Goal: Task Accomplishment & Management: Use online tool/utility

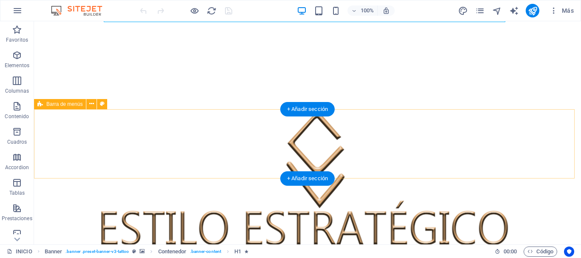
scroll to position [341, 0]
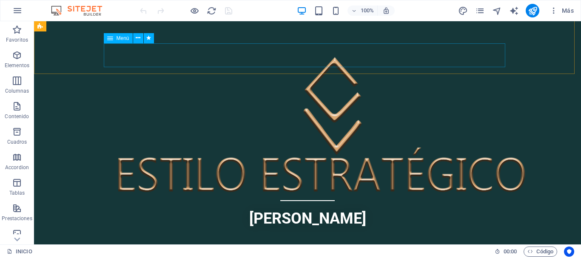
click at [119, 40] on span "Menú" at bounding box center [123, 38] width 13 height 5
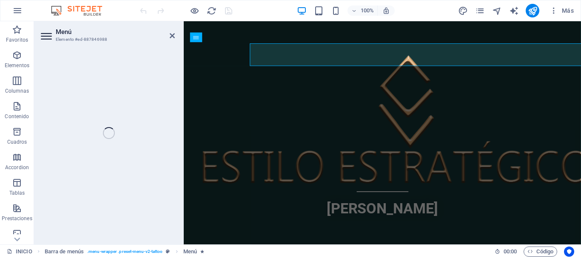
scroll to position [339, 0]
select select
select select "1"
select select
select select "2"
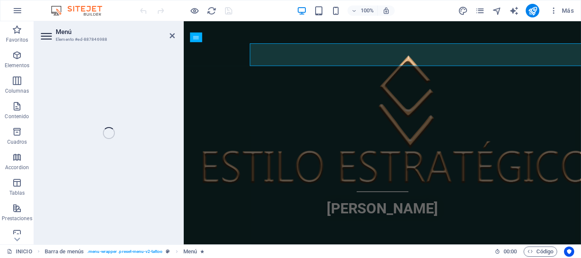
select select
select select "3"
select select
select select "4"
select select
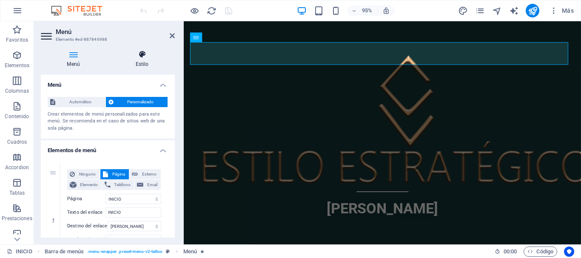
click at [144, 55] on icon at bounding box center [142, 54] width 66 height 9
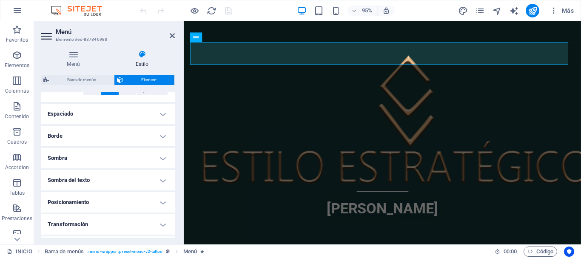
scroll to position [170, 0]
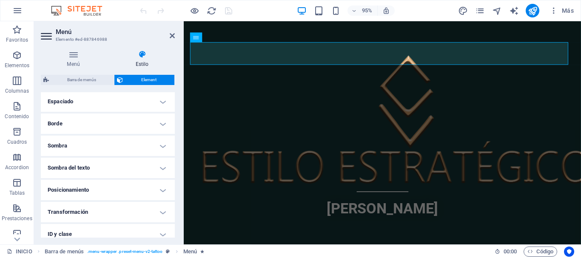
click at [108, 142] on h4 "Sombra" at bounding box center [108, 146] width 134 height 20
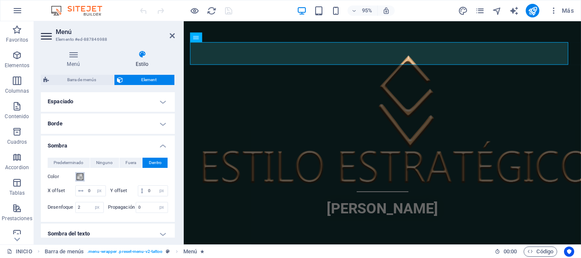
click at [81, 175] on span at bounding box center [80, 177] width 7 height 7
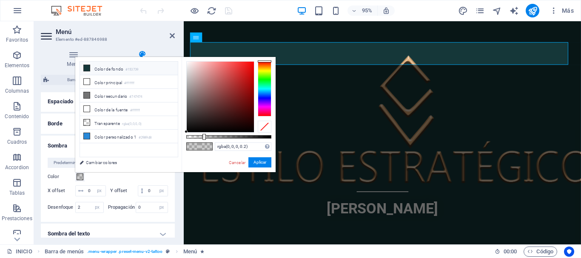
click at [89, 69] on icon at bounding box center [87, 68] width 6 height 6
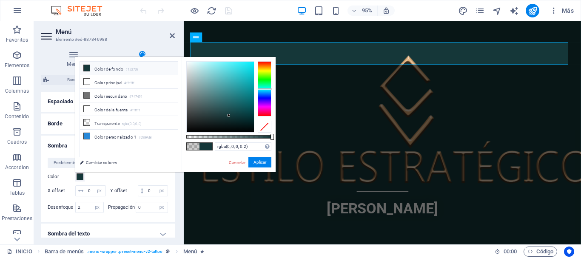
type input "#153739"
click at [261, 163] on button "Aplicar" at bounding box center [260, 162] width 23 height 10
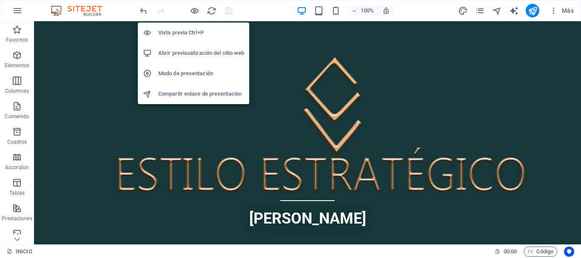
click at [192, 30] on h6 "Vista previa Ctrl+P" at bounding box center [201, 33] width 86 height 10
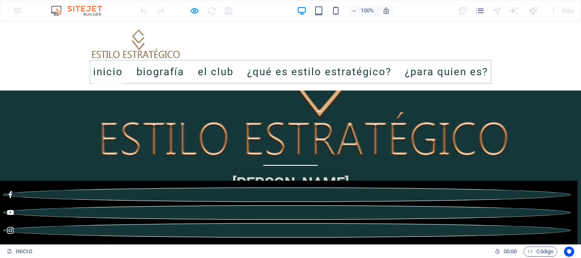
scroll to position [468, 0]
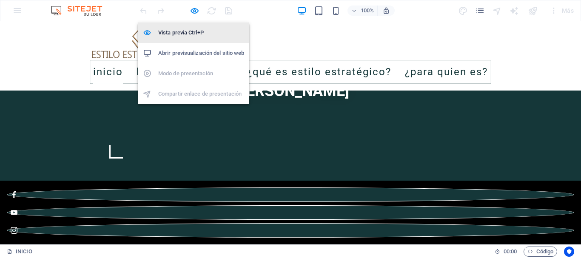
click at [186, 28] on h6 "Vista previa Ctrl+P" at bounding box center [201, 33] width 86 height 10
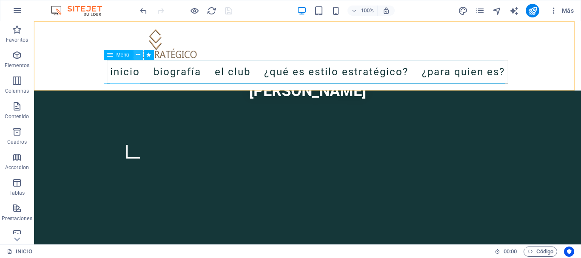
click at [136, 55] on icon at bounding box center [138, 55] width 5 height 9
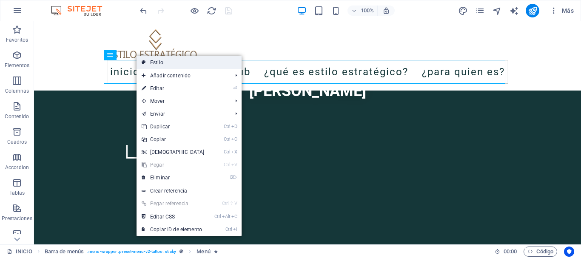
click at [151, 66] on link "Estilo" at bounding box center [189, 62] width 105 height 13
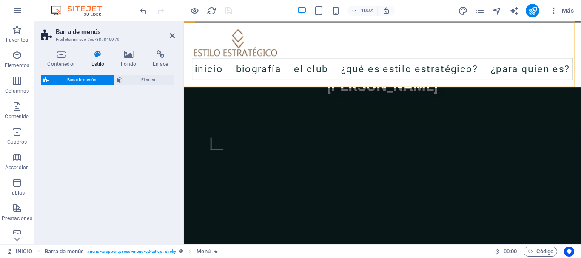
select select "rem"
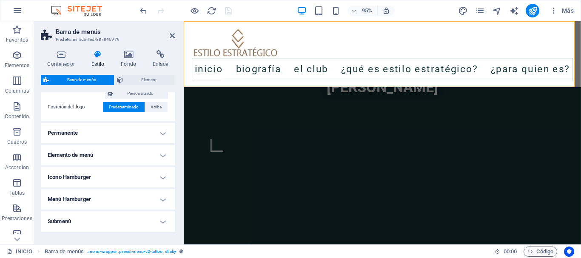
scroll to position [213, 0]
click at [114, 132] on h4 "Permanente" at bounding box center [108, 132] width 134 height 20
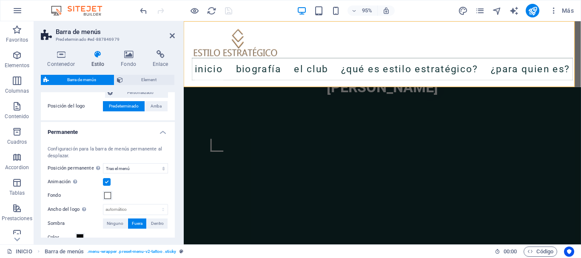
scroll to position [255, 0]
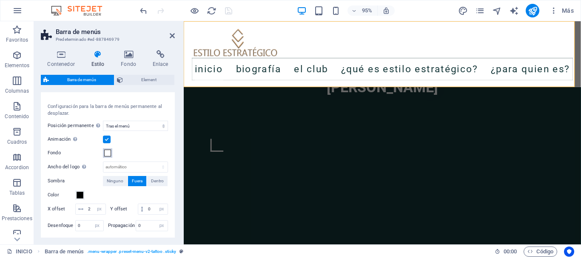
click at [108, 152] on span at bounding box center [107, 153] width 7 height 7
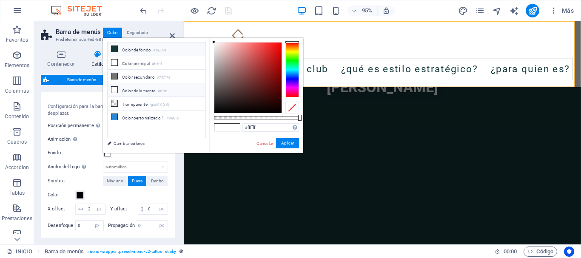
click at [138, 50] on li "Color de fondo #153739" at bounding box center [157, 50] width 98 height 14
type input "#153739"
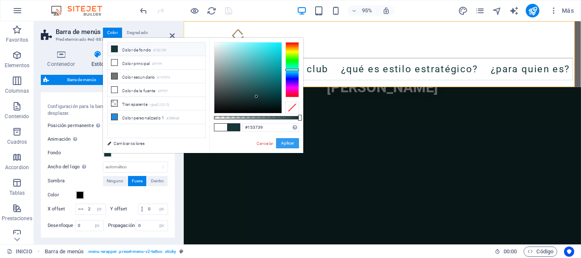
click at [283, 143] on button "Aplicar" at bounding box center [287, 143] width 23 height 10
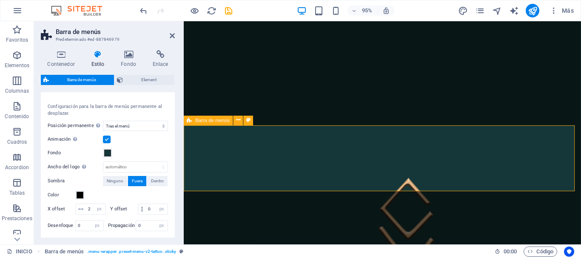
scroll to position [213, 0]
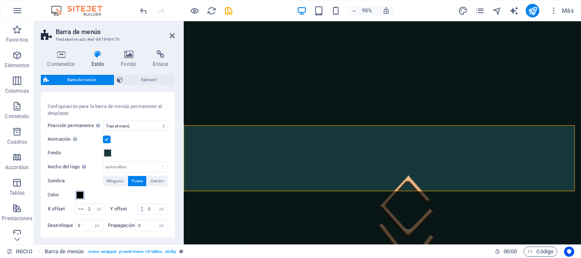
click at [82, 196] on span at bounding box center [80, 195] width 7 height 7
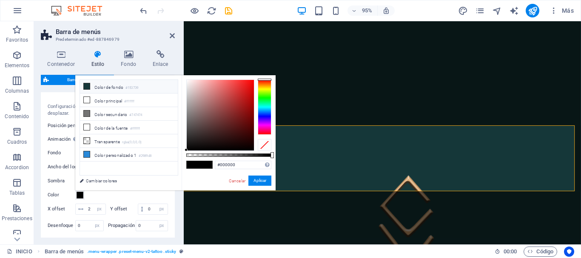
click at [126, 89] on li "Color de fondo #153739" at bounding box center [129, 87] width 98 height 14
type input "#153739"
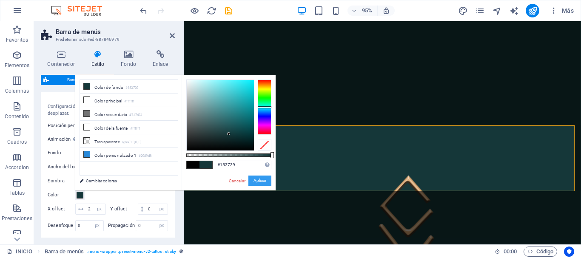
click at [263, 179] on button "Aplicar" at bounding box center [260, 181] width 23 height 10
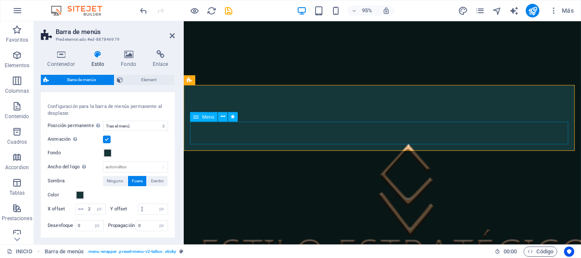
scroll to position [255, 0]
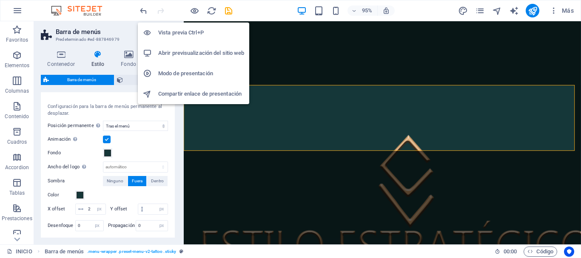
click at [184, 32] on h6 "Vista previa Ctrl+P" at bounding box center [201, 33] width 86 height 10
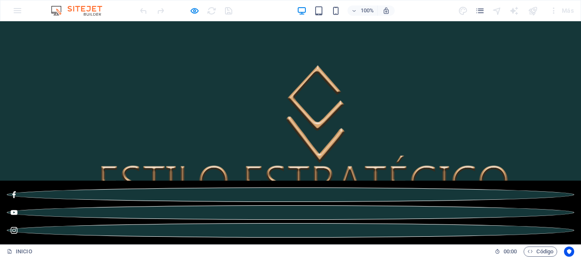
scroll to position [341, 0]
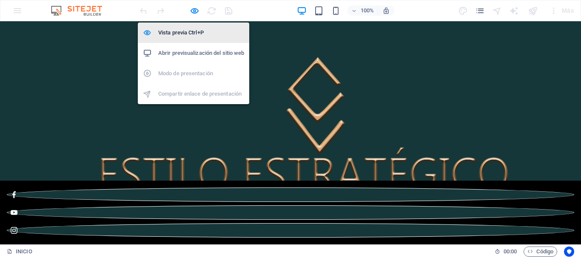
click at [187, 36] on h6 "Vista previa Ctrl+P" at bounding box center [201, 33] width 86 height 10
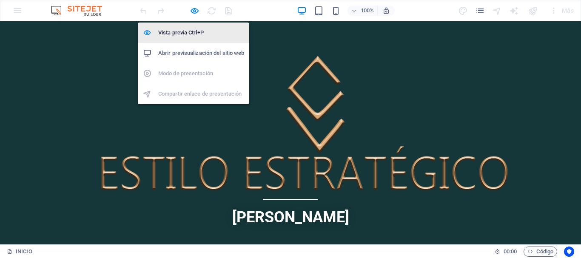
select select "rem"
select select "sticky_menu"
select select "px"
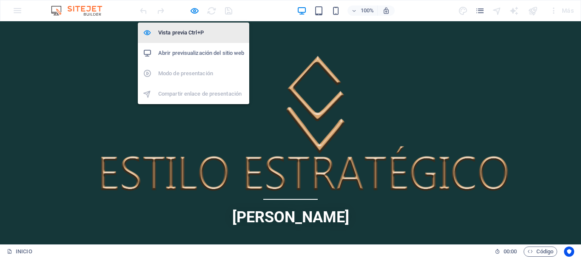
select select "px"
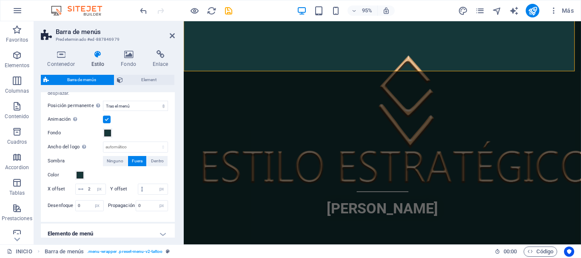
scroll to position [255, 0]
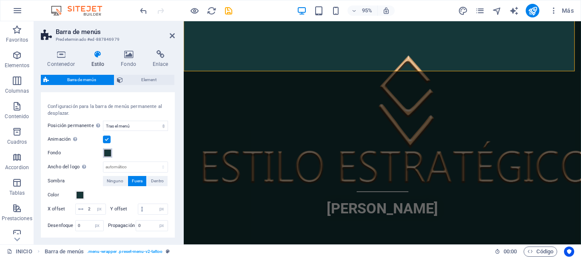
click at [107, 152] on span at bounding box center [107, 153] width 7 height 7
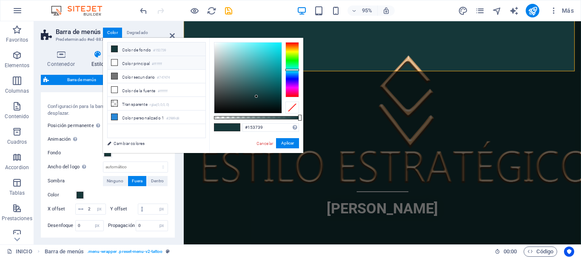
click at [117, 64] on icon at bounding box center [115, 63] width 6 height 6
type input "#ffffff"
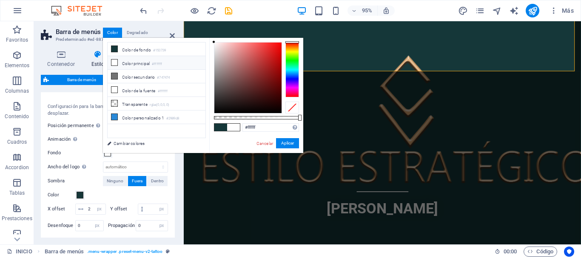
click at [129, 59] on li "Color principal #ffffff" at bounding box center [157, 63] width 98 height 14
click at [294, 143] on button "Aplicar" at bounding box center [287, 143] width 23 height 10
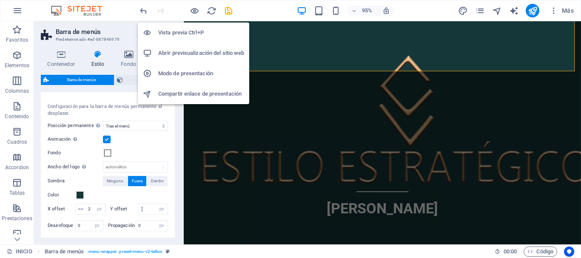
click at [184, 35] on h6 "Vista previa Ctrl+P" at bounding box center [201, 33] width 86 height 10
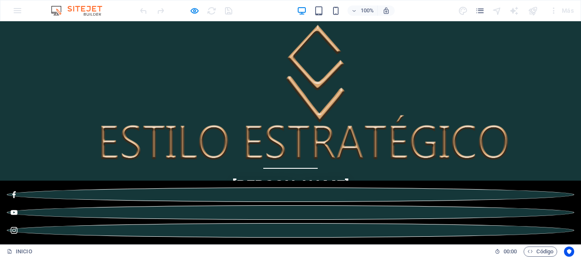
scroll to position [426, 0]
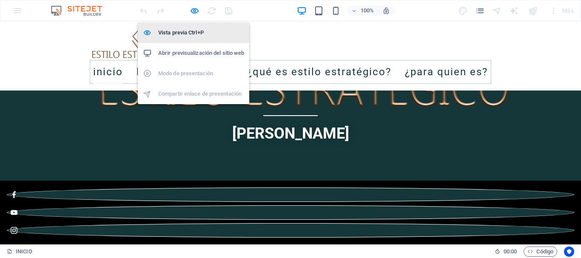
click at [191, 33] on h6 "Vista previa Ctrl+P" at bounding box center [201, 33] width 86 height 10
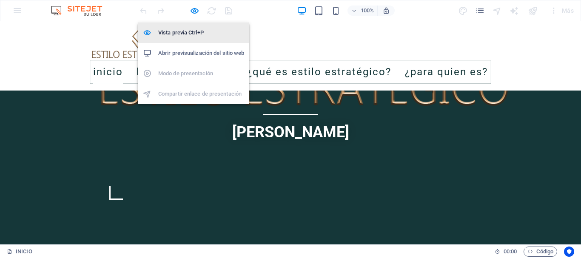
select select "rem"
select select "sticky_menu"
select select "px"
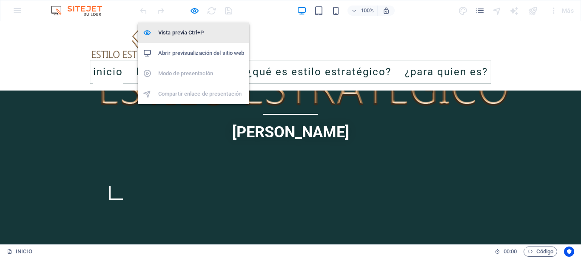
select select "px"
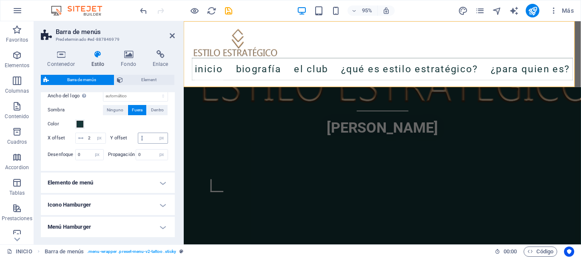
scroll to position [341, 0]
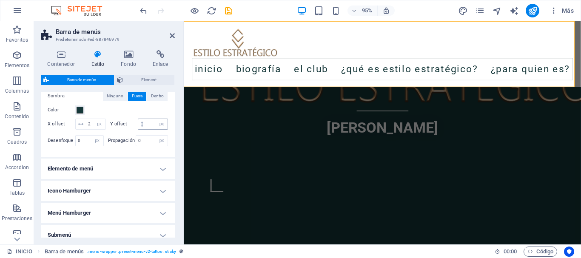
click at [133, 178] on h4 "Elemento de menú" at bounding box center [108, 169] width 134 height 20
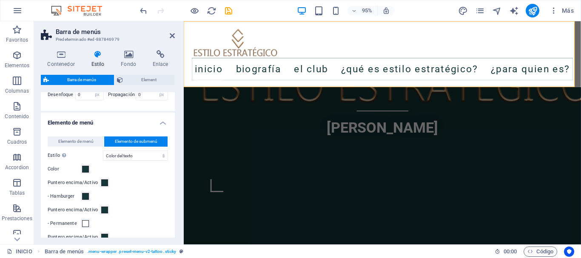
scroll to position [426, 0]
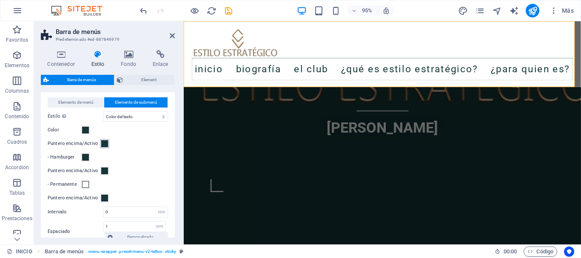
click at [103, 147] on span at bounding box center [104, 143] width 7 height 7
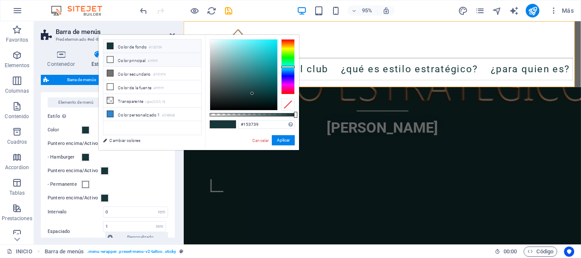
click at [125, 63] on li "Color principal #ffffff" at bounding box center [152, 60] width 98 height 14
type input "#ffffff"
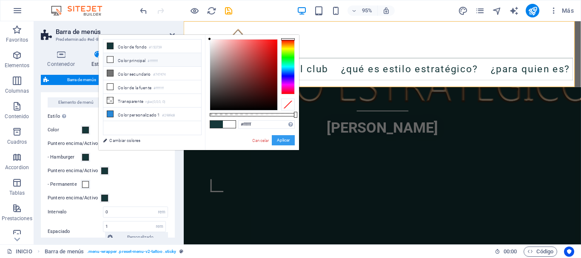
click at [284, 139] on button "Aplicar" at bounding box center [283, 140] width 23 height 10
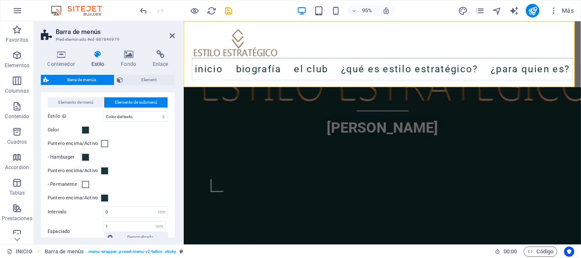
select select
click at [102, 175] on span at bounding box center [104, 171] width 7 height 7
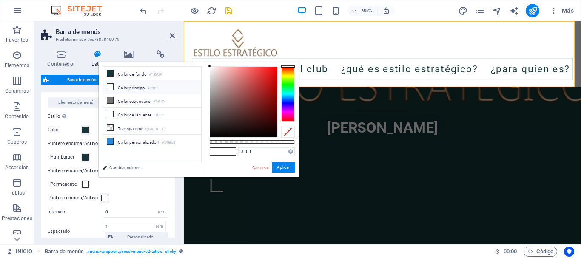
click at [109, 86] on icon at bounding box center [110, 87] width 6 height 6
click at [279, 166] on button "Aplicar" at bounding box center [283, 168] width 23 height 10
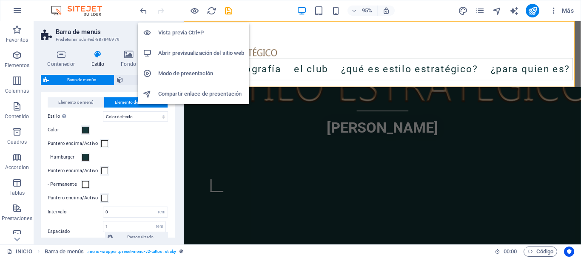
drag, startPoint x: 195, startPoint y: 32, endPoint x: 338, endPoint y: 152, distance: 186.2
click at [195, 32] on h6 "Vista previa Ctrl+P" at bounding box center [201, 33] width 86 height 10
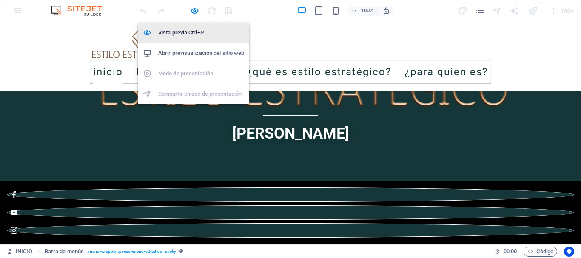
click at [189, 32] on h6 "Vista previa Ctrl+P" at bounding box center [201, 33] width 86 height 10
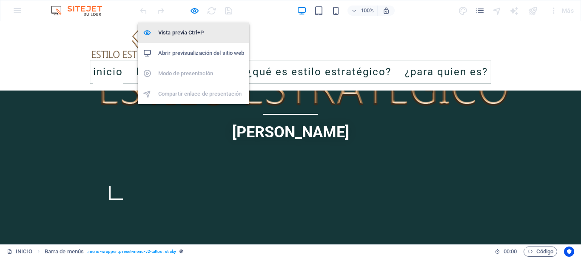
select select "rem"
select select "sticky_menu"
select select "px"
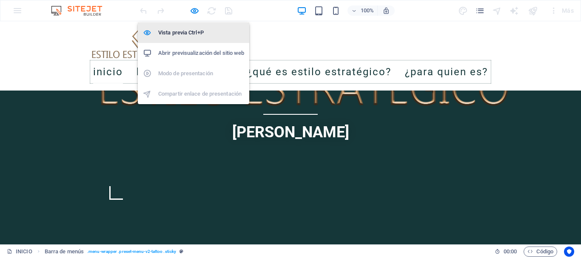
select select "px"
select select "hover_text_color"
select select "rem"
select select "link-special-font"
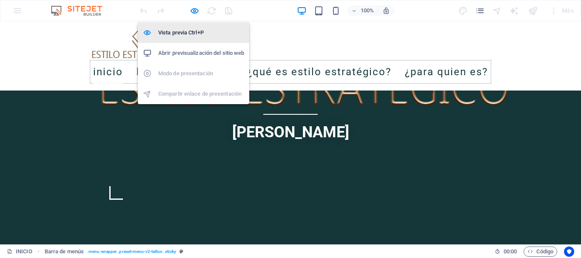
select select "rem"
select select
select select "px"
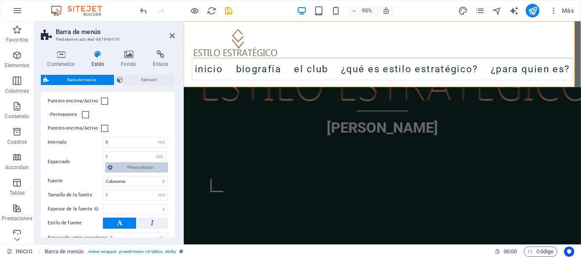
scroll to position [481, 0]
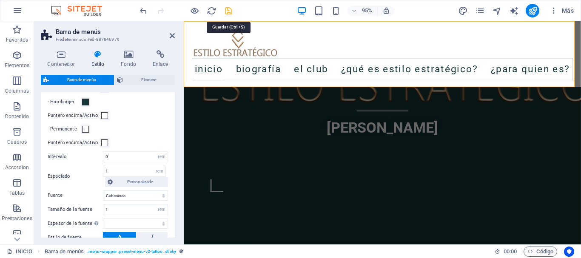
click at [228, 13] on icon "save" at bounding box center [229, 11] width 10 height 10
select select "rem"
select select "sticky_menu"
select select "px"
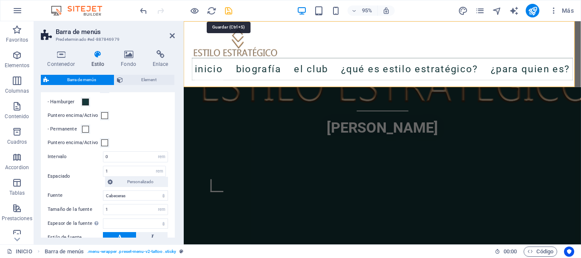
select select "px"
select select "hover_text_color"
select select "rem"
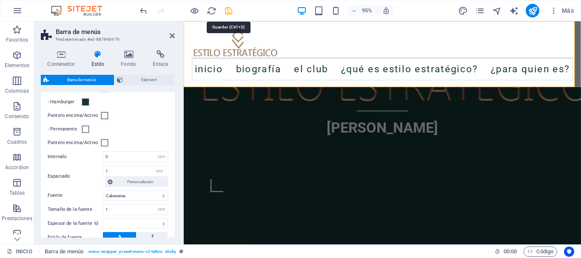
select select "link-special-font"
select select "rem"
select select
select select "px"
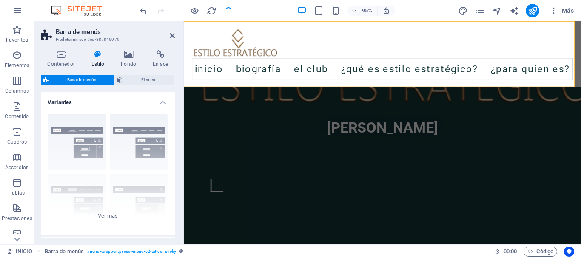
select select
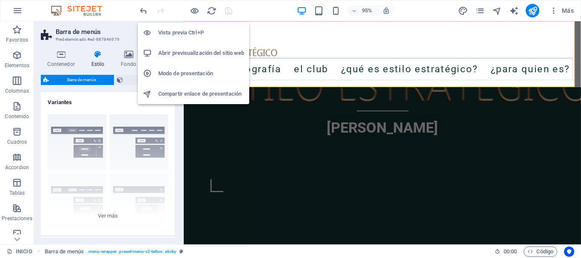
click at [193, 33] on h6 "Vista previa Ctrl+P" at bounding box center [201, 33] width 86 height 10
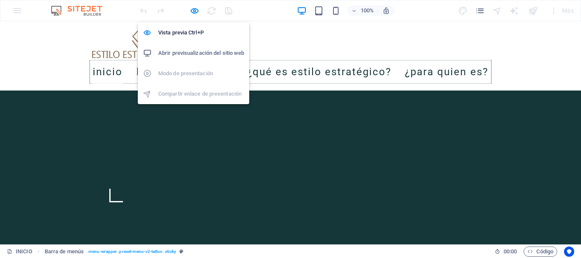
scroll to position [426, 0]
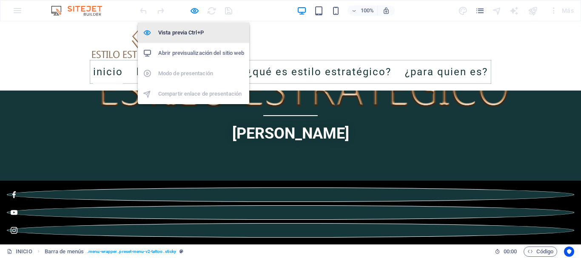
click at [186, 37] on h6 "Vista previa Ctrl+P" at bounding box center [201, 33] width 86 height 10
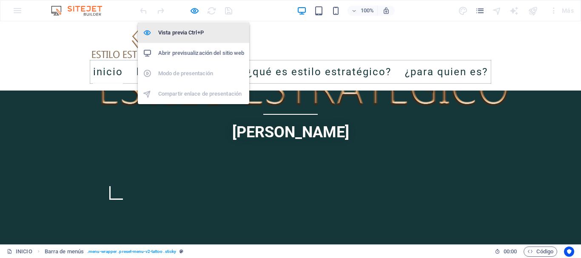
select select "rem"
select select "sticky_menu"
select select "px"
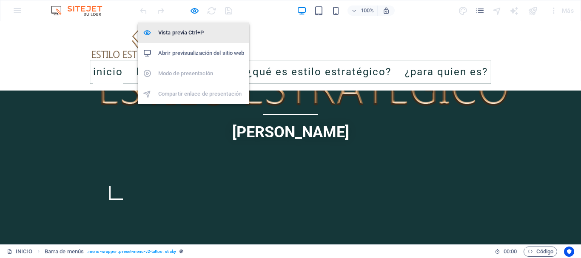
select select "px"
select select "hover_text_color"
select select "rem"
select select "link-special-font"
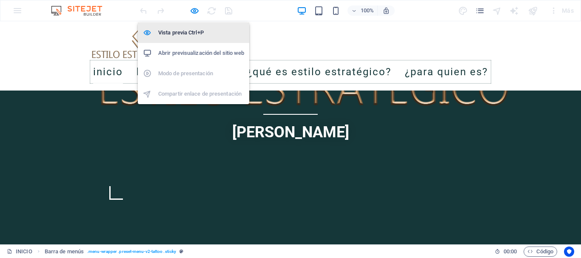
select select "rem"
select select
select select "px"
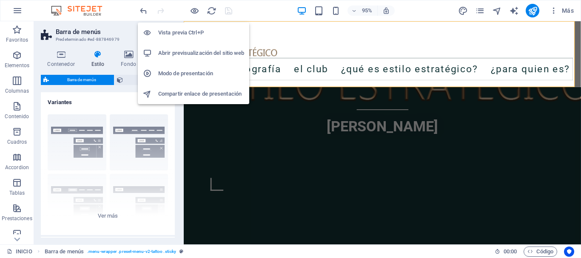
scroll to position [424, 0]
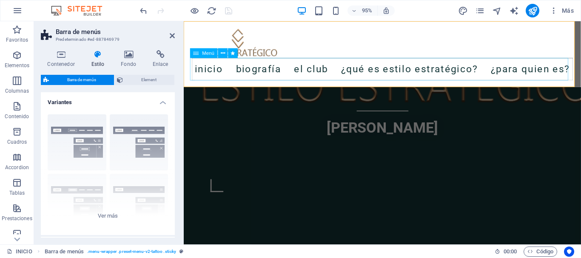
click at [197, 54] on icon at bounding box center [197, 54] width 6 height 10
select select "px"
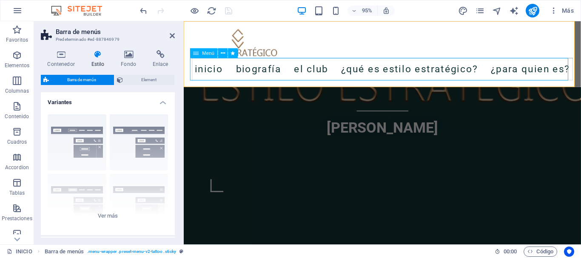
select select "px"
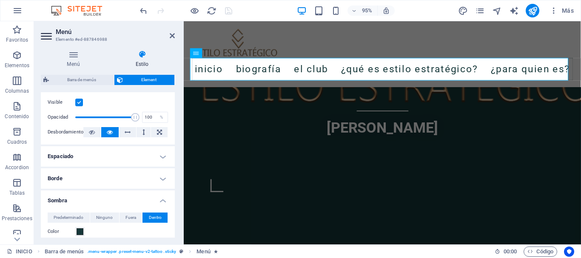
scroll to position [128, 0]
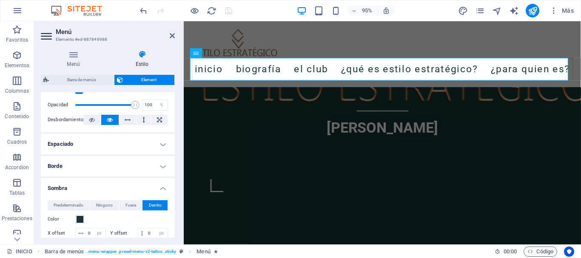
click at [115, 163] on h4 "Borde" at bounding box center [108, 166] width 134 height 20
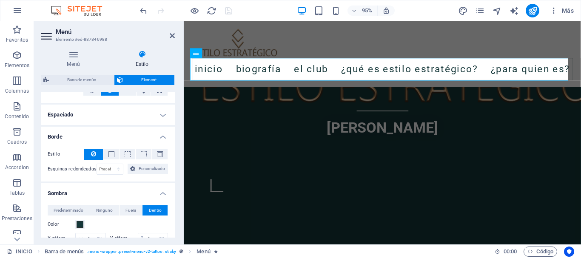
scroll to position [170, 0]
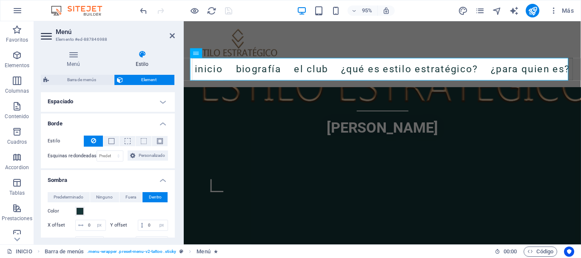
click at [73, 140] on label "Estilo" at bounding box center [66, 141] width 36 height 10
click at [93, 143] on icon at bounding box center [93, 141] width 5 height 10
click at [111, 143] on span at bounding box center [112, 141] width 6 height 6
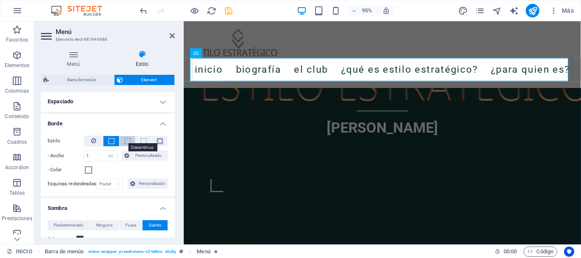
click at [128, 143] on span at bounding box center [128, 141] width 6 height 6
click at [111, 140] on span at bounding box center [112, 141] width 6 height 6
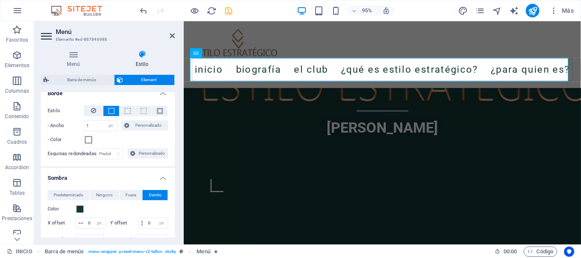
scroll to position [213, 0]
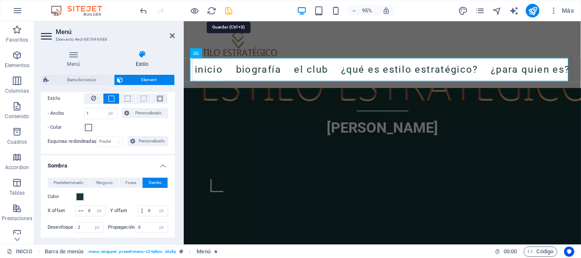
click at [228, 11] on icon "save" at bounding box center [229, 11] width 10 height 10
select select "rem"
select select "sticky_menu"
select select "px"
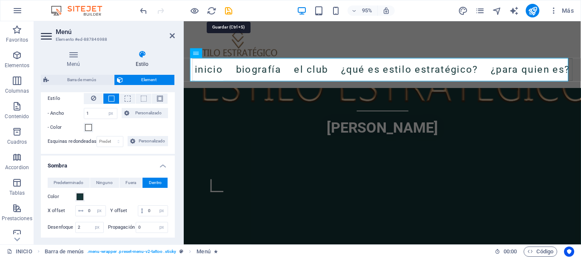
select select "px"
select select "hover_text_color"
select select "rem"
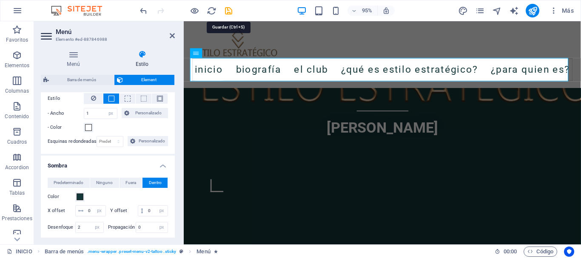
select select "link-special-font"
select select "rem"
select select
select select "px"
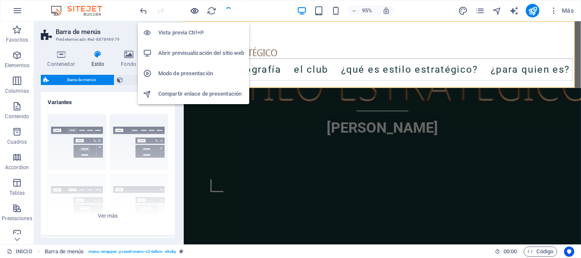
select select
click at [193, 30] on h6 "Vista previa Ctrl+P" at bounding box center [201, 33] width 86 height 10
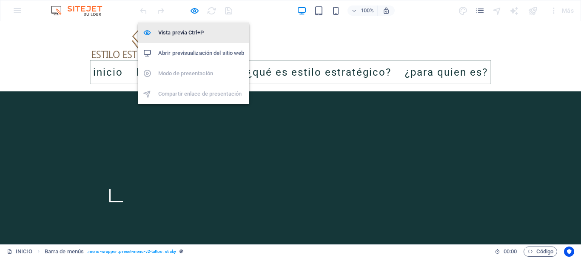
scroll to position [426, 0]
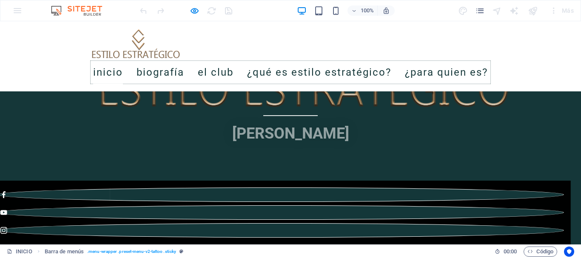
click at [65, 67] on div "INICIO Biografía El club ¿Qué es estilo estratégico? ¿Para quien es?" at bounding box center [290, 56] width 581 height 70
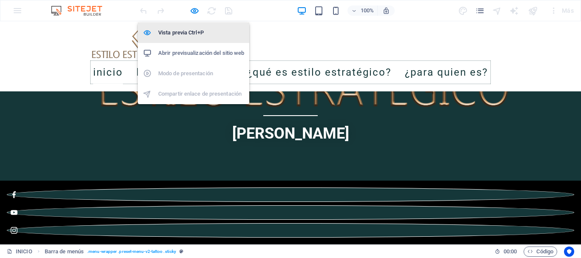
click at [185, 33] on h6 "Vista previa Ctrl+P" at bounding box center [201, 33] width 86 height 10
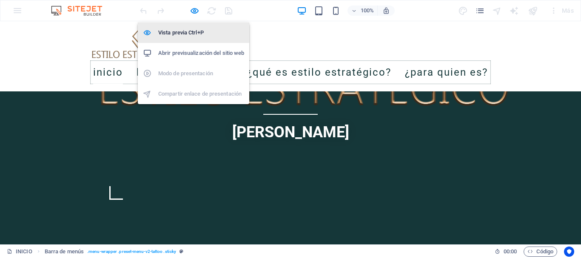
select select "rem"
select select "sticky_menu"
select select "px"
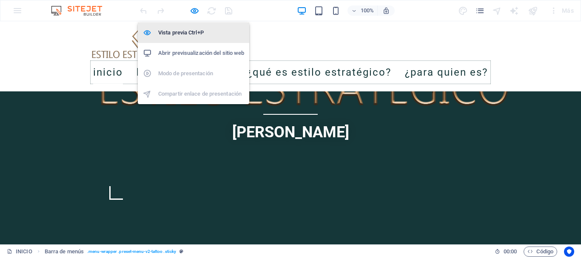
select select "px"
select select "hover_text_color"
select select "rem"
select select "link-special-font"
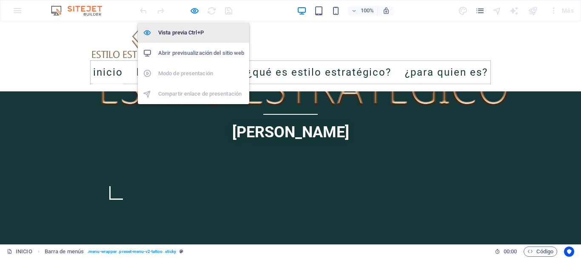
select select "rem"
select select
select select "px"
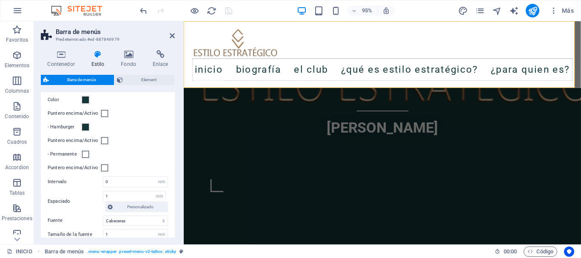
scroll to position [468, 0]
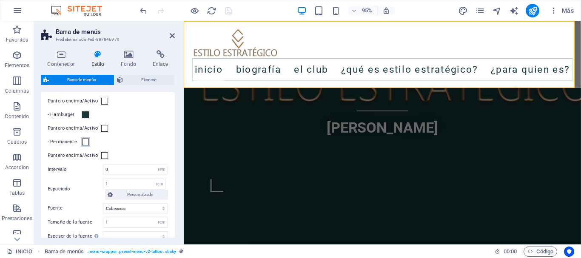
click at [87, 146] on span at bounding box center [85, 142] width 7 height 7
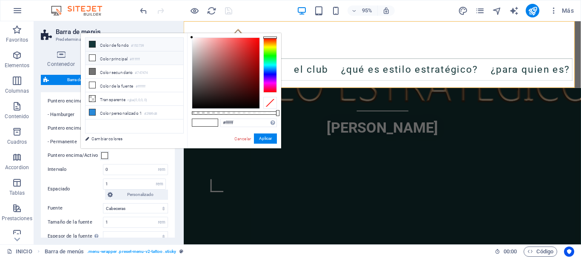
click at [125, 47] on li "Color de fondo #153739" at bounding box center [135, 45] width 98 height 14
type input "#153739"
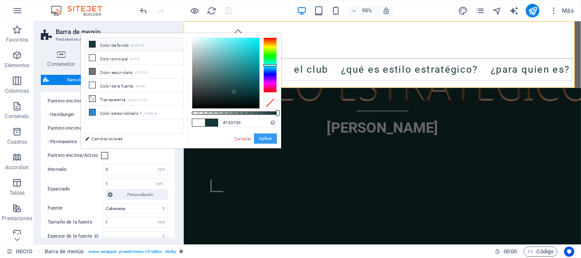
click at [268, 137] on button "Aplicar" at bounding box center [265, 139] width 23 height 10
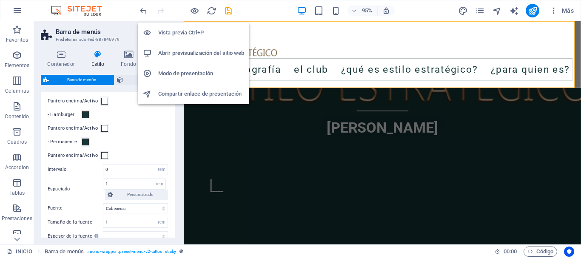
click at [187, 33] on h6 "Vista previa Ctrl+P" at bounding box center [201, 33] width 86 height 10
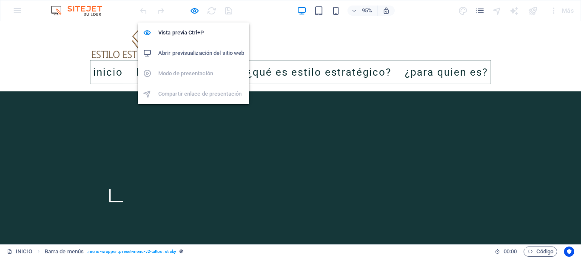
scroll to position [426, 0]
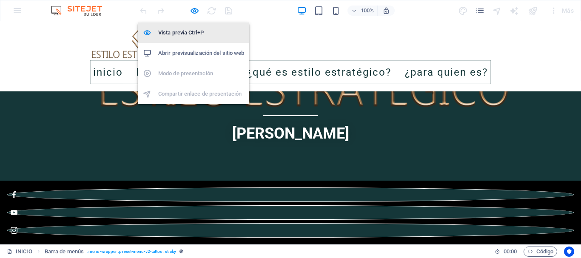
click at [184, 35] on h6 "Vista previa Ctrl+P" at bounding box center [201, 33] width 86 height 10
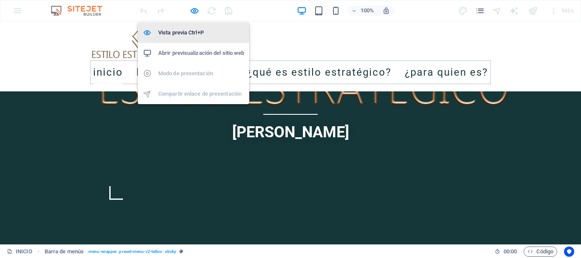
select select "rem"
select select "sticky_menu"
select select "px"
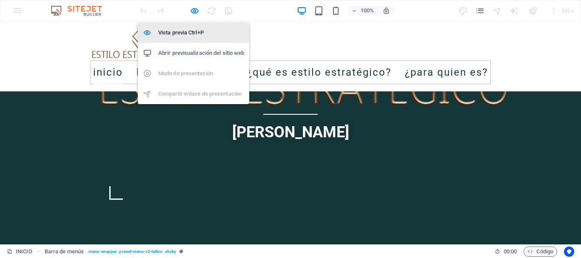
select select "px"
select select "hover_text_color"
select select "rem"
select select "link-special-font"
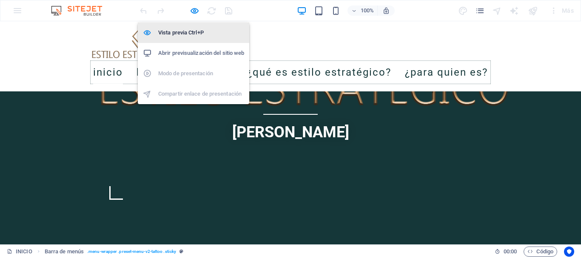
select select "rem"
select select
select select "px"
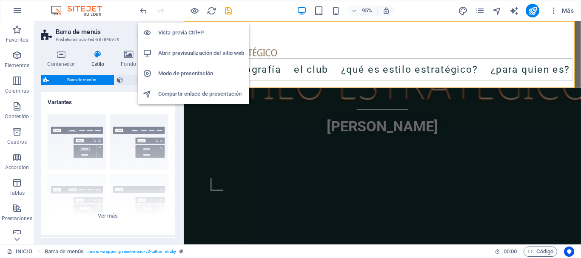
scroll to position [424, 0]
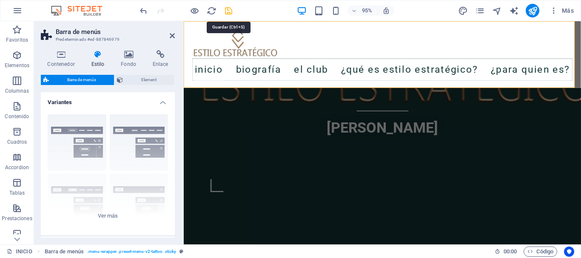
click at [229, 12] on icon "save" at bounding box center [229, 11] width 10 height 10
select select "rem"
select select "sticky_menu"
select select "px"
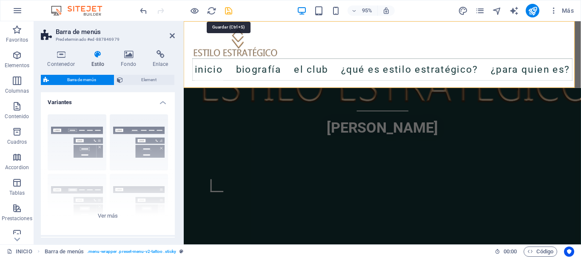
select select "px"
select select "hover_text_color"
select select "rem"
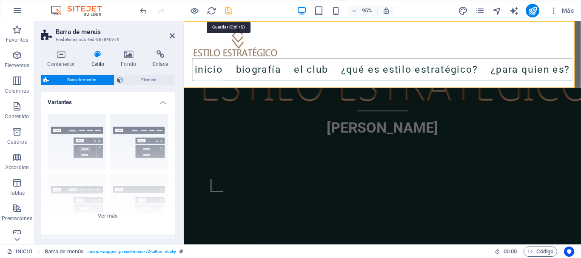
select select "link-special-font"
select select "rem"
select select
select select "px"
select select
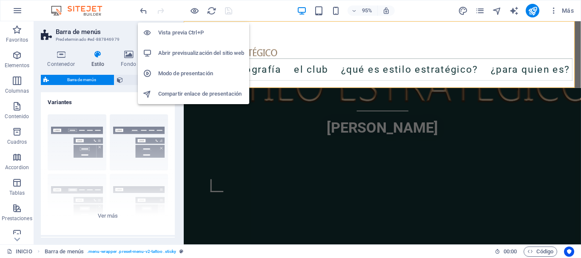
click at [182, 33] on h6 "Vista previa Ctrl+P" at bounding box center [201, 33] width 86 height 10
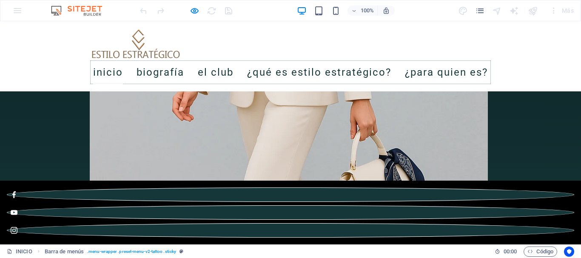
scroll to position [979, 0]
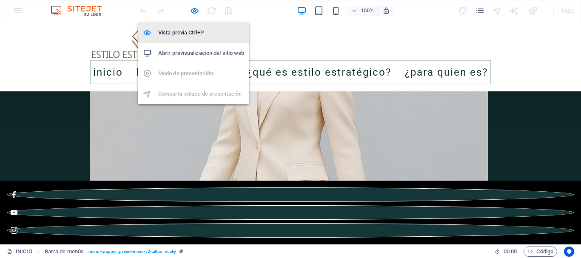
click at [183, 35] on h6 "Vista previa Ctrl+P" at bounding box center [201, 33] width 86 height 10
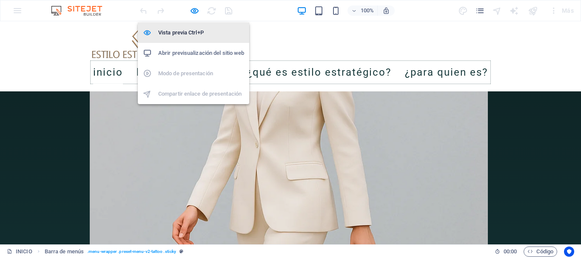
select select "rem"
select select "sticky_menu"
select select "px"
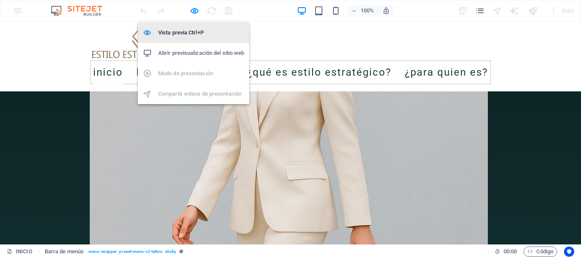
select select "px"
select select "hover_text_color"
select select "rem"
select select "link-special-font"
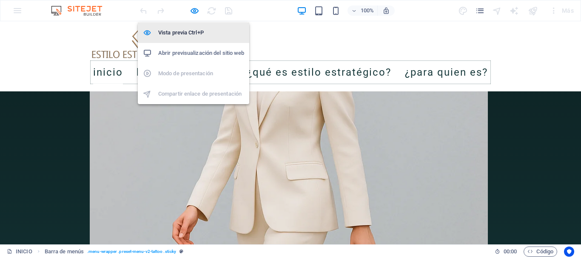
select select "rem"
select select
select select "px"
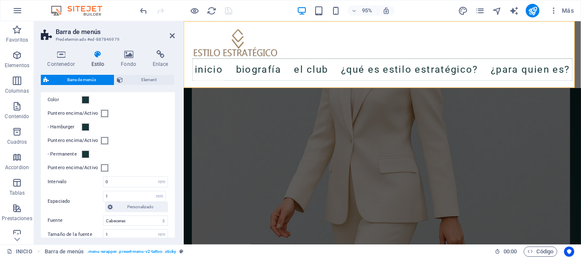
scroll to position [468, 0]
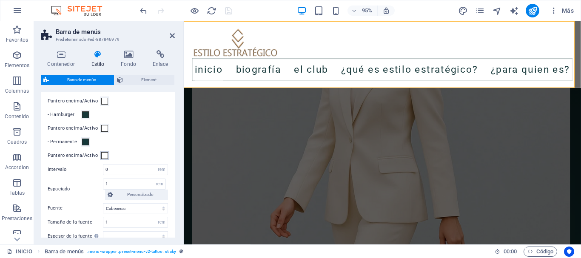
click at [104, 159] on span at bounding box center [104, 155] width 7 height 7
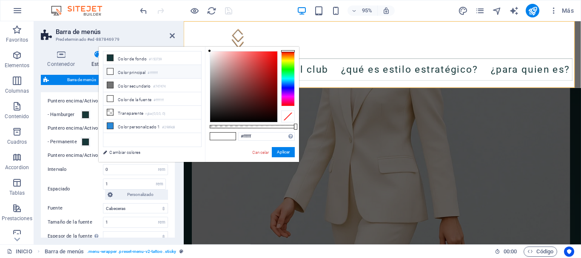
type input "#b50505"
click at [275, 72] on div at bounding box center [243, 87] width 67 height 71
click at [280, 151] on button "Aplicar" at bounding box center [283, 152] width 23 height 10
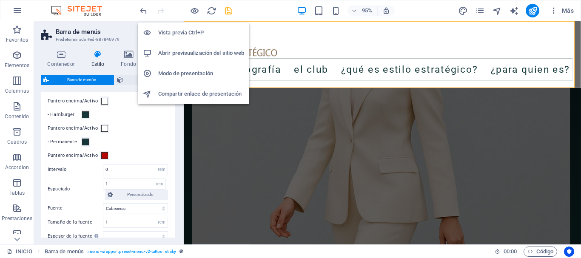
click at [192, 29] on h6 "Vista previa Ctrl+P" at bounding box center [201, 33] width 86 height 10
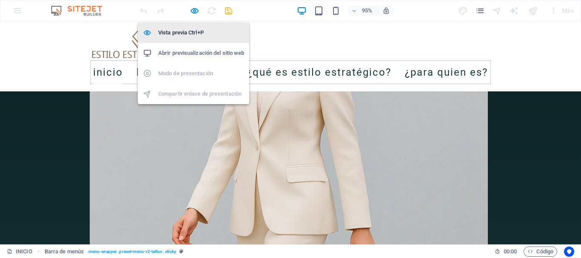
scroll to position [979, 0]
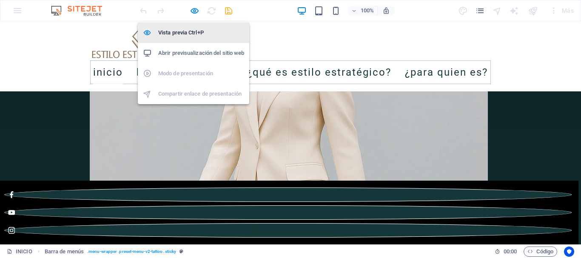
click at [177, 35] on h6 "Vista previa Ctrl+P" at bounding box center [201, 33] width 86 height 10
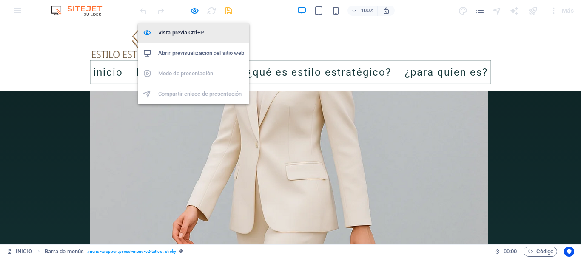
select select "rem"
select select "sticky_menu"
select select "px"
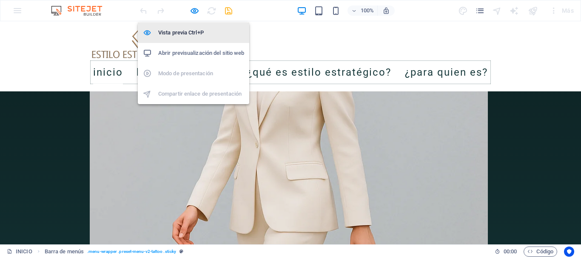
select select "px"
select select "hover_text_color"
select select "rem"
select select "link-special-font"
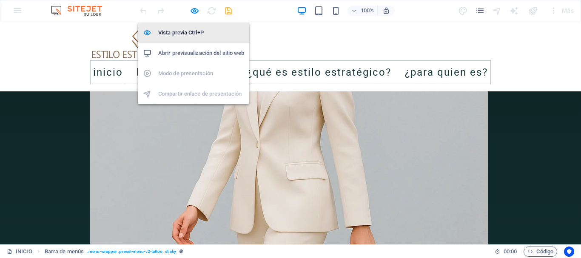
select select "rem"
select select
select select "px"
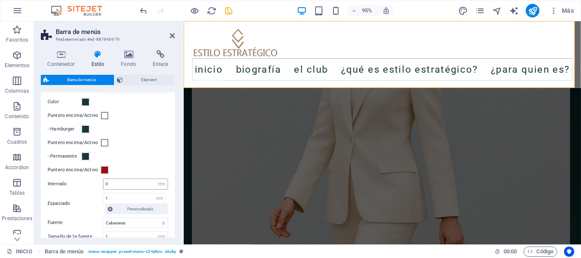
scroll to position [468, 0]
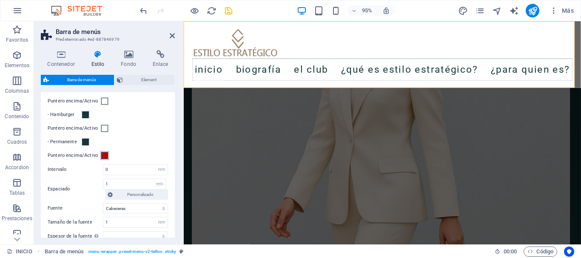
click at [103, 159] on span at bounding box center [104, 155] width 7 height 7
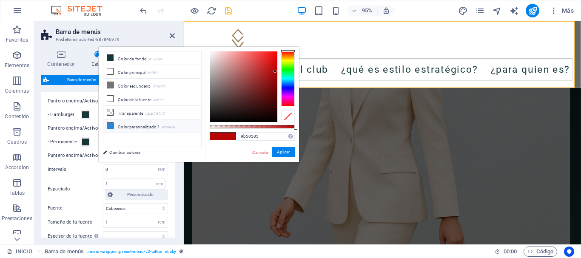
click at [114, 125] on span at bounding box center [110, 126] width 7 height 7
type input "#2989d8"
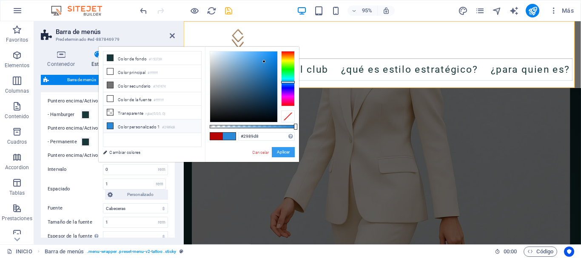
select select
click at [155, 86] on small "#747474" at bounding box center [159, 87] width 13 height 6
type input "#747474"
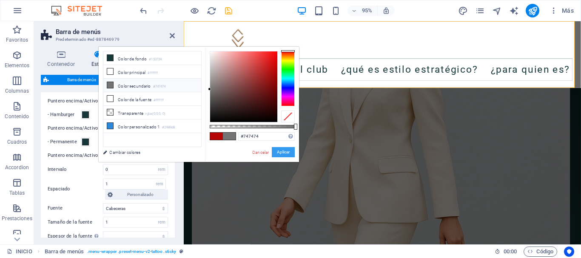
click at [282, 152] on button "Aplicar" at bounding box center [283, 152] width 23 height 10
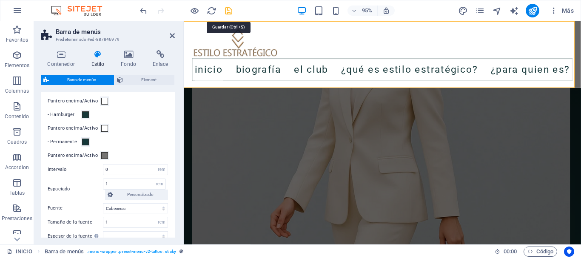
click at [227, 13] on icon "save" at bounding box center [229, 11] width 10 height 10
select select
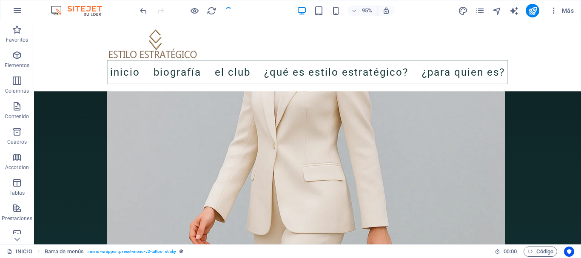
select select "rem"
select select "sticky_menu"
select select "px"
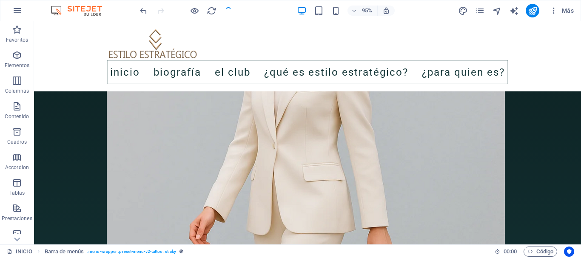
select select "px"
select select "hover_text_color"
select select "rem"
select select "link-special-font"
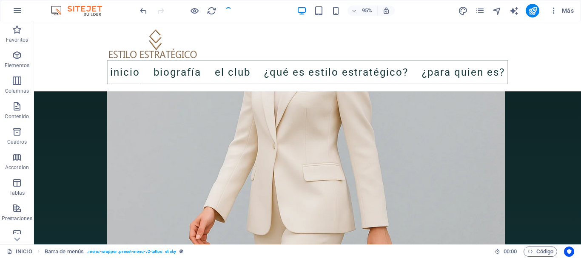
select select "rem"
select select
select select "px"
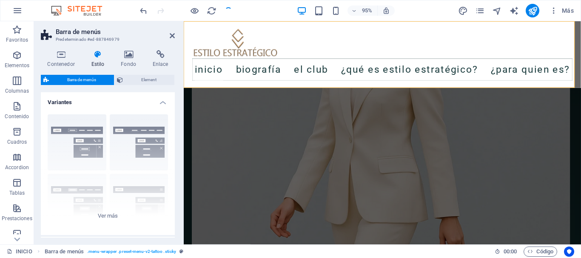
select select
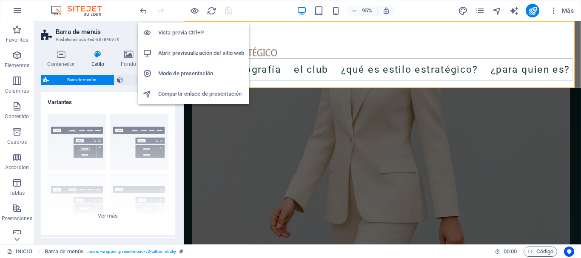
click at [185, 29] on h6 "Vista previa Ctrl+P" at bounding box center [201, 33] width 86 height 10
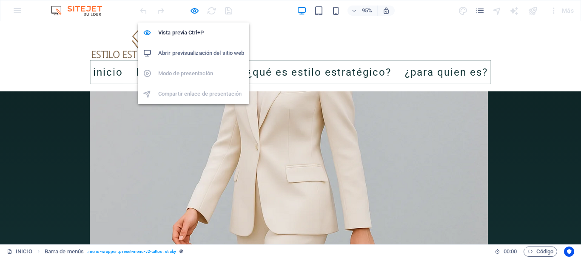
scroll to position [979, 0]
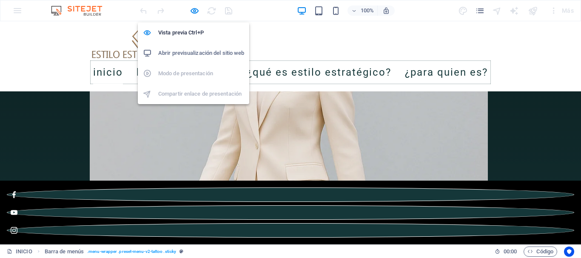
click at [186, 29] on h6 "Vista previa Ctrl+P" at bounding box center [201, 33] width 86 height 10
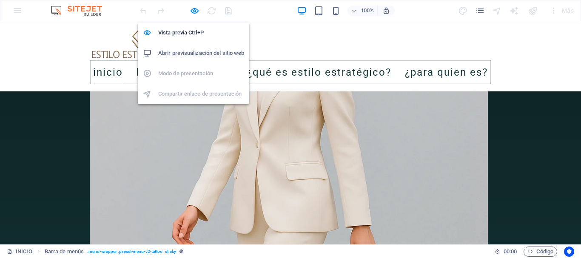
select select "rem"
select select "sticky_menu"
select select "px"
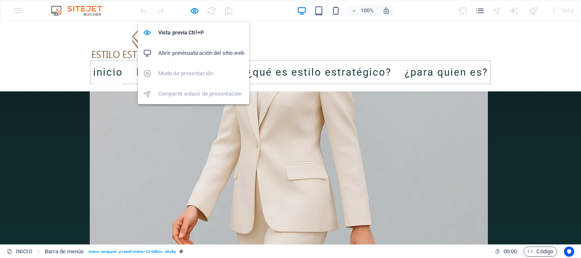
select select "px"
select select "hover_text_color"
select select "rem"
select select "link-special-font"
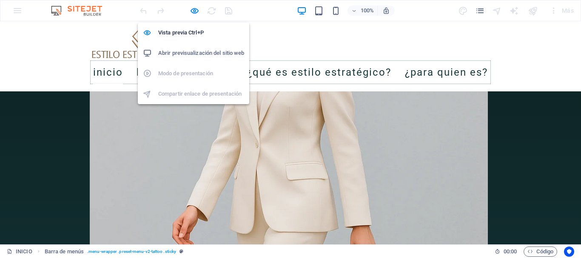
select select "rem"
select select
select select "px"
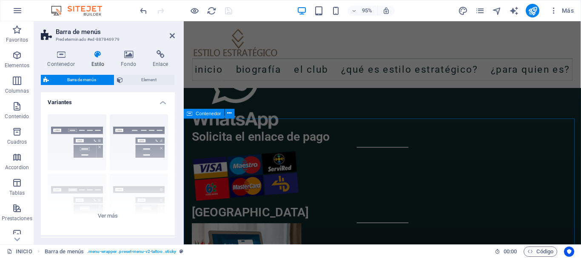
scroll to position [1361, 0]
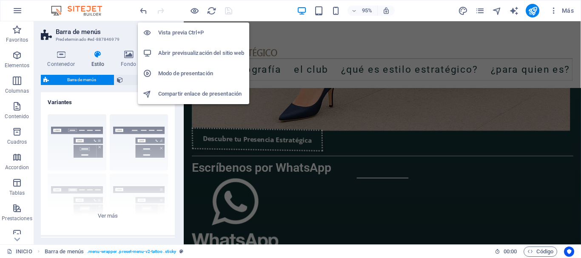
click at [188, 30] on h6 "Vista previa Ctrl+P" at bounding box center [201, 33] width 86 height 10
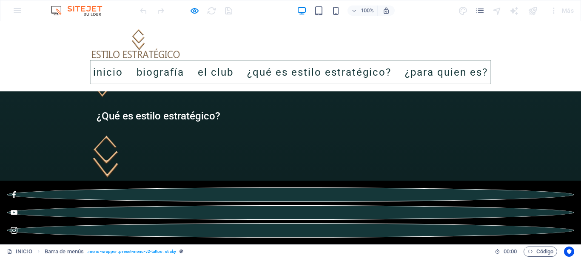
scroll to position [1703, 0]
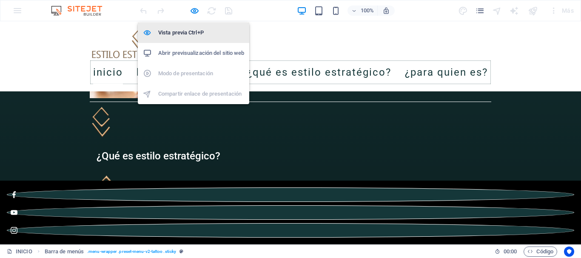
click at [189, 30] on h6 "Vista previa Ctrl+P" at bounding box center [201, 33] width 86 height 10
select select "rem"
select select "sticky_menu"
select select "px"
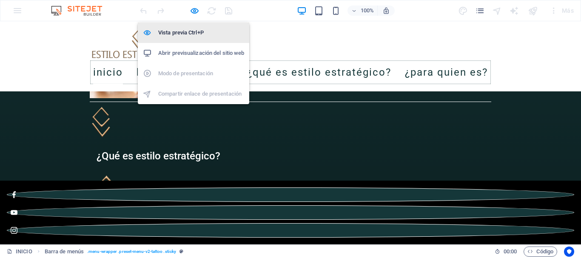
select select "px"
select select "hover_text_color"
select select "rem"
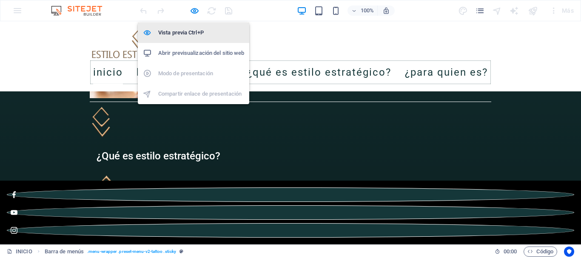
select select "link-special-font"
select select "rem"
select select
select select "px"
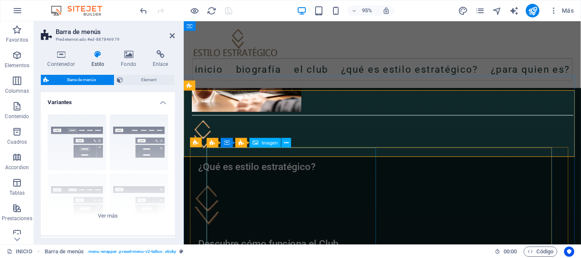
scroll to position [1677, 0]
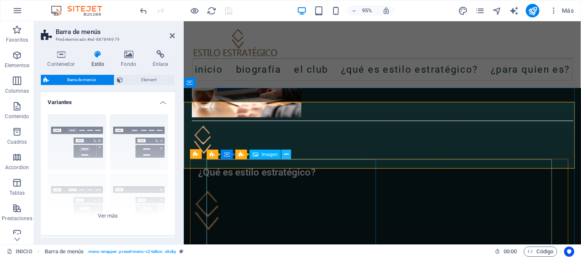
click at [286, 155] on icon at bounding box center [286, 155] width 4 height 9
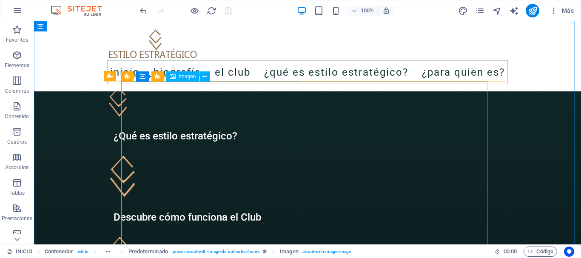
scroll to position [1678, 0]
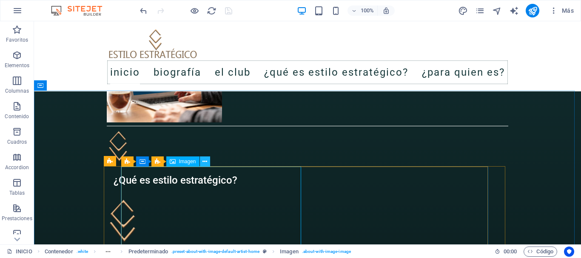
click at [204, 161] on icon at bounding box center [205, 161] width 5 height 9
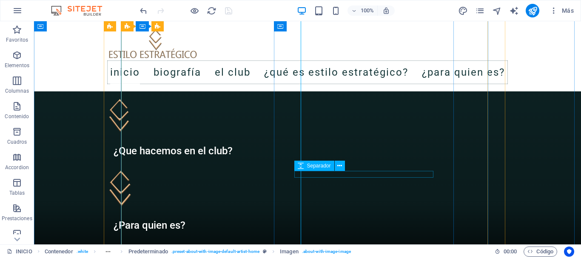
scroll to position [1849, 0]
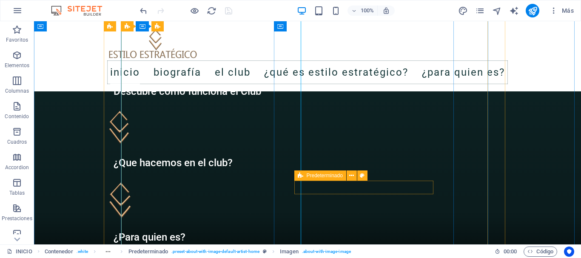
click at [308, 177] on span "Predeterminado" at bounding box center [325, 175] width 36 height 5
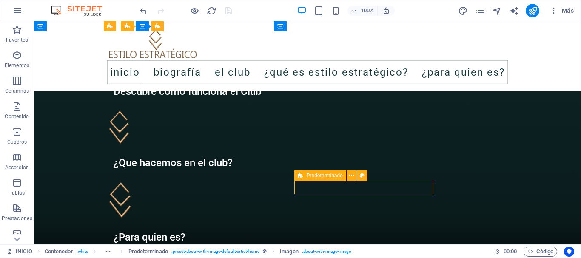
click at [308, 177] on span "Predeterminado" at bounding box center [325, 175] width 36 height 5
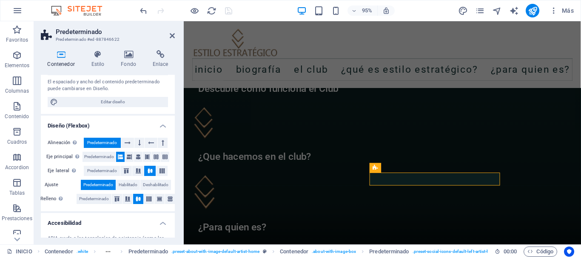
scroll to position [64, 0]
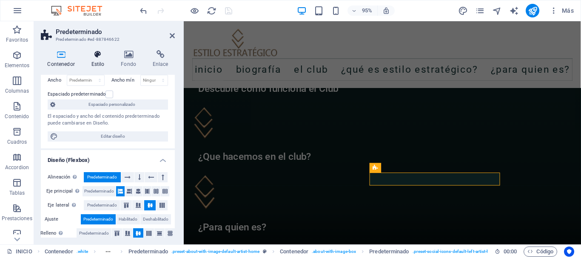
click at [94, 63] on h4 "Estilo" at bounding box center [100, 59] width 30 height 18
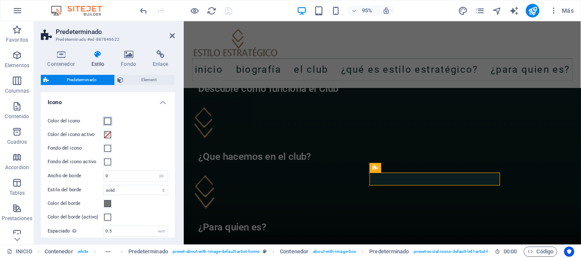
click at [109, 120] on span at bounding box center [107, 121] width 7 height 7
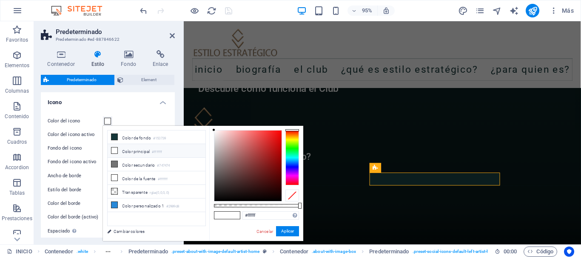
click at [109, 120] on span at bounding box center [107, 121] width 7 height 7
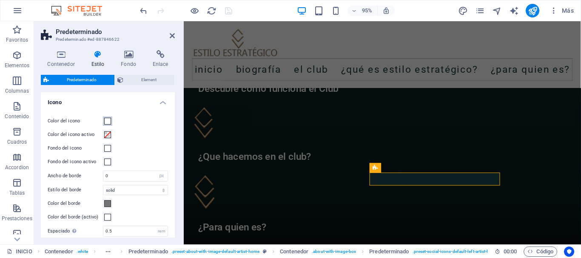
click at [109, 120] on span at bounding box center [107, 121] width 7 height 7
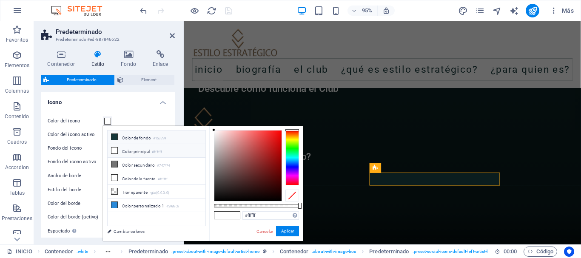
click at [134, 138] on li "Color de fondo #153739" at bounding box center [157, 138] width 98 height 14
type input "#153739"
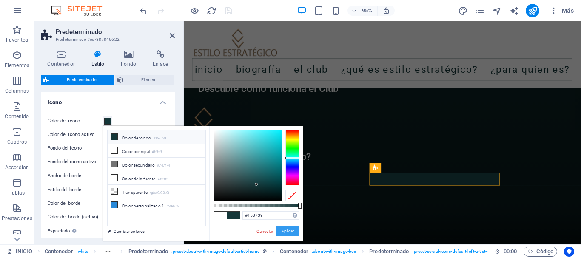
click at [285, 229] on button "Aplicar" at bounding box center [287, 231] width 23 height 10
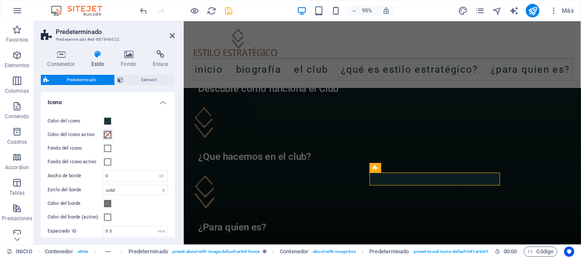
click at [105, 135] on span at bounding box center [107, 135] width 7 height 7
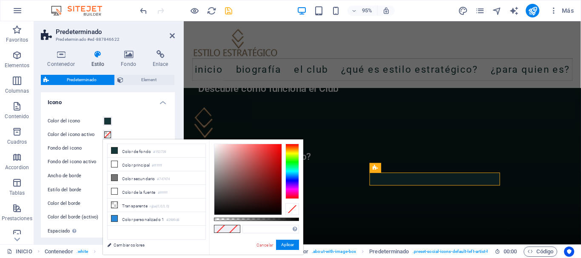
click at [105, 135] on span at bounding box center [107, 135] width 7 height 7
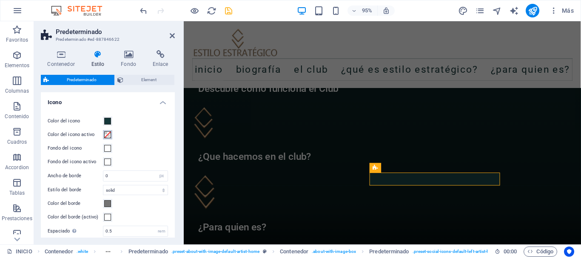
click at [105, 135] on span at bounding box center [107, 135] width 7 height 7
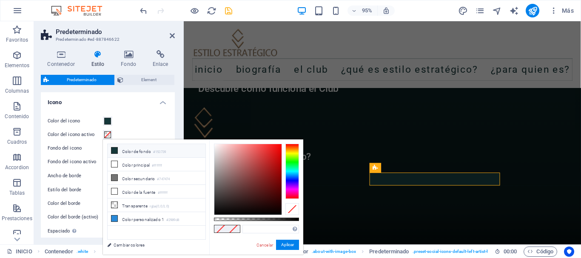
click at [125, 153] on li "Color de fondo #153739" at bounding box center [157, 151] width 98 height 14
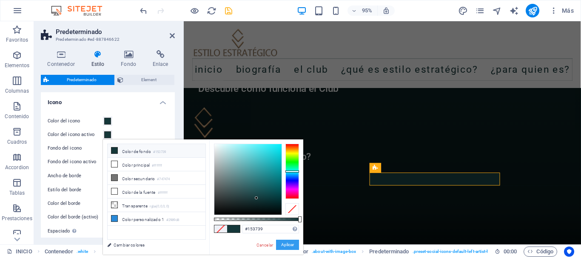
click at [292, 243] on button "Aplicar" at bounding box center [287, 245] width 23 height 10
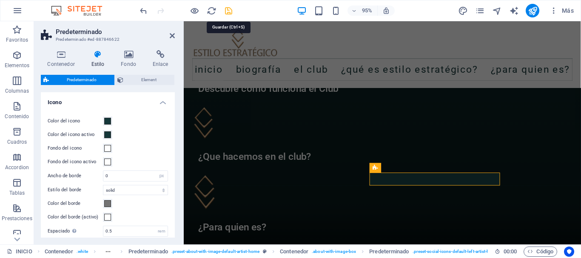
click at [230, 11] on icon "save" at bounding box center [229, 11] width 10 height 10
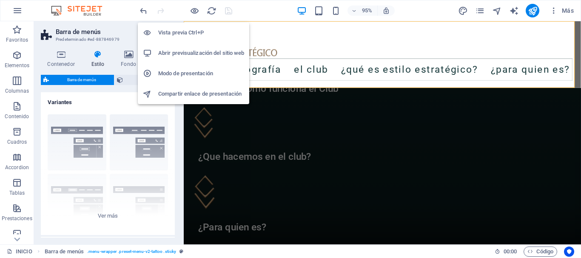
click at [192, 31] on h6 "Vista previa Ctrl+P" at bounding box center [201, 33] width 86 height 10
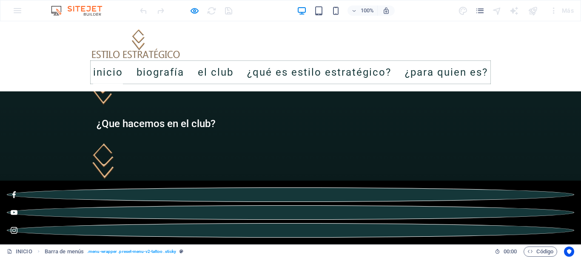
scroll to position [1830, 0]
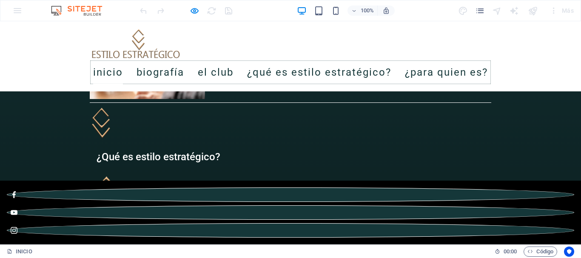
scroll to position [1703, 0]
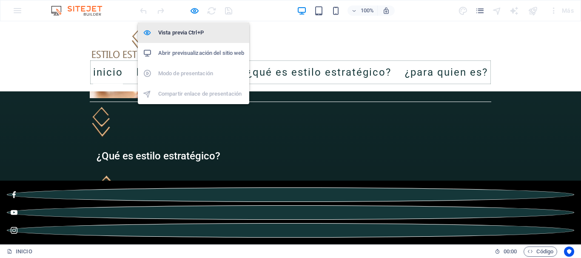
click at [179, 31] on h6 "Vista previa Ctrl+P" at bounding box center [201, 33] width 86 height 10
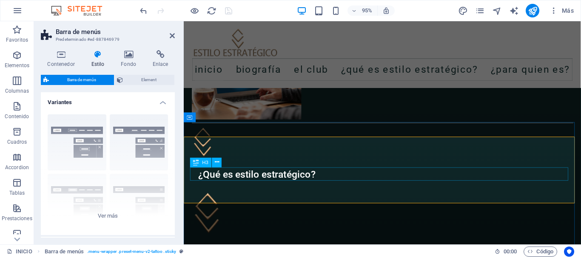
scroll to position [1720, 0]
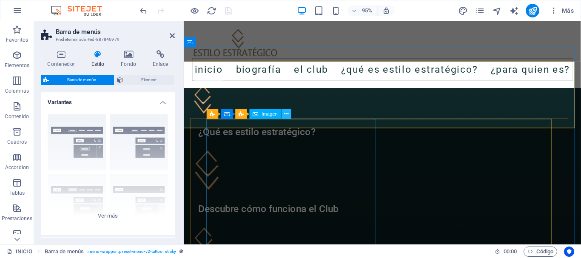
click at [287, 115] on icon at bounding box center [286, 114] width 4 height 9
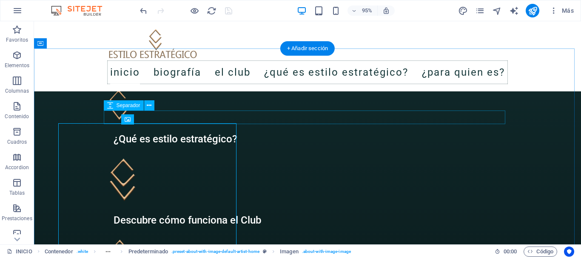
scroll to position [1721, 0]
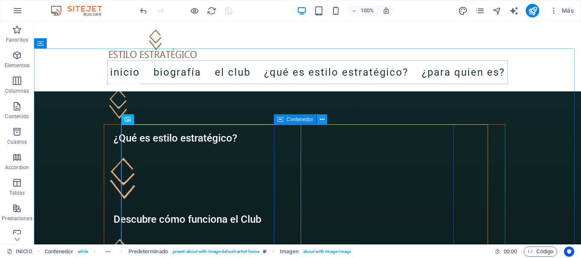
click at [322, 119] on icon at bounding box center [322, 119] width 5 height 9
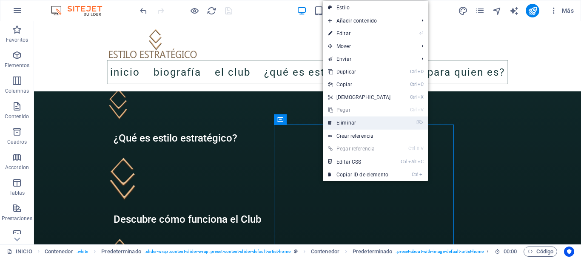
click at [335, 123] on link "⌦ Eliminar" at bounding box center [359, 123] width 73 height 13
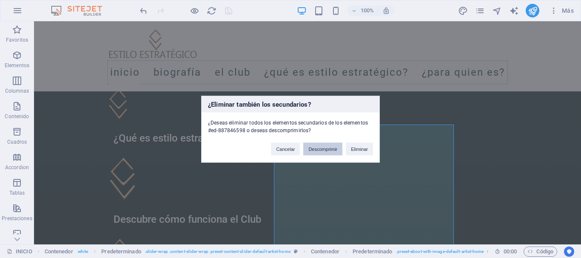
click at [326, 153] on button "Descomprimir" at bounding box center [322, 149] width 39 height 13
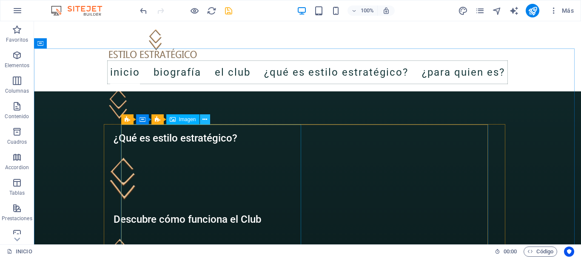
click at [208, 118] on button at bounding box center [205, 120] width 10 height 10
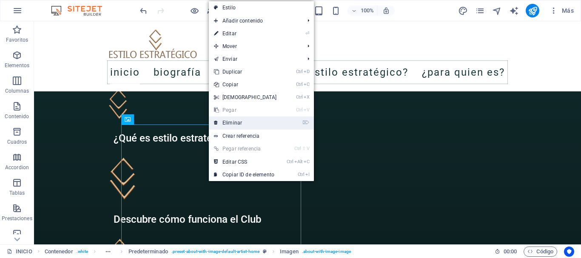
click at [225, 122] on link "⌦ Eliminar" at bounding box center [245, 123] width 73 height 13
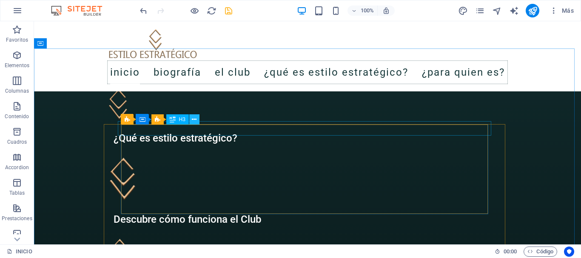
click at [197, 120] on button at bounding box center [194, 120] width 10 height 10
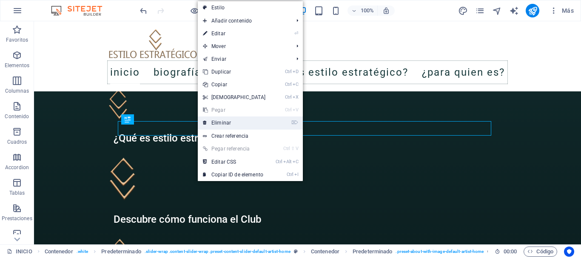
click at [212, 123] on link "⌦ Eliminar" at bounding box center [234, 123] width 73 height 13
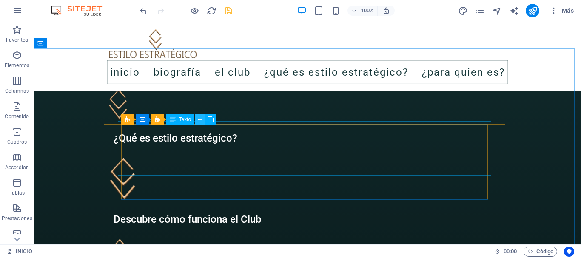
click at [200, 120] on icon at bounding box center [200, 119] width 5 height 9
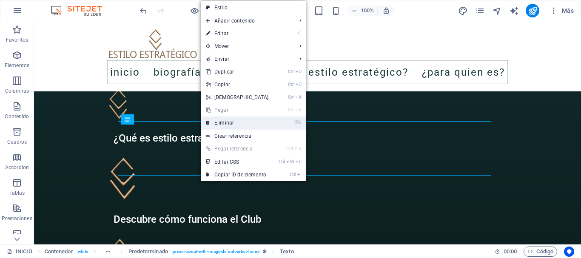
click at [210, 123] on link "⌦ Eliminar" at bounding box center [237, 123] width 73 height 13
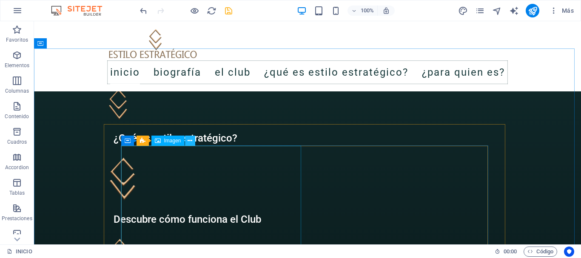
click at [193, 141] on button at bounding box center [190, 141] width 10 height 10
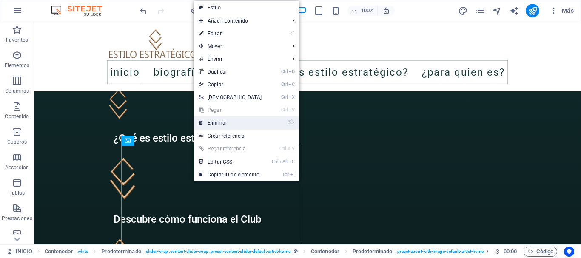
click at [213, 124] on link "⌦ Eliminar" at bounding box center [230, 123] width 73 height 13
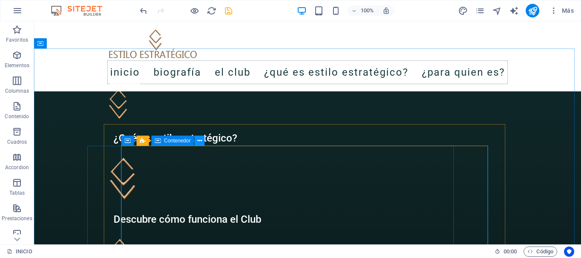
click at [201, 142] on icon at bounding box center [200, 141] width 5 height 9
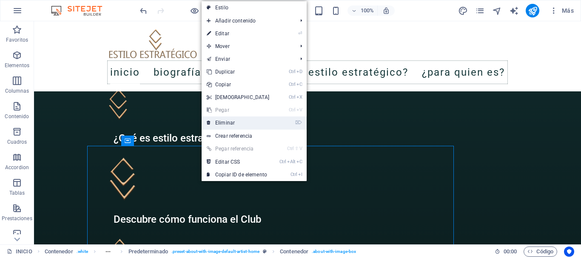
click at [218, 125] on link "⌦ Eliminar" at bounding box center [238, 123] width 73 height 13
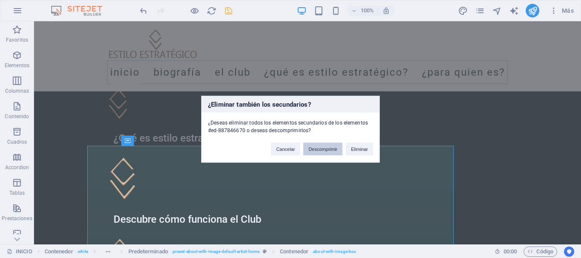
click at [319, 149] on button "Descomprimir" at bounding box center [322, 149] width 39 height 13
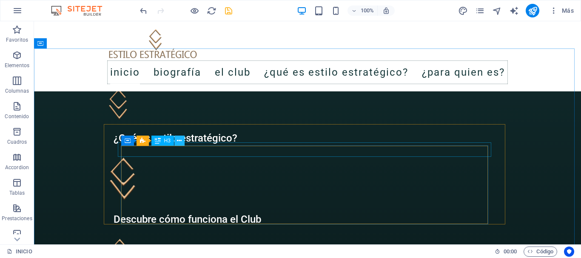
click at [179, 140] on icon at bounding box center [179, 141] width 5 height 9
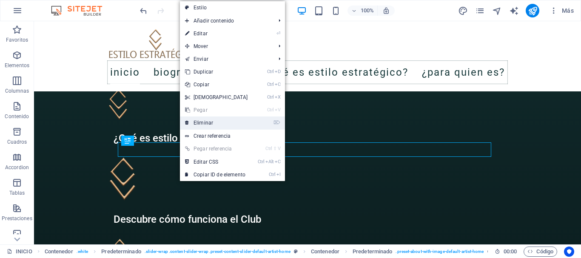
drag, startPoint x: 165, startPoint y: 102, endPoint x: 199, endPoint y: 123, distance: 40.2
click at [199, 123] on link "⌦ Eliminar" at bounding box center [216, 123] width 73 height 13
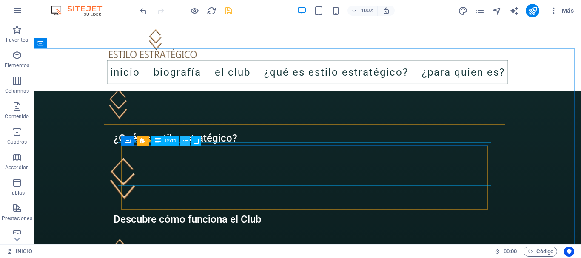
click at [187, 140] on button at bounding box center [185, 141] width 10 height 10
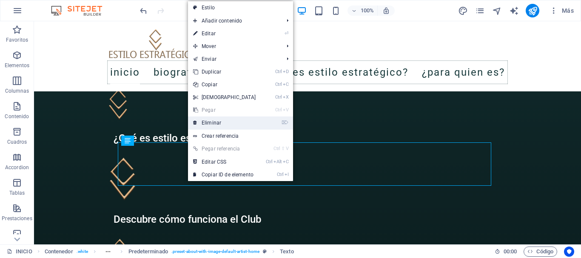
click at [211, 125] on link "⌦ Eliminar" at bounding box center [224, 123] width 73 height 13
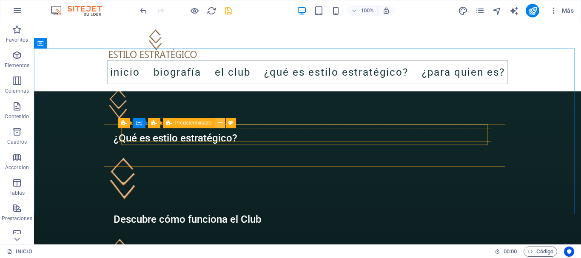
click at [219, 123] on icon at bounding box center [220, 123] width 5 height 9
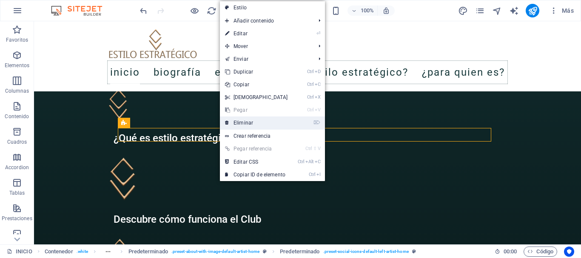
click at [237, 125] on link "⌦ Eliminar" at bounding box center [256, 123] width 73 height 13
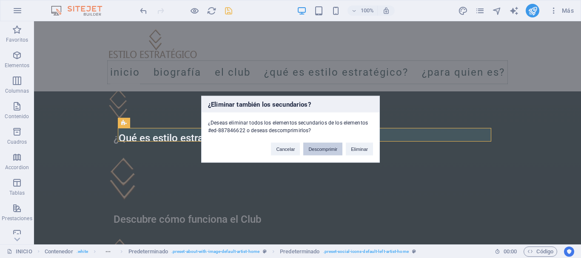
click at [327, 150] on button "Descomprimir" at bounding box center [322, 149] width 39 height 13
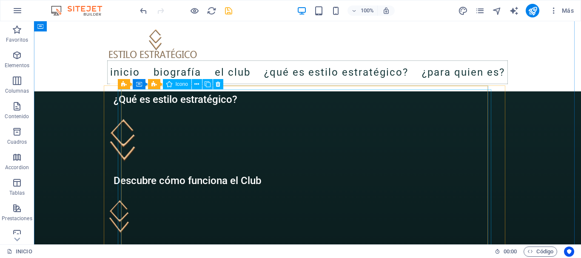
scroll to position [1678, 0]
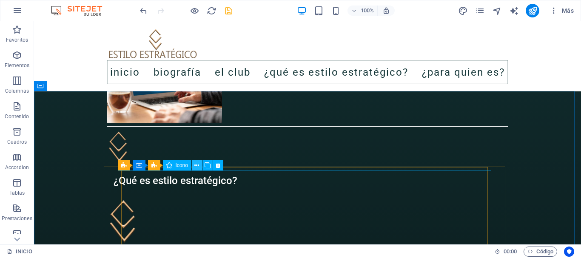
click at [197, 165] on icon at bounding box center [197, 165] width 5 height 9
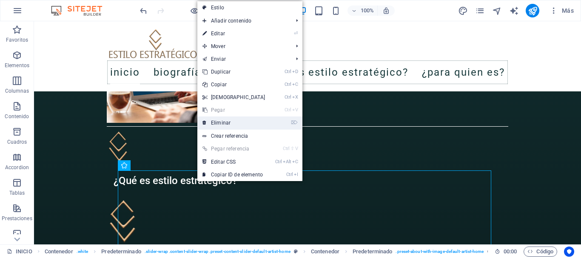
click at [221, 121] on link "⌦ Eliminar" at bounding box center [234, 123] width 73 height 13
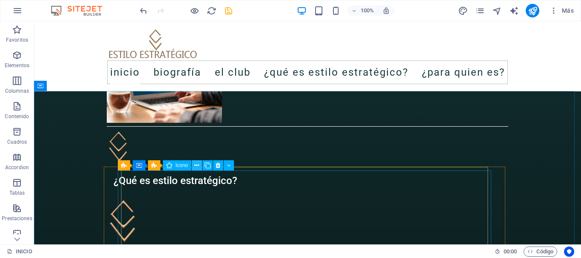
click at [198, 166] on icon at bounding box center [197, 165] width 5 height 9
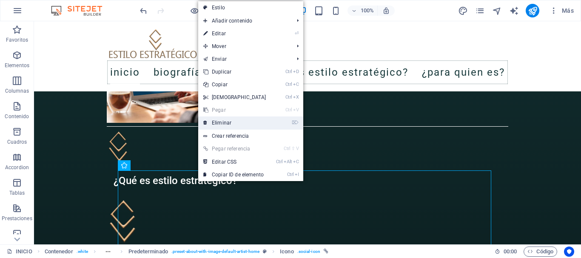
click at [219, 125] on link "⌦ Eliminar" at bounding box center [234, 123] width 73 height 13
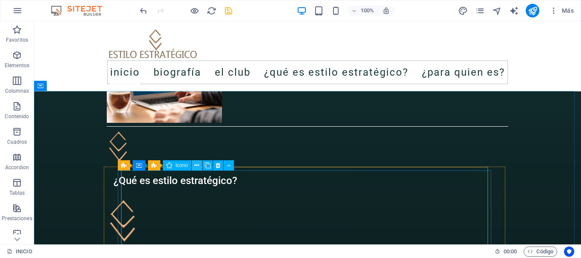
click at [197, 165] on icon at bounding box center [197, 165] width 5 height 9
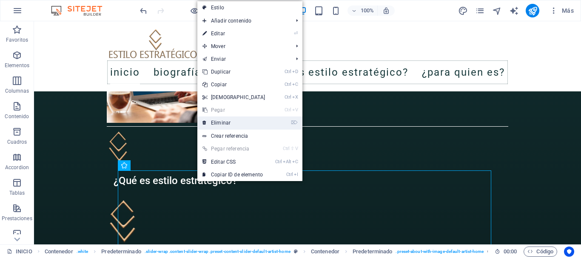
click at [224, 125] on link "⌦ Eliminar" at bounding box center [234, 123] width 73 height 13
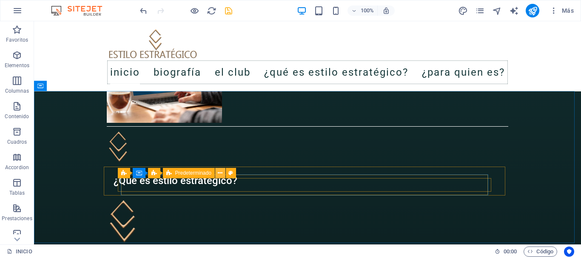
click at [222, 174] on icon at bounding box center [220, 173] width 5 height 9
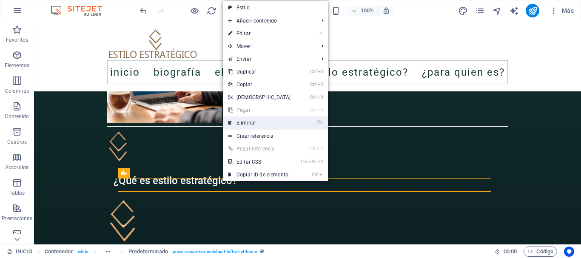
click at [250, 124] on link "⌦ Eliminar" at bounding box center [259, 123] width 73 height 13
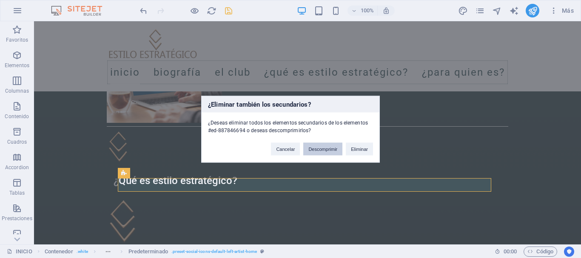
click at [322, 152] on button "Descomprimir" at bounding box center [322, 149] width 39 height 13
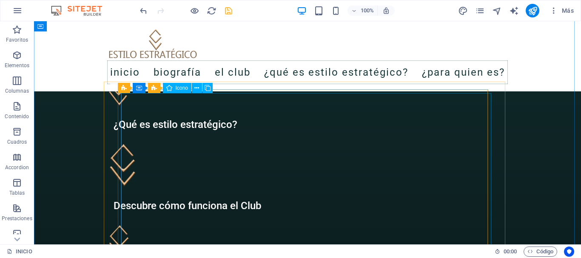
scroll to position [1721, 0]
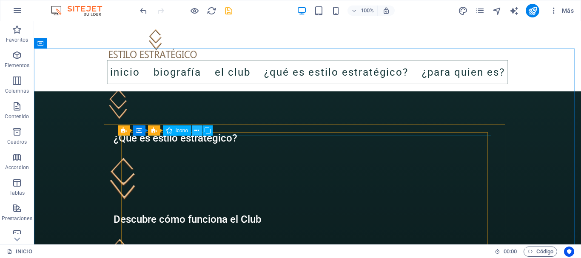
click at [196, 132] on icon at bounding box center [197, 130] width 5 height 9
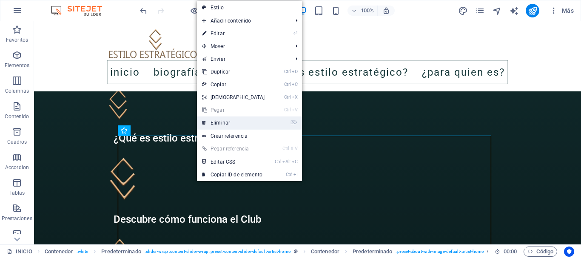
click at [215, 124] on link "⌦ Eliminar" at bounding box center [233, 123] width 73 height 13
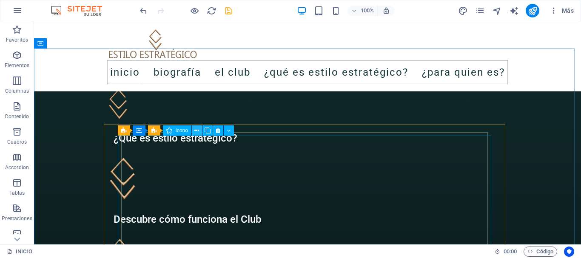
click at [199, 133] on icon at bounding box center [197, 130] width 5 height 9
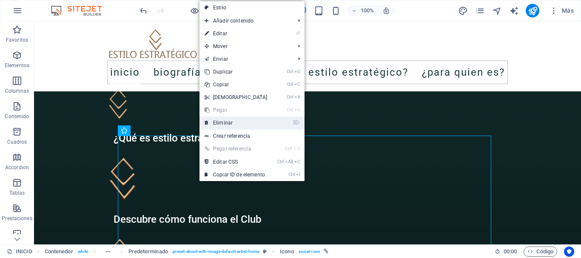
click at [216, 126] on link "⌦ Eliminar" at bounding box center [236, 123] width 73 height 13
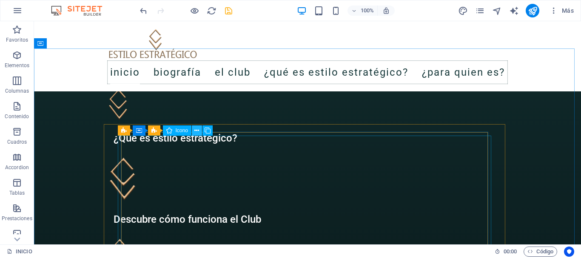
click at [198, 131] on icon at bounding box center [197, 130] width 5 height 9
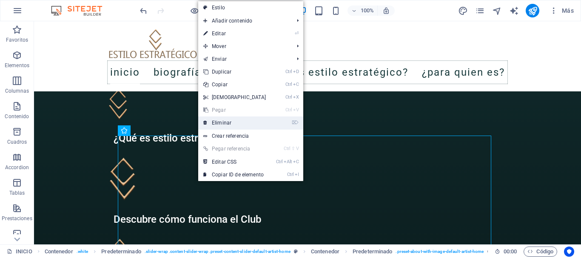
click at [216, 126] on link "⌦ Eliminar" at bounding box center [234, 123] width 73 height 13
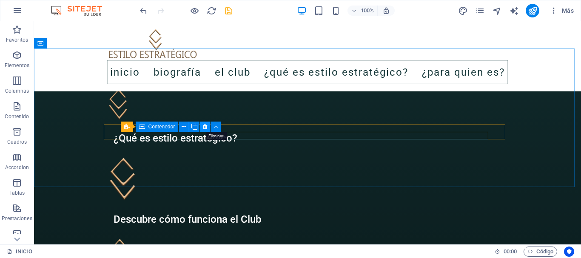
click at [206, 127] on icon at bounding box center [205, 127] width 5 height 9
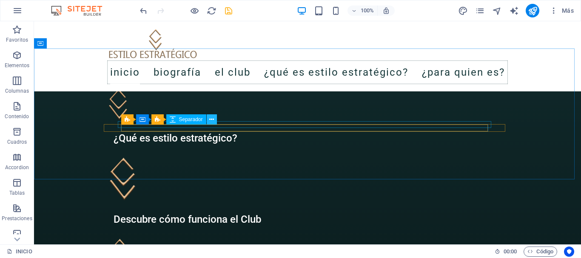
click at [211, 120] on icon at bounding box center [211, 119] width 5 height 9
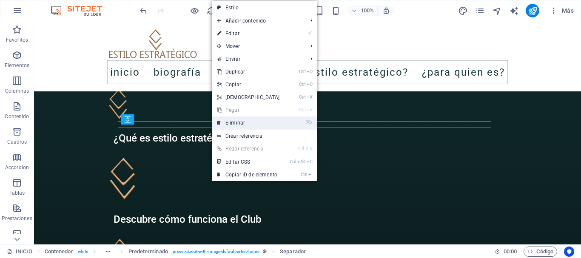
click at [222, 124] on link "⌦ Eliminar" at bounding box center [248, 123] width 73 height 13
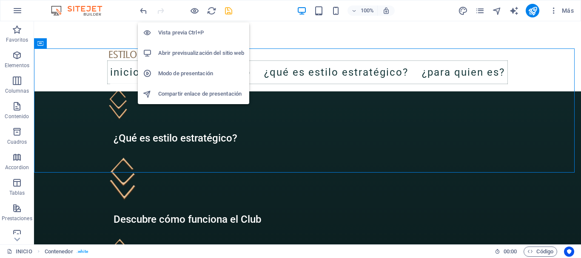
click at [190, 27] on li "Vista previa Ctrl+P" at bounding box center [194, 33] width 112 height 20
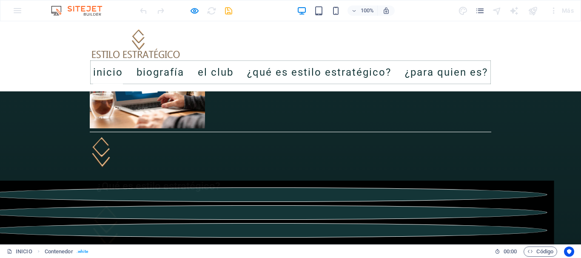
scroll to position [1595, 0]
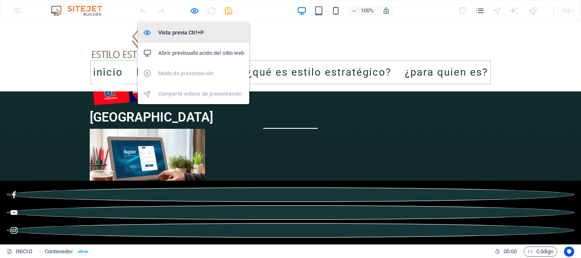
click at [189, 30] on h6 "Vista previa Ctrl+P" at bounding box center [201, 33] width 86 height 10
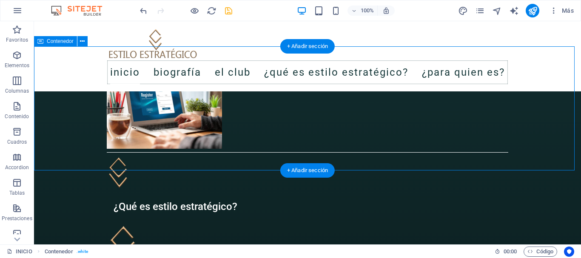
scroll to position [1723, 0]
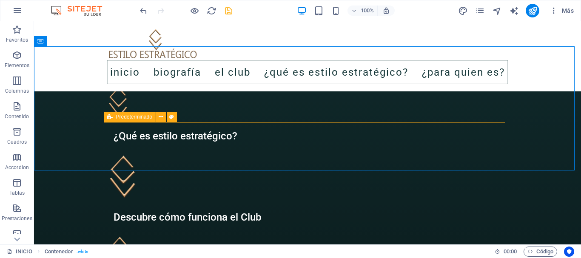
click at [128, 120] on span "Predeterminado" at bounding box center [134, 117] width 36 height 5
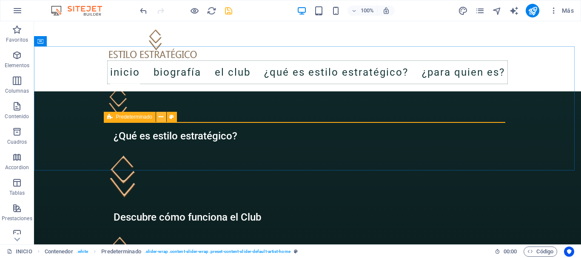
click at [161, 118] on icon at bounding box center [161, 117] width 5 height 9
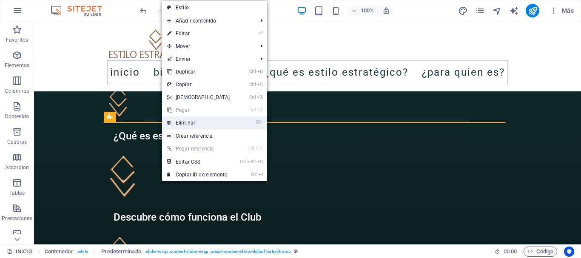
click at [174, 122] on link "⌦ Eliminar" at bounding box center [198, 123] width 73 height 13
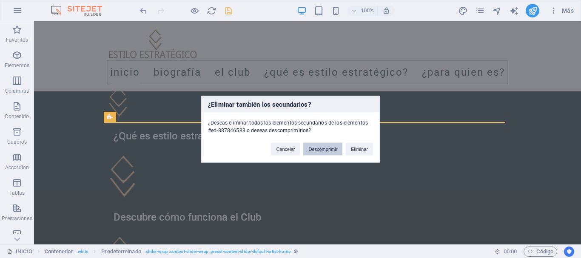
click at [327, 149] on button "Descomprimir" at bounding box center [322, 149] width 39 height 13
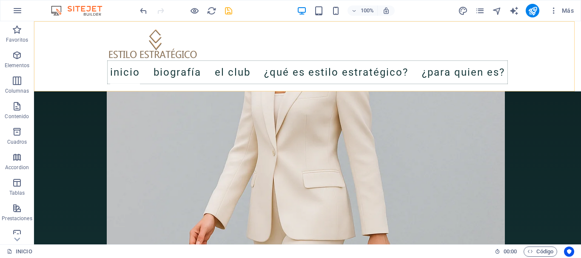
scroll to position [928, 0]
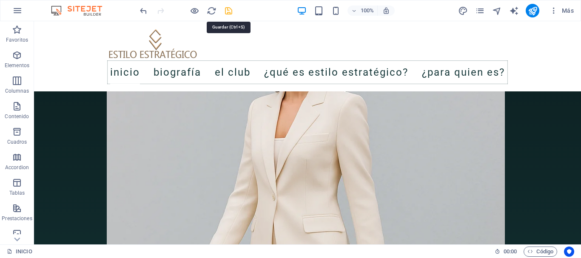
click at [228, 10] on icon "save" at bounding box center [229, 11] width 10 height 10
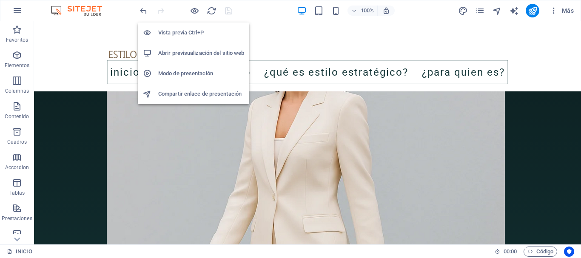
click at [185, 31] on h6 "Vista previa Ctrl+P" at bounding box center [201, 33] width 86 height 10
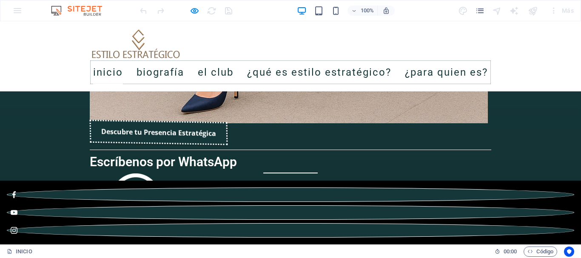
scroll to position [1362, 0]
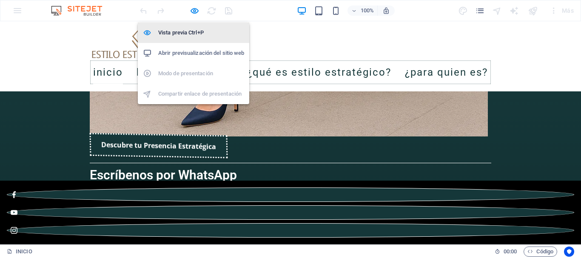
click at [186, 28] on h6 "Vista previa Ctrl+P" at bounding box center [201, 33] width 86 height 10
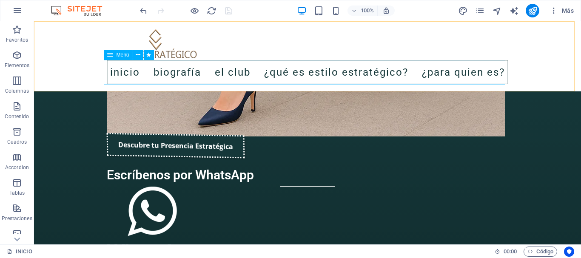
click at [114, 55] on div "Menú" at bounding box center [118, 55] width 29 height 10
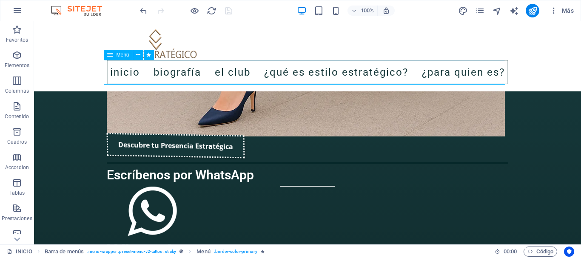
click at [114, 55] on div "Menú" at bounding box center [118, 55] width 29 height 10
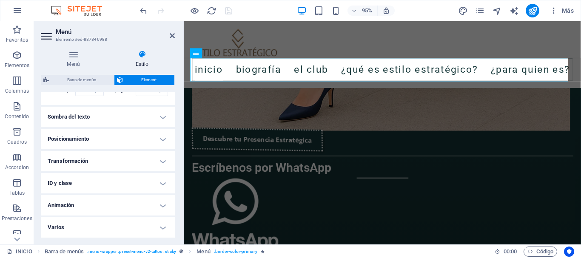
scroll to position [361, 0]
click at [79, 63] on h4 "Menú" at bounding box center [75, 59] width 69 height 18
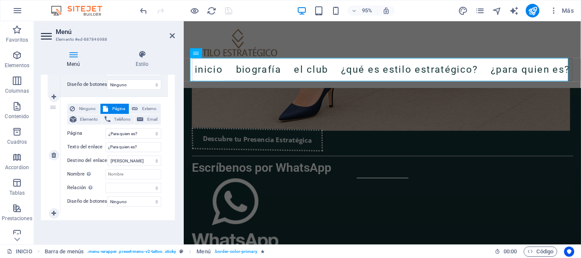
scroll to position [539, 0]
click at [52, 211] on icon at bounding box center [54, 214] width 5 height 6
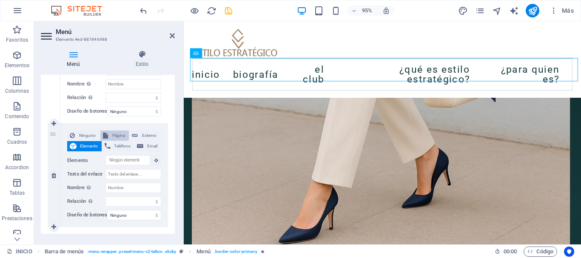
scroll to position [1291, 0]
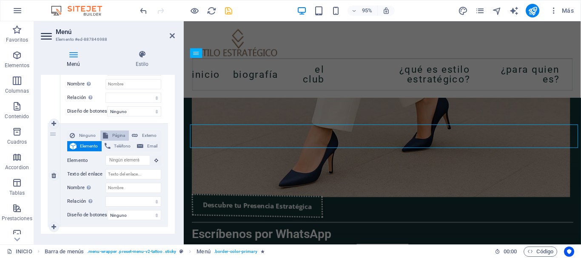
click at [119, 135] on span "Página" at bounding box center [119, 136] width 16 height 10
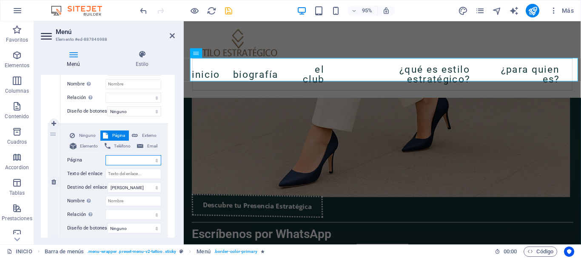
click at [118, 163] on select "INICIO BIOGRAFÍA ¿QUÉ ES CLUB DE ESTILO ESTRATÉGICO? ¿Qué es estilo estratégico…" at bounding box center [134, 160] width 56 height 10
click at [119, 160] on select "INICIO BIOGRAFÍA ¿QUÉ ES CLUB DE ESTILO ESTRATÉGICO? ¿Qué es estilo estratégico…" at bounding box center [134, 160] width 56 height 10
click at [87, 137] on span "Ninguno" at bounding box center [87, 136] width 20 height 10
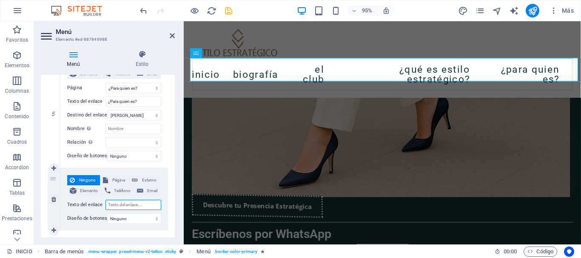
click at [121, 206] on input "Texto del enlace" at bounding box center [134, 205] width 56 height 10
click at [124, 205] on input "Texto del enlace" at bounding box center [134, 205] width 56 height 10
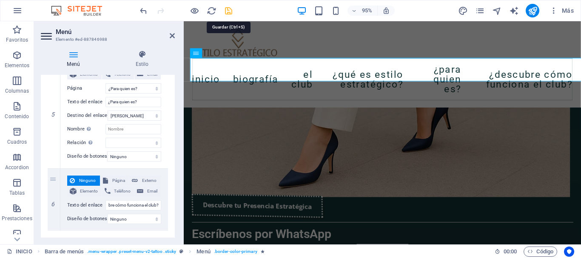
scroll to position [0, 0]
click at [229, 11] on icon "save" at bounding box center [229, 11] width 10 height 10
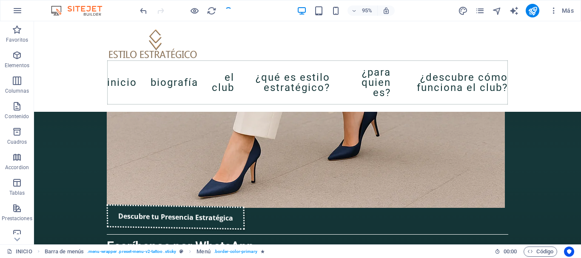
scroll to position [1292, 0]
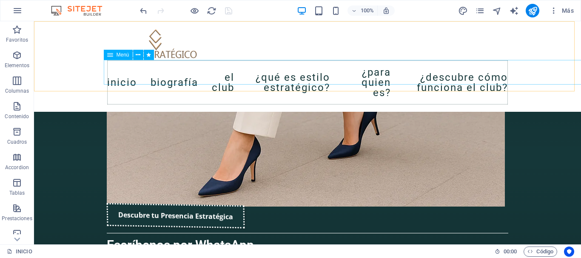
click at [119, 55] on span "Menú" at bounding box center [123, 54] width 13 height 5
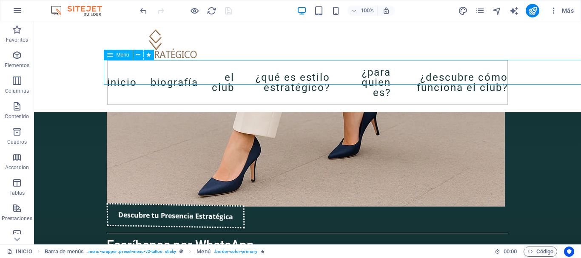
click at [119, 55] on span "Menú" at bounding box center [123, 54] width 13 height 5
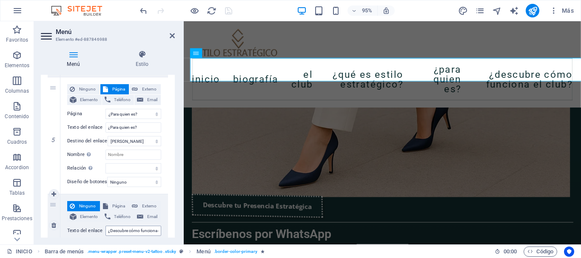
scroll to position [579, 0]
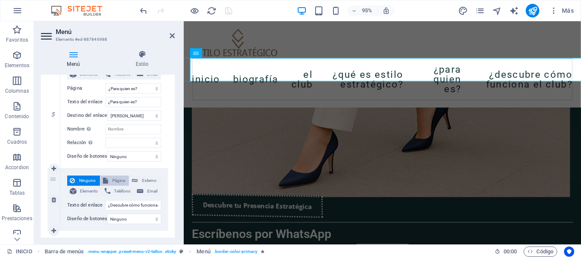
click at [114, 180] on span "Página" at bounding box center [119, 181] width 16 height 10
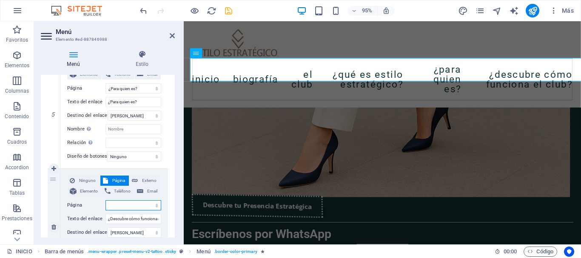
click at [118, 203] on select "INICIO BIOGRAFÍA ¿QUÉ ES CLUB DE ESTILO ESTRATÉGICO? ¿Qué es estilo estratégico…" at bounding box center [134, 205] width 56 height 10
click at [118, 206] on select "INICIO BIOGRAFÍA ¿QUÉ ES CLUB DE ESTILO ESTRATÉGICO? ¿Qué es estilo estratégico…" at bounding box center [134, 205] width 56 height 10
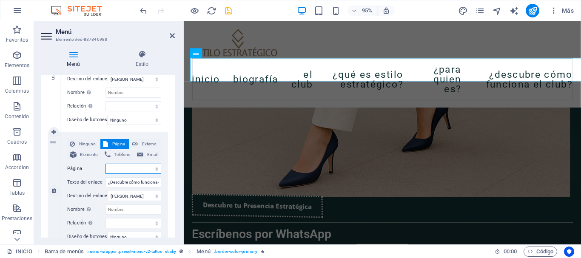
scroll to position [656, 0]
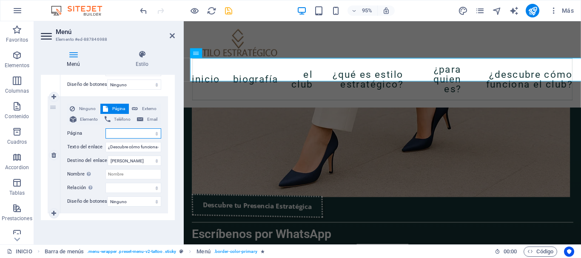
click at [126, 129] on select "INICIO BIOGRAFÍA ¿QUÉ ES CLUB DE ESTILO ESTRATÉGICO? ¿Qué es estilo estratégico…" at bounding box center [134, 134] width 56 height 10
click at [120, 169] on input "Nombre Una descripción adicional del enlace no debería ser igual al texto del e…" at bounding box center [134, 174] width 56 height 10
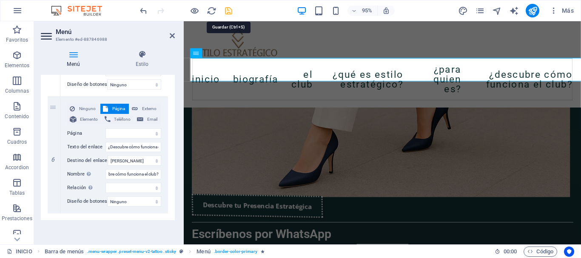
scroll to position [0, 0]
click at [226, 14] on icon "save" at bounding box center [229, 11] width 10 height 10
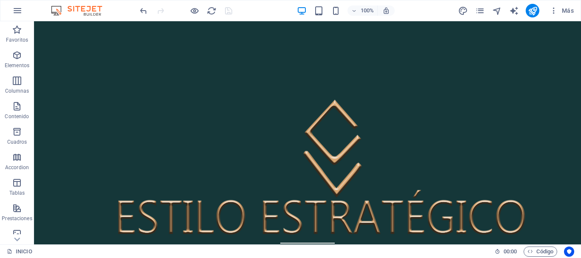
scroll to position [298, 0]
click at [117, 82] on span "Menú" at bounding box center [123, 80] width 13 height 5
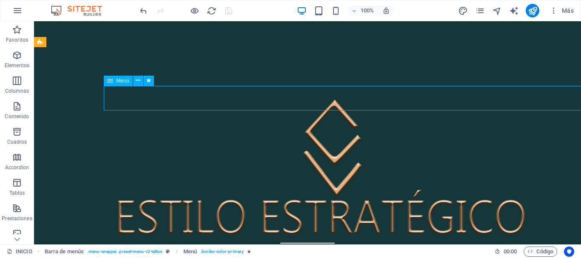
click at [117, 82] on span "Menú" at bounding box center [123, 80] width 13 height 5
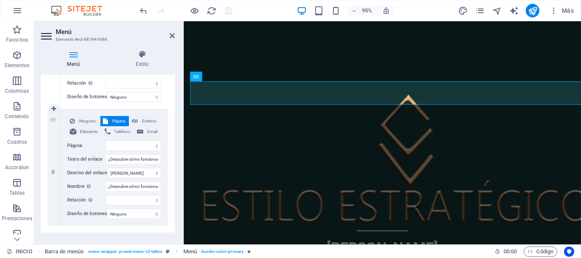
scroll to position [656, 0]
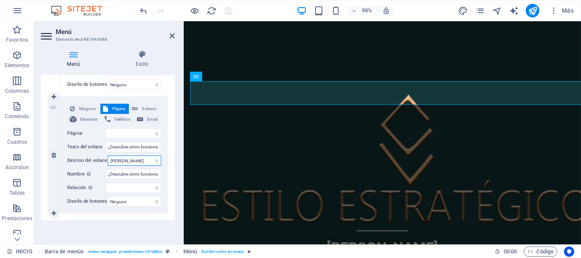
click at [134, 157] on select "Nueva pestaña Misma pestaña Superposición" at bounding box center [135, 161] width 54 height 10
click at [108, 156] on select "Nueva pestaña Misma pestaña Superposición" at bounding box center [135, 161] width 54 height 10
click at [135, 183] on select "alternativo autor marcador externo ayuda licencia siguiente nofollow noreferrer…" at bounding box center [134, 188] width 56 height 10
click at [136, 197] on select "Ninguno Predeterminado Principal Secundario" at bounding box center [134, 202] width 54 height 10
click at [107, 197] on select "Ninguno Predeterminado Principal Secundario" at bounding box center [134, 202] width 54 height 10
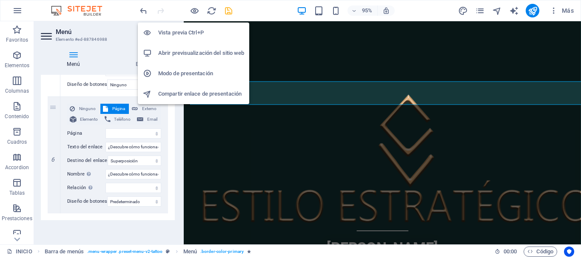
click at [188, 37] on h6 "Vista previa Ctrl+P" at bounding box center [201, 33] width 86 height 10
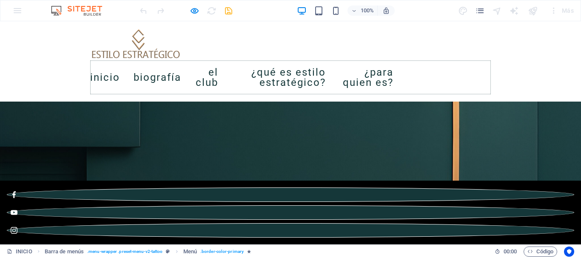
scroll to position [894, 0]
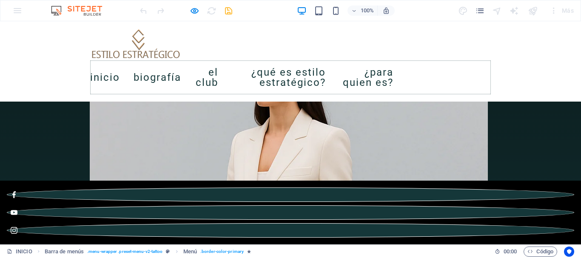
click at [491, 72] on link "¿Descubre cómo funciona el club?" at bounding box center [449, 77] width 84 height 27
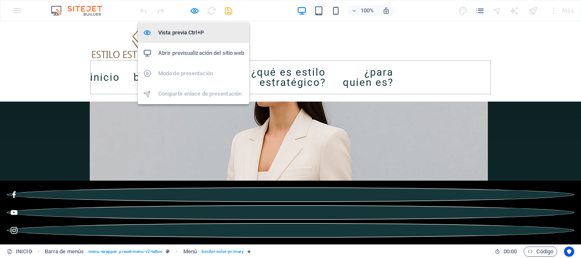
click at [180, 36] on h6 "Vista previa Ctrl+P" at bounding box center [201, 33] width 86 height 10
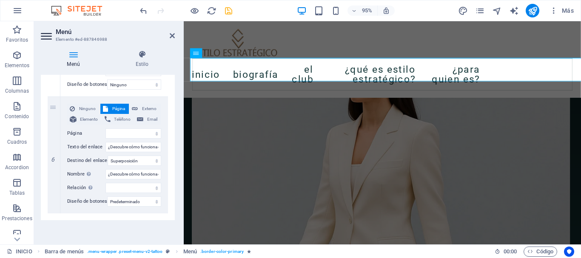
scroll to position [656, 0]
click at [141, 157] on select "Nueva pestaña Misma pestaña Superposición" at bounding box center [135, 161] width 54 height 10
click at [108, 156] on select "Nueva pestaña Misma pestaña Superposición" at bounding box center [135, 161] width 54 height 10
click at [139, 184] on select "alternativo autor marcador externo ayuda licencia siguiente nofollow noreferrer…" at bounding box center [134, 188] width 56 height 10
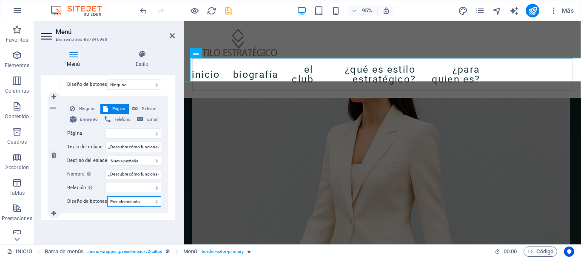
click at [141, 200] on select "Ninguno Predeterminado Principal Secundario" at bounding box center [134, 202] width 54 height 10
click at [107, 197] on select "Ninguno Predeterminado Principal Secundario" at bounding box center [134, 202] width 54 height 10
click at [138, 205] on div "Ninguno Página Externo Elemento Teléfono Email Página INICIO BIOGRAFÍA ¿QUÉ ES …" at bounding box center [114, 155] width 108 height 117
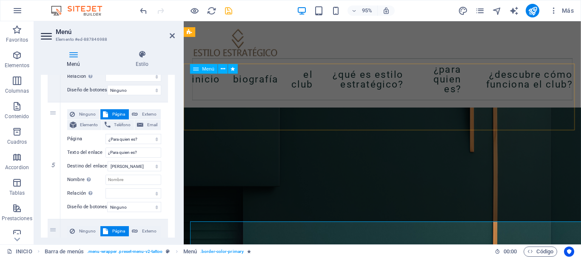
scroll to position [637, 0]
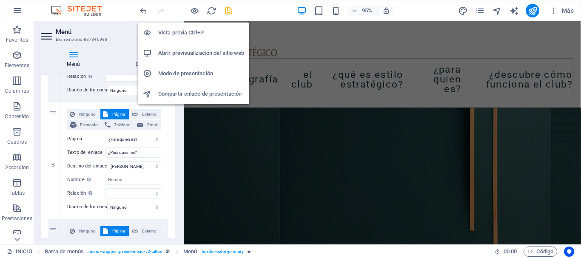
drag, startPoint x: 189, startPoint y: 31, endPoint x: 212, endPoint y: 83, distance: 56.2
click at [189, 31] on h6 "Vista previa Ctrl+P" at bounding box center [201, 33] width 86 height 10
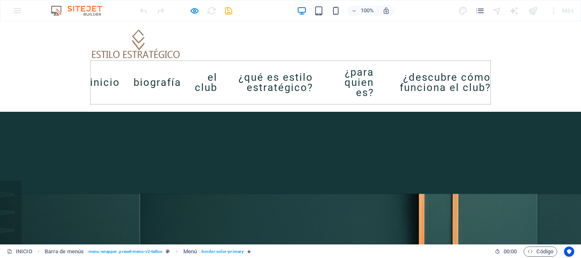
scroll to position [511, 0]
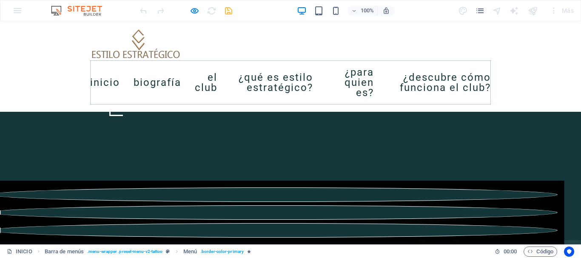
click at [491, 69] on link "¿Descubre cómo funciona el club?" at bounding box center [439, 83] width 103 height 34
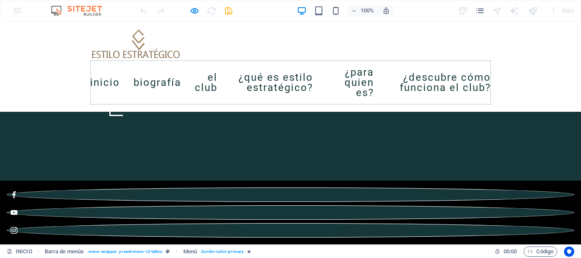
click at [491, 74] on link "¿Descubre cómo funciona el club?" at bounding box center [439, 83] width 103 height 34
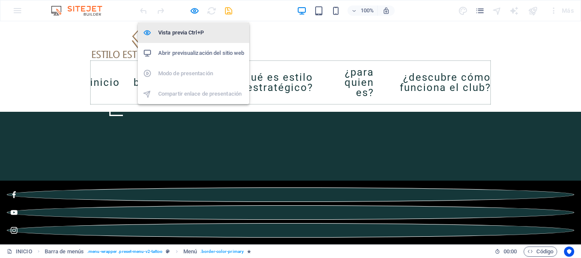
click at [189, 29] on h6 "Vista previa Ctrl+P" at bounding box center [201, 33] width 86 height 10
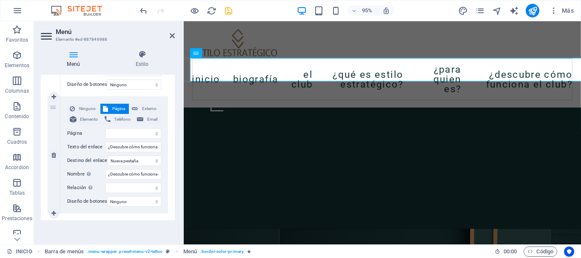
scroll to position [656, 0]
click at [117, 142] on input "¿Descubre cómo funciona el club?" at bounding box center [134, 147] width 56 height 10
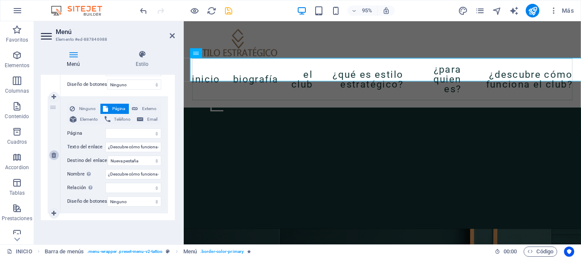
click at [55, 152] on icon at bounding box center [54, 155] width 5 height 6
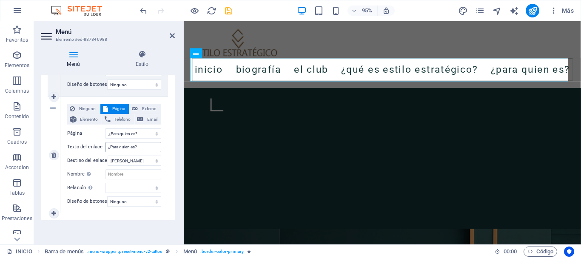
scroll to position [497, 0]
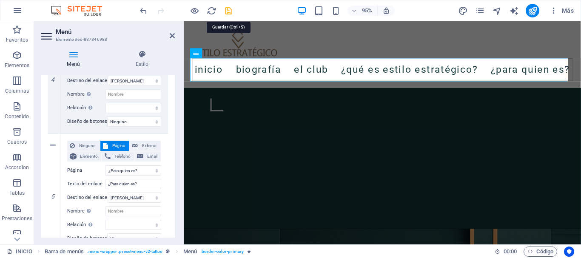
click at [227, 11] on icon "save" at bounding box center [229, 11] width 10 height 10
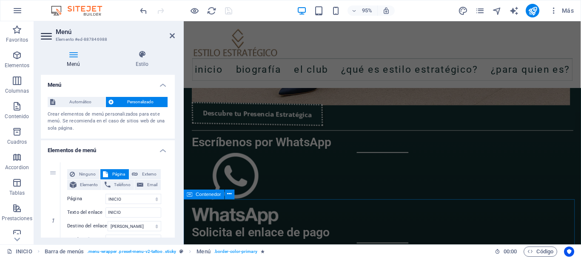
scroll to position [1403, 0]
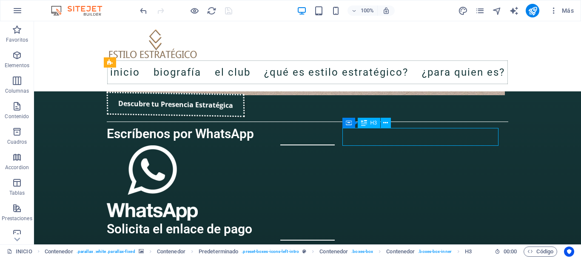
scroll to position [1405, 0]
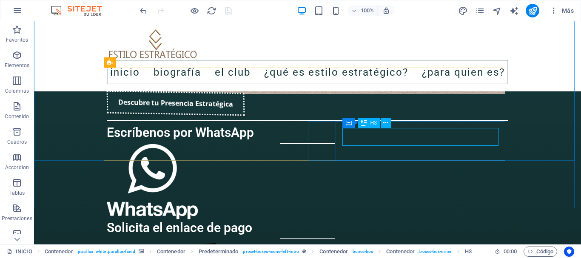
click at [371, 126] on span "H3" at bounding box center [374, 122] width 6 height 5
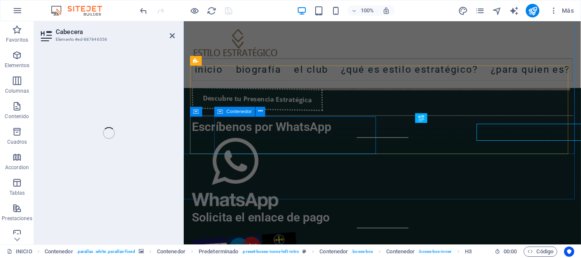
scroll to position [1403, 0]
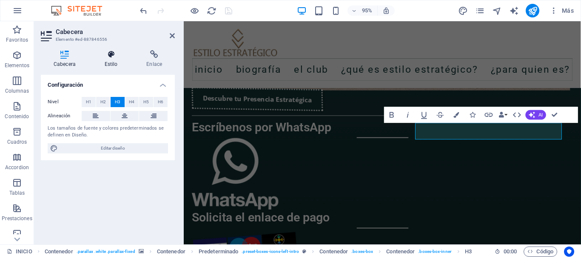
click at [111, 58] on h4 "Estilo" at bounding box center [113, 59] width 42 height 18
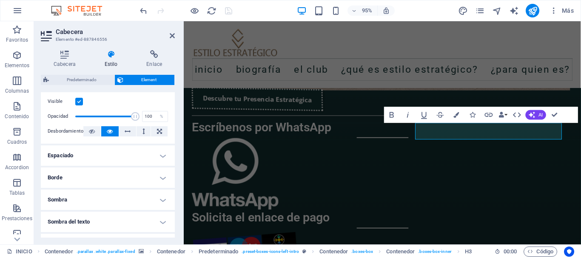
scroll to position [128, 0]
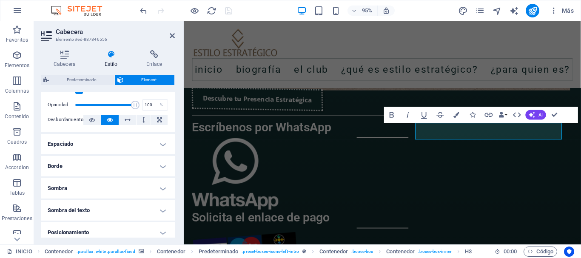
click at [132, 187] on h4 "Sombra" at bounding box center [108, 188] width 134 height 20
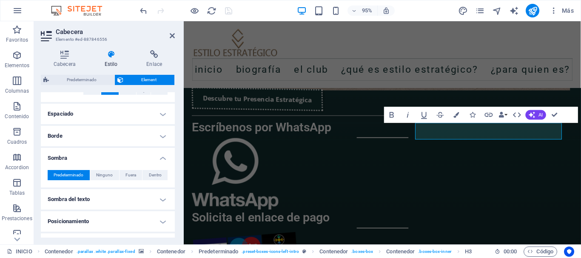
scroll to position [170, 0]
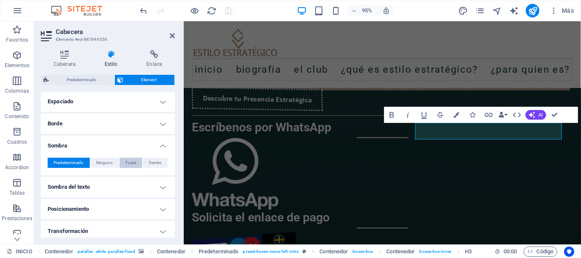
click at [136, 164] on button "Fuera" at bounding box center [131, 163] width 23 height 10
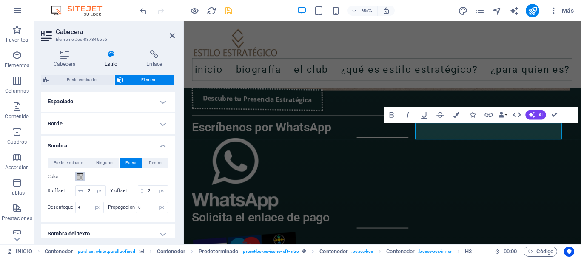
click at [78, 178] on span at bounding box center [80, 177] width 7 height 7
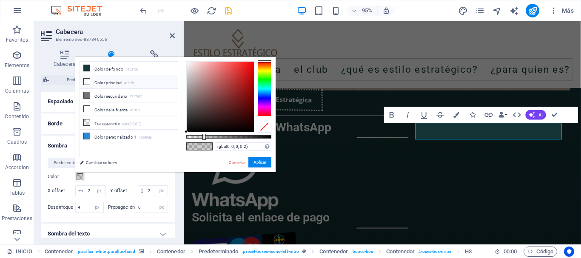
click at [110, 81] on li "Color principal #ffffff" at bounding box center [129, 82] width 98 height 14
click at [257, 163] on button "Aplicar" at bounding box center [260, 162] width 23 height 10
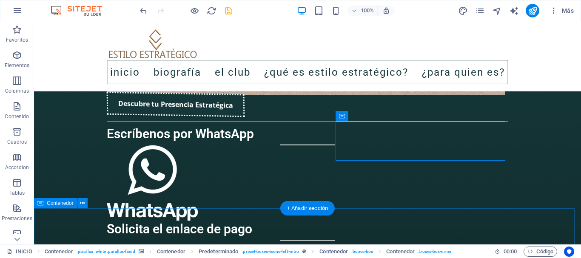
scroll to position [1405, 0]
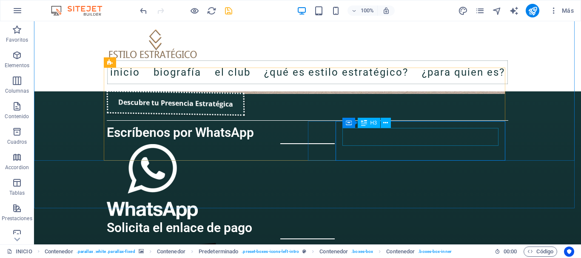
click at [367, 124] on icon at bounding box center [364, 123] width 6 height 10
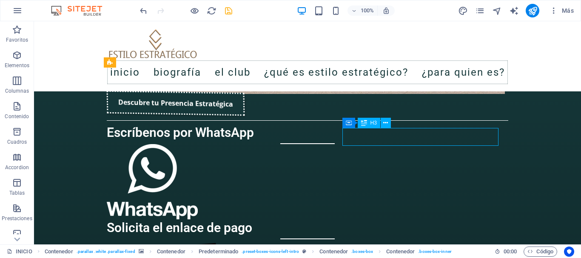
click at [367, 124] on icon at bounding box center [364, 123] width 6 height 10
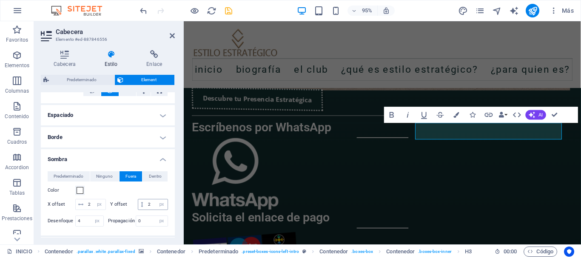
scroll to position [170, 0]
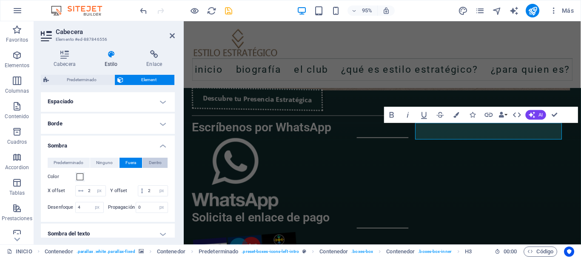
click at [156, 164] on span "Dentro" at bounding box center [155, 163] width 13 height 10
click at [126, 163] on span "Fuera" at bounding box center [131, 163] width 11 height 10
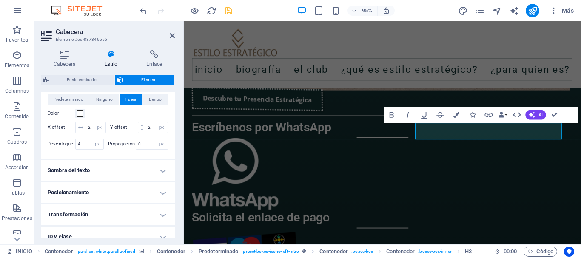
scroll to position [255, 0]
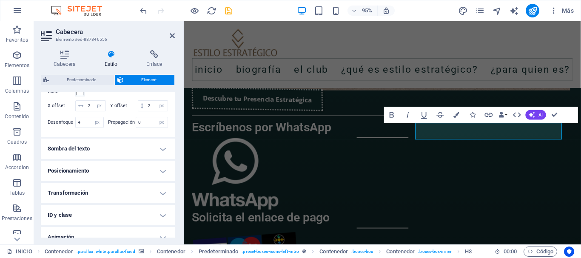
click at [132, 159] on h4 "Sombra del texto" at bounding box center [108, 149] width 134 height 20
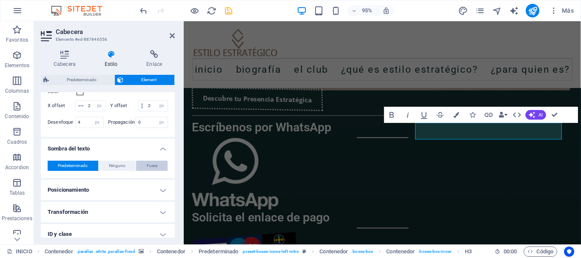
click at [154, 171] on span "Fuera" at bounding box center [152, 166] width 11 height 10
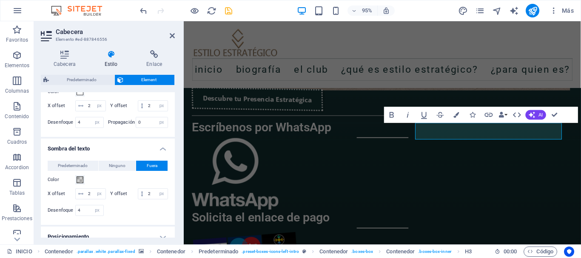
scroll to position [298, 0]
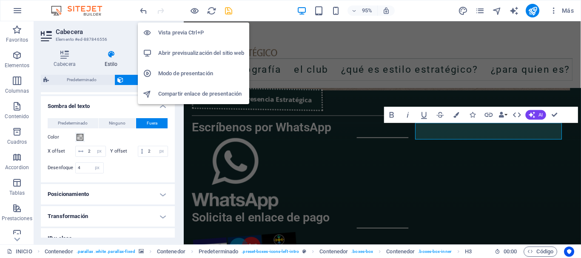
click at [187, 33] on h6 "Vista previa Ctrl+P" at bounding box center [201, 33] width 86 height 10
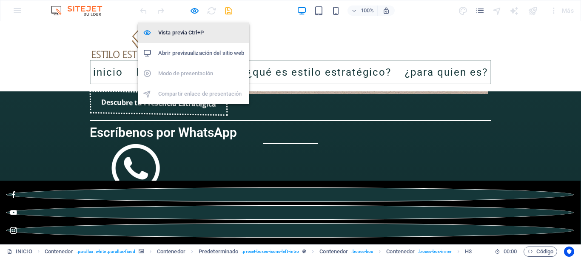
click at [184, 32] on h6 "Vista previa Ctrl+P" at bounding box center [201, 33] width 86 height 10
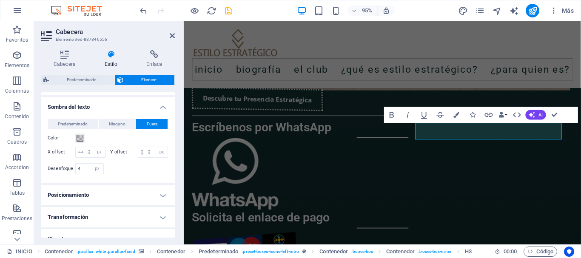
scroll to position [298, 0]
click at [81, 141] on span at bounding box center [80, 137] width 7 height 7
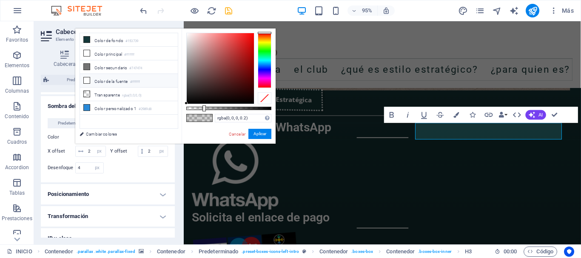
click at [101, 77] on li "Color de la fuente #ffffff" at bounding box center [129, 81] width 98 height 14
click at [260, 133] on button "Aplicar" at bounding box center [260, 134] width 23 height 10
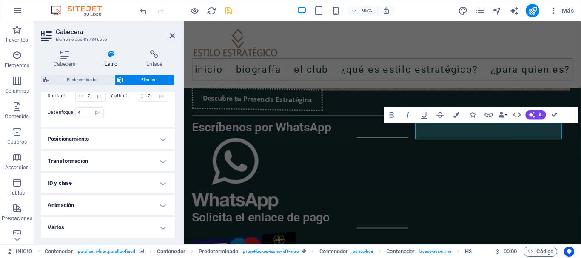
scroll to position [333, 0]
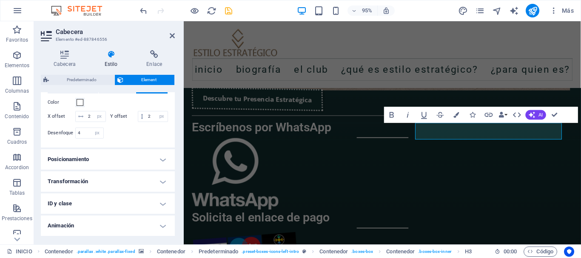
click at [115, 170] on h4 "Posicionamiento" at bounding box center [108, 159] width 134 height 20
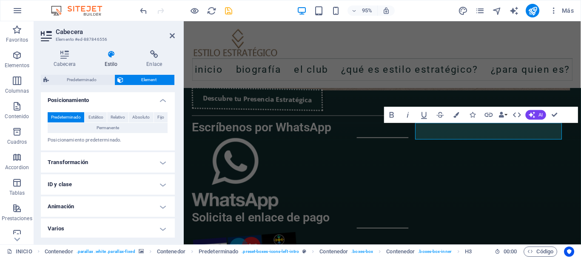
scroll to position [415, 0]
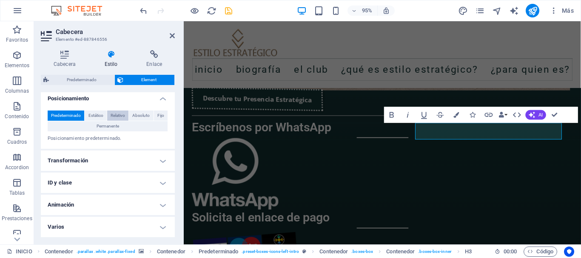
click at [117, 117] on span "Relativo" at bounding box center [118, 116] width 14 height 10
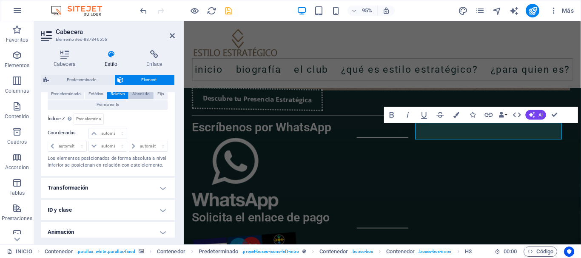
click at [141, 99] on span "Absoluto" at bounding box center [140, 94] width 17 height 10
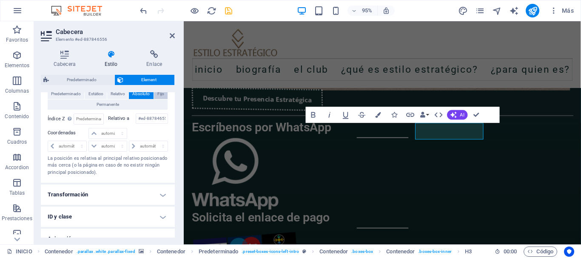
click at [157, 99] on span "Fijo" at bounding box center [160, 94] width 7 height 10
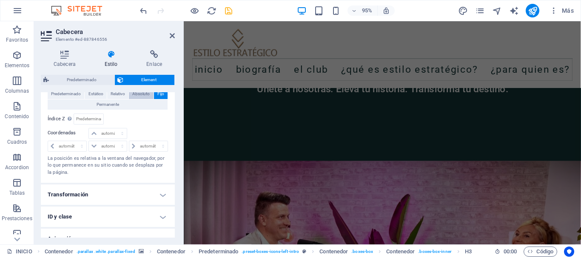
click at [141, 99] on span "Absoluto" at bounding box center [140, 94] width 17 height 10
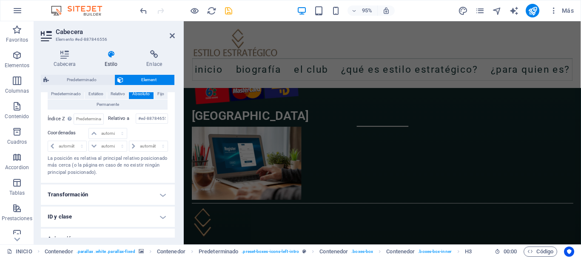
scroll to position [1402, 0]
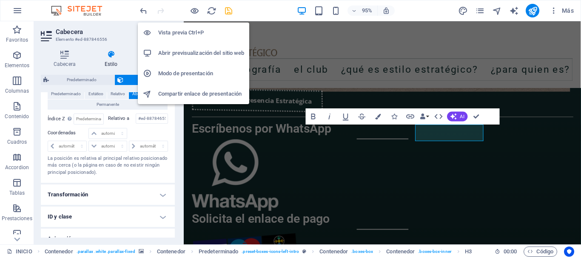
click at [182, 30] on h6 "Vista previa Ctrl+P" at bounding box center [201, 33] width 86 height 10
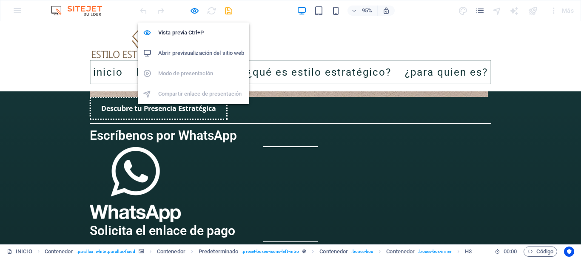
scroll to position [1403, 0]
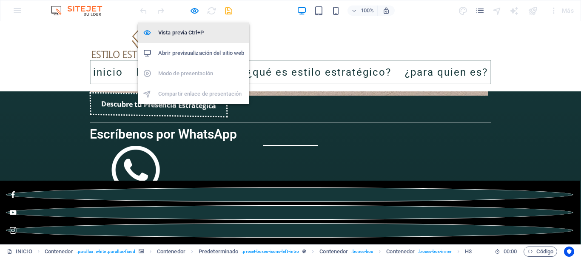
click at [181, 34] on h6 "Vista previa Ctrl+P" at bounding box center [201, 33] width 86 height 10
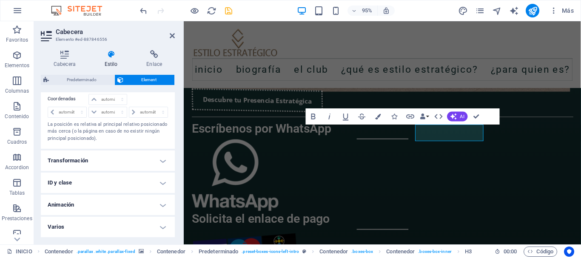
scroll to position [471, 0]
click at [120, 161] on h4 "Transformación" at bounding box center [108, 161] width 134 height 20
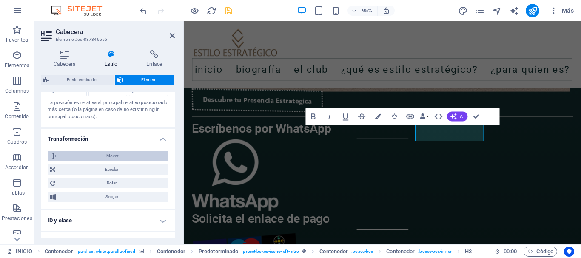
click at [120, 161] on span "Mover" at bounding box center [112, 156] width 107 height 10
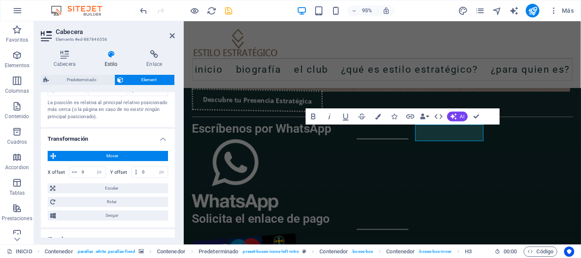
click at [120, 161] on span "Mover" at bounding box center [112, 156] width 107 height 10
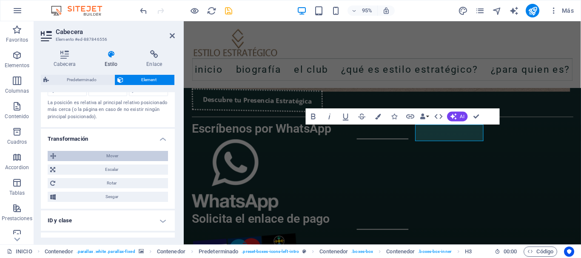
click at [120, 161] on span "Mover" at bounding box center [112, 156] width 107 height 10
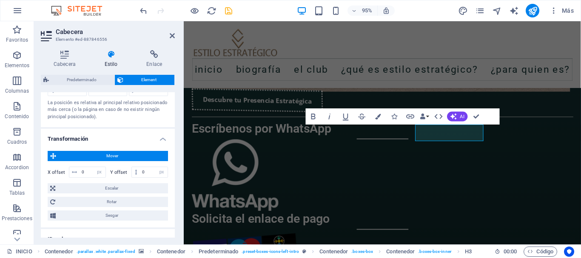
click at [120, 161] on span "Mover" at bounding box center [112, 156] width 107 height 10
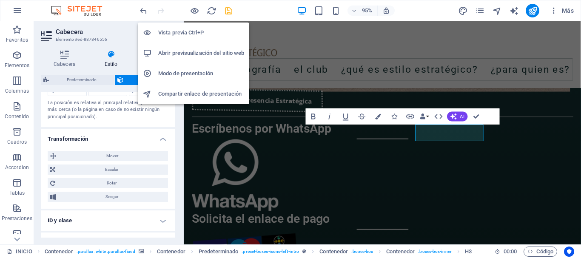
click at [187, 29] on h6 "Vista previa Ctrl+P" at bounding box center [201, 33] width 86 height 10
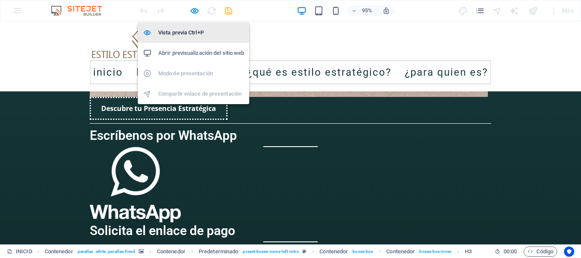
scroll to position [1403, 0]
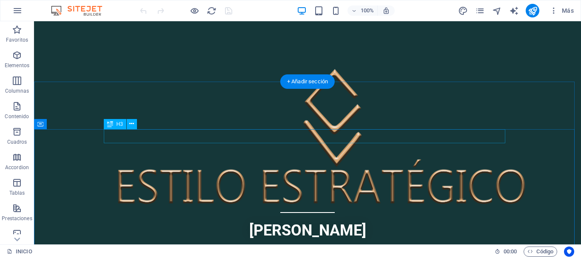
scroll to position [341, 0]
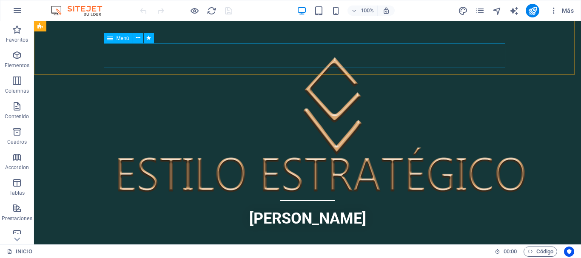
click at [122, 38] on span "Menú" at bounding box center [123, 38] width 13 height 5
select select
select select "1"
select select
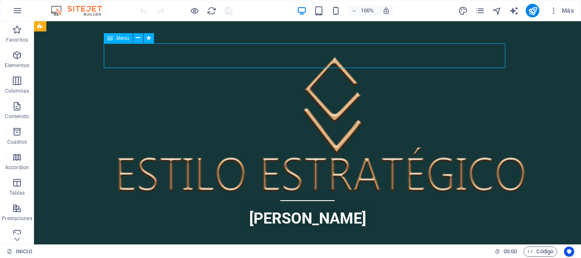
select select "2"
select select
select select "3"
select select
select select "4"
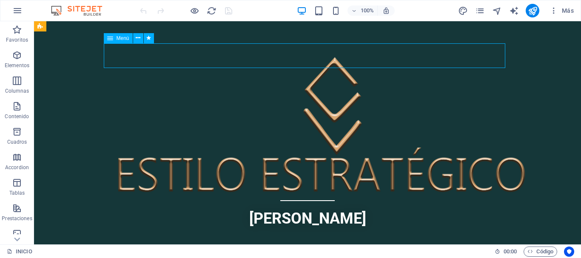
select select
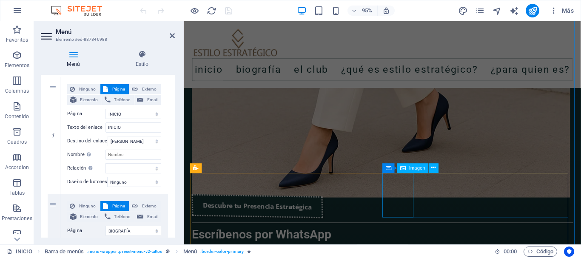
scroll to position [1361, 0]
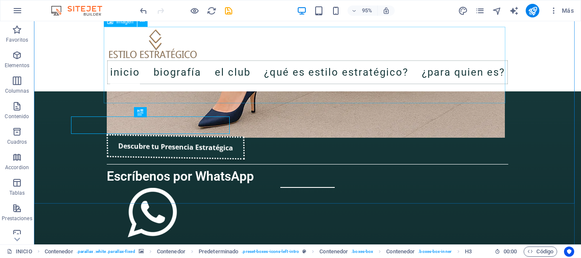
scroll to position [1362, 0]
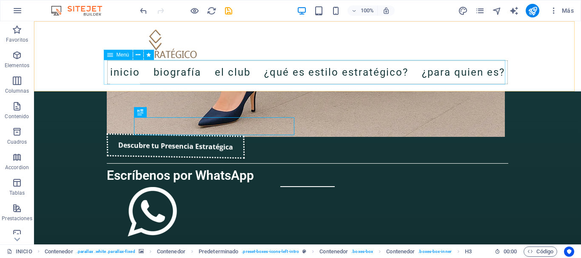
click at [117, 54] on span "Menú" at bounding box center [123, 54] width 13 height 5
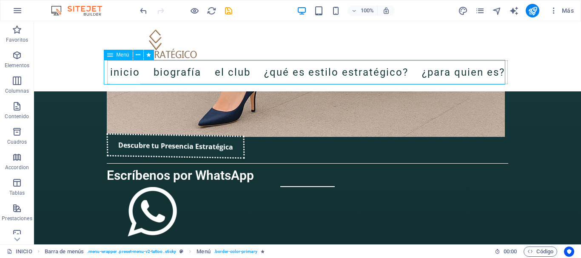
click at [117, 54] on span "Menú" at bounding box center [123, 54] width 13 height 5
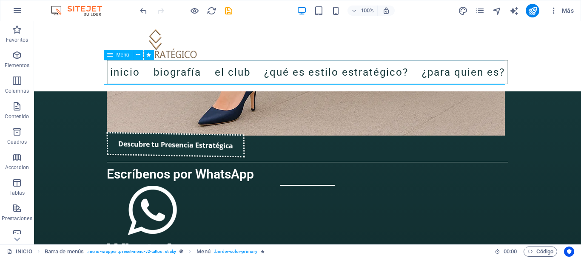
scroll to position [1360, 0]
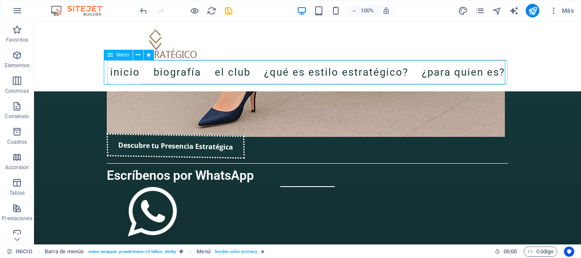
select select
select select "1"
select select
select select "2"
select select
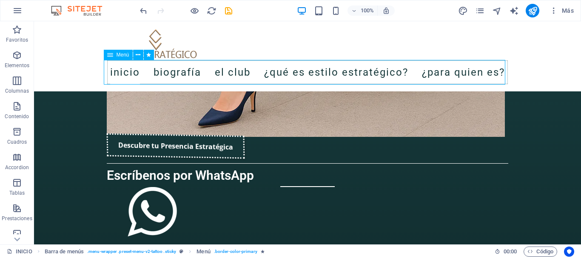
select select "3"
select select
select select "4"
select select
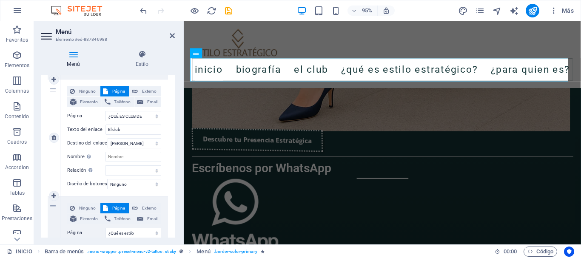
scroll to position [298, 0]
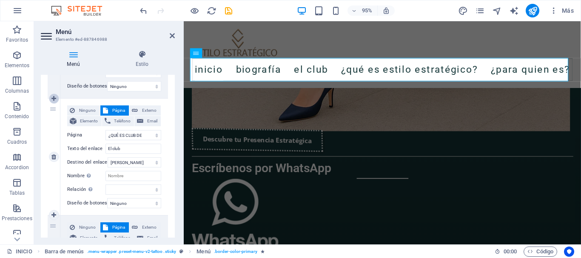
click at [55, 100] on icon at bounding box center [54, 99] width 5 height 6
select select
select select "2"
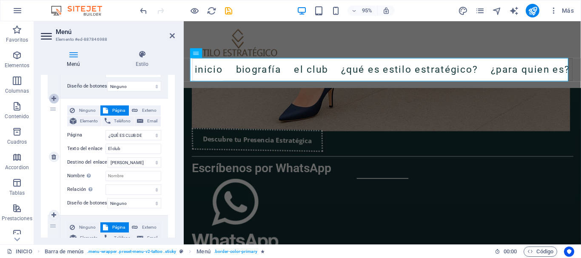
type input "El club"
select select
select select "3"
type input "¿Qué es estilo estratégico?"
select select
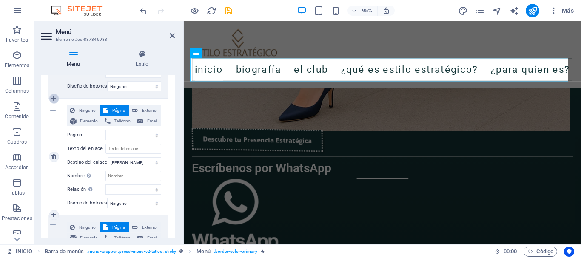
select select "4"
select select
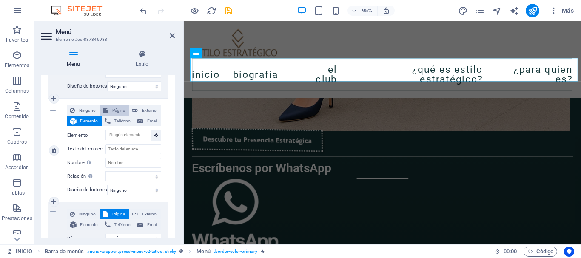
click at [114, 111] on span "Página" at bounding box center [119, 111] width 16 height 10
select select
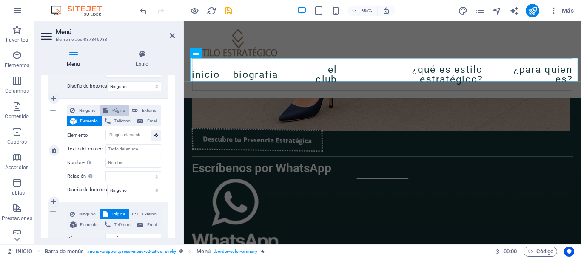
select select
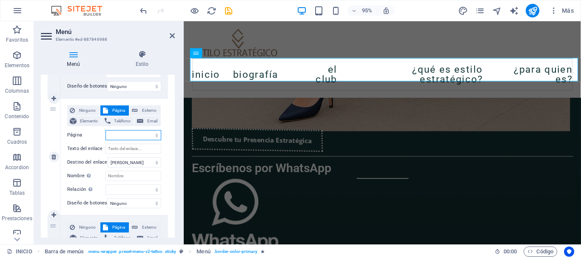
click at [115, 133] on select "INICIO BIOGRAFÍA ¿QUÉ ES CLUB DE ESTILO ESTRATÉGICO? ¿Qué es estilo estratégico…" at bounding box center [134, 135] width 56 height 10
select select "3"
click at [106, 130] on select "INICIO BIOGRAFÍA ¿QUÉ ES CLUB DE ESTILO ESTRATÉGICO? ¿Qué es estilo estratégico…" at bounding box center [134, 135] width 56 height 10
select select
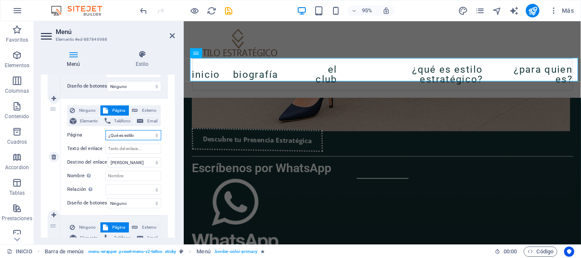
select select
click at [132, 148] on input "Texto del enlace" at bounding box center [134, 149] width 56 height 10
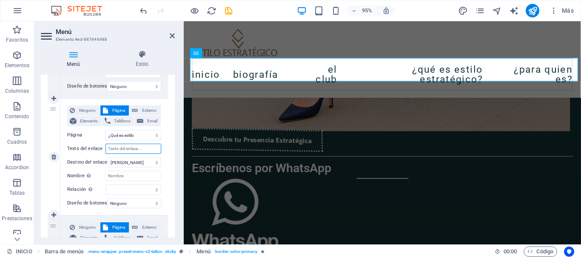
click at [132, 148] on input "Texto del enlace" at bounding box center [134, 149] width 56 height 10
paste input "¿Descubre cómo funciona el club?"
type input "¿Descubre cómo funciona el club?"
select select
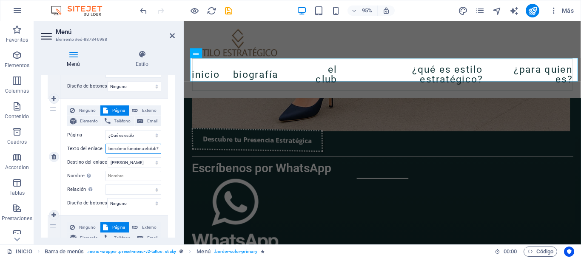
select select
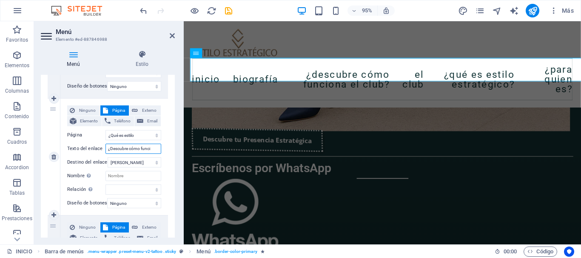
scroll to position [0, 0]
type input "¿"
select select
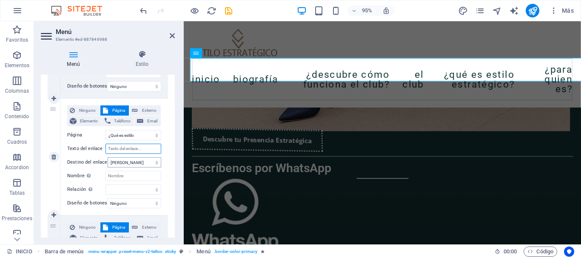
select select
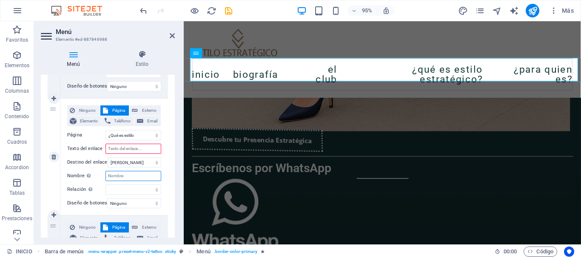
select select
type input "¿Qué es estilo estratégico?"
select select
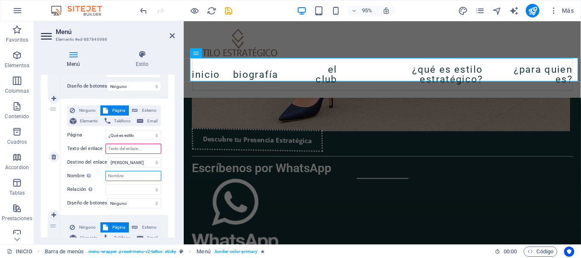
select select
click at [135, 178] on input "Nombre Una descripción adicional del enlace no debería ser igual al texto del e…" at bounding box center [134, 176] width 56 height 10
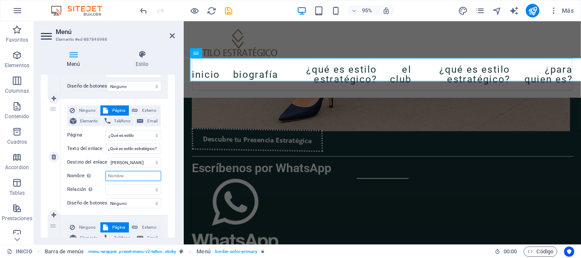
paste input "¿Descubre cómo funciona el club?"
select select
type input "¿Descubre cómo funciona el club?"
select select
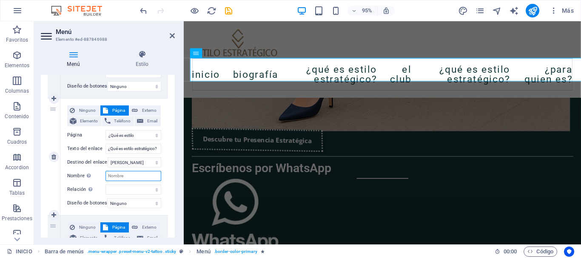
select select
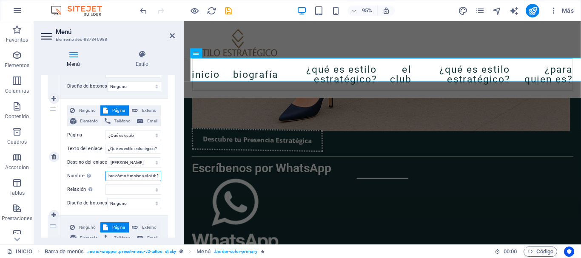
select select
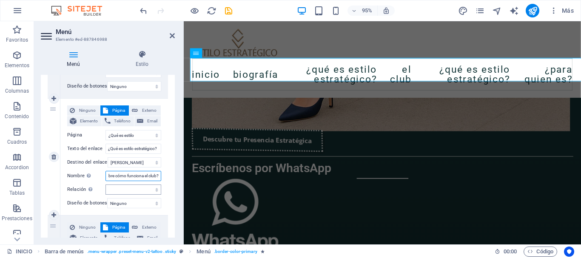
type input "¿Descubre cómo funciona el club?"
click at [129, 189] on select "alternativo autor marcador externo ayuda licencia siguiente nofollow noreferrer…" at bounding box center [134, 190] width 56 height 10
click at [134, 203] on select "Ninguno Predeterminado Principal Secundario" at bounding box center [134, 203] width 54 height 10
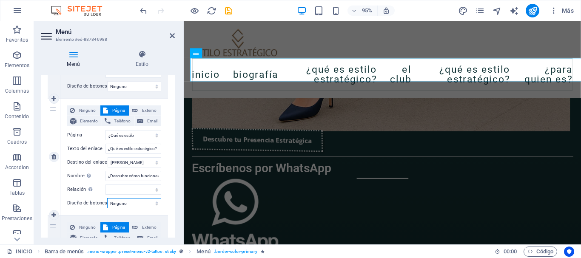
select select "secondary"
click at [107, 198] on select "Ninguno Predeterminado Principal Secundario" at bounding box center [134, 203] width 54 height 10
select select
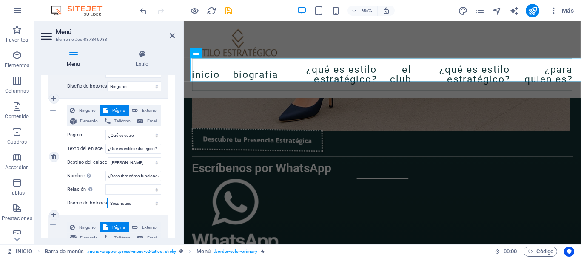
select select
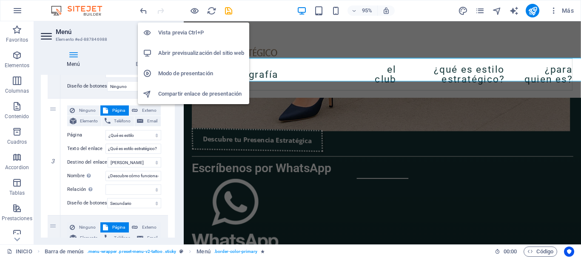
click at [193, 29] on h6 "Vista previa Ctrl+P" at bounding box center [201, 33] width 86 height 10
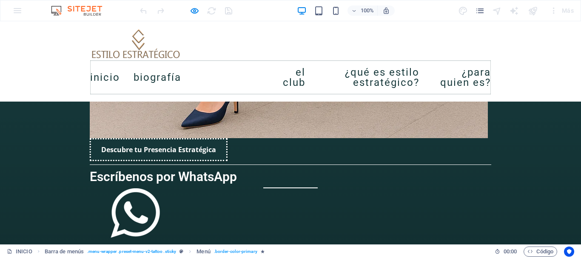
scroll to position [1362, 0]
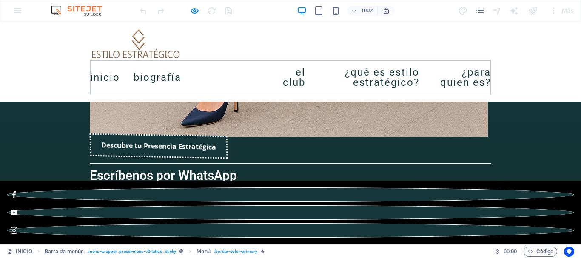
click at [250, 76] on link "¿Qué es estilo estratégico?" at bounding box center [231, 77] width 72 height 27
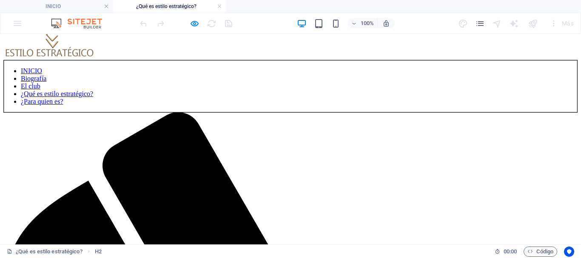
scroll to position [0, 0]
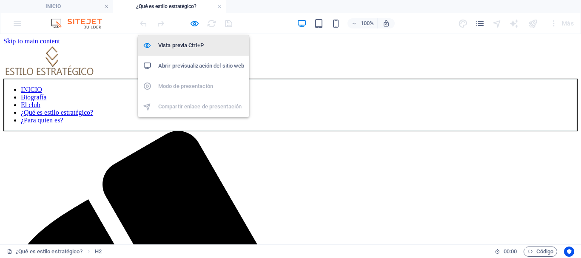
click at [182, 47] on h6 "Vista previa Ctrl+P" at bounding box center [201, 45] width 86 height 10
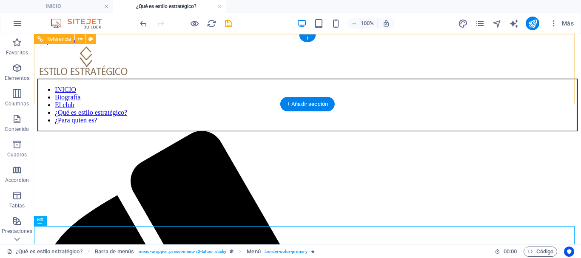
click at [149, 80] on nav "INICIO Biografía El club ¿Qué es estilo estratégico? ¿Para quien es?" at bounding box center [307, 105] width 541 height 53
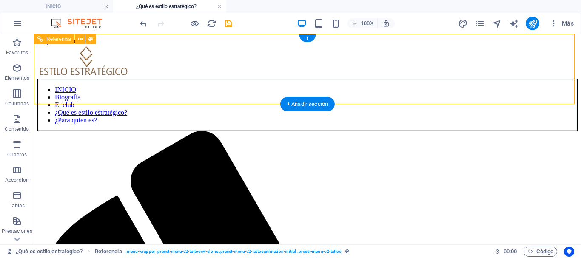
click at [117, 72] on div at bounding box center [307, 62] width 541 height 34
click at [61, 70] on div at bounding box center [307, 62] width 541 height 34
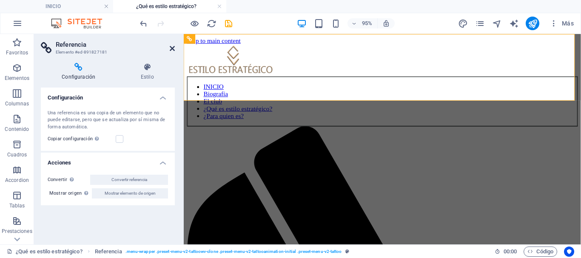
click at [173, 49] on icon at bounding box center [172, 48] width 5 height 7
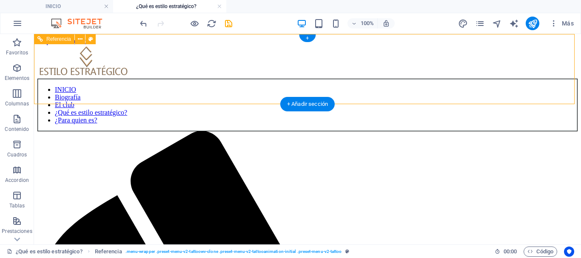
click at [163, 93] on nav "INICIO Biografía El club ¿Qué es estilo estratégico? ¿Para quien es?" at bounding box center [307, 105] width 541 height 53
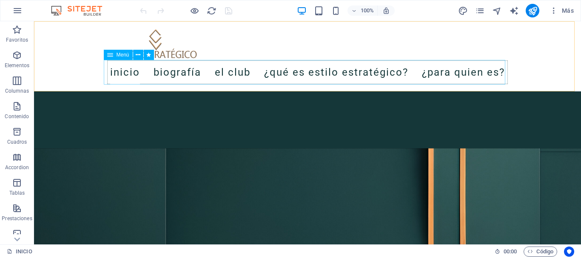
scroll to position [596, 0]
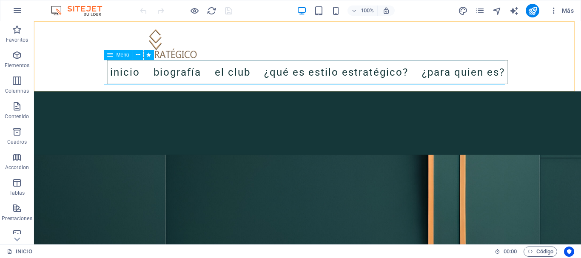
click at [117, 55] on span "Menú" at bounding box center [123, 54] width 13 height 5
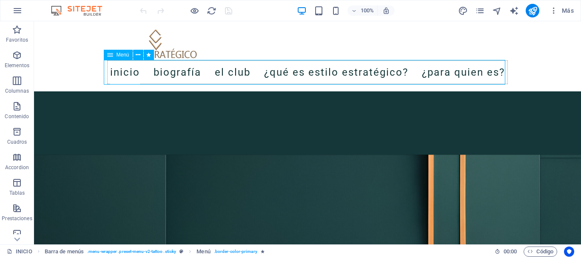
click at [117, 55] on span "Menú" at bounding box center [123, 54] width 13 height 5
select select
select select "1"
select select
select select "2"
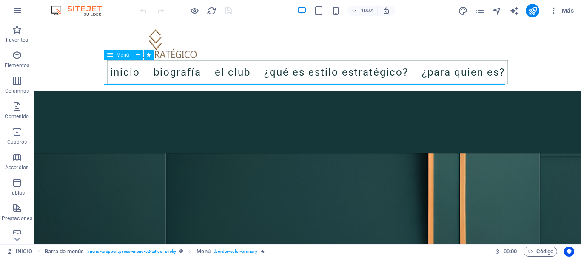
select select
select select "3"
select select
select select "4"
select select
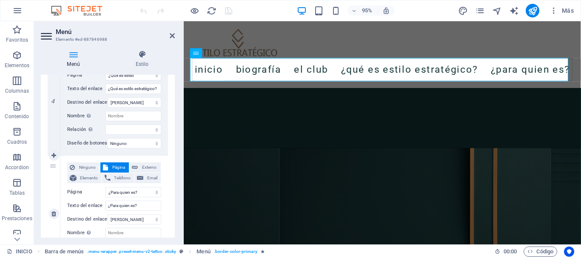
scroll to position [539, 0]
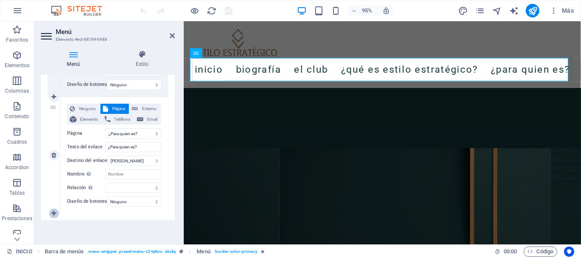
click at [55, 211] on icon at bounding box center [54, 214] width 5 height 6
select select
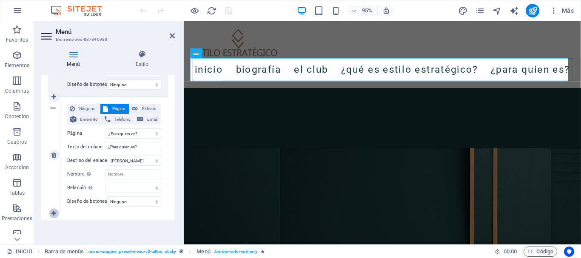
select select
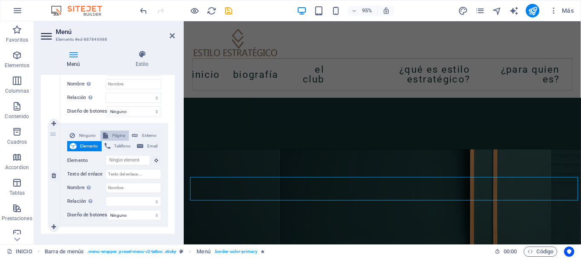
scroll to position [524, 0]
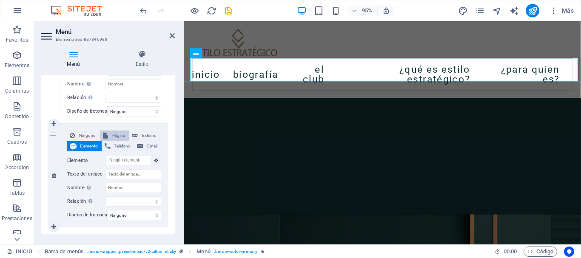
click at [121, 137] on span "Página" at bounding box center [119, 136] width 16 height 10
select select
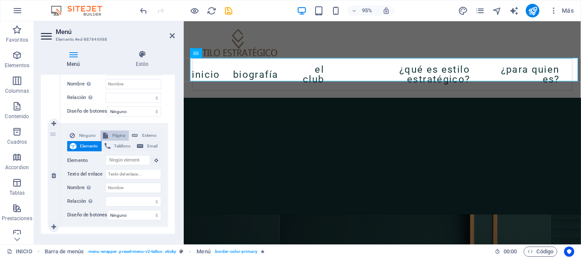
select select
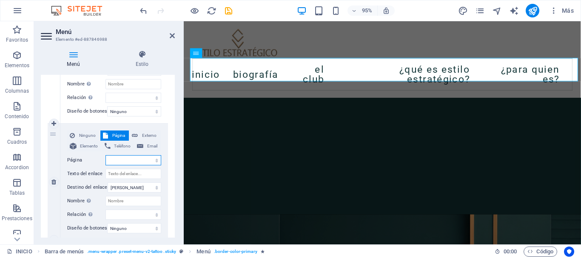
click at [116, 157] on select "INICIO BIOGRAFÍA ¿QUÉ ES CLUB DE ESTILO ESTRATÉGICO? ¿Qué es estilo estratégico…" at bounding box center [134, 160] width 56 height 10
click at [86, 134] on span "Ninguno" at bounding box center [87, 136] width 20 height 10
select select
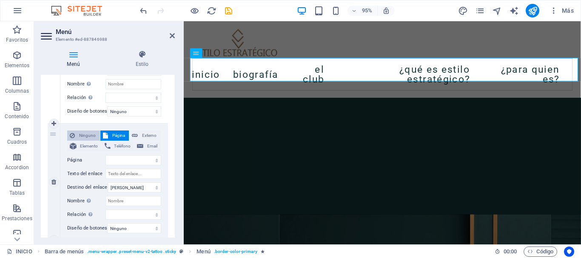
select select
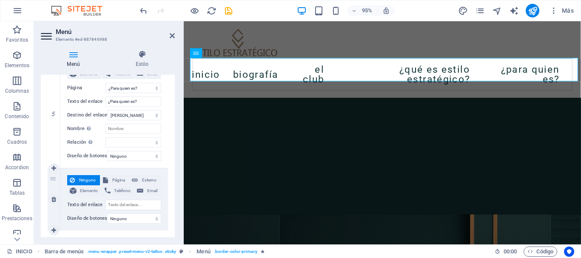
scroll to position [579, 0]
click at [122, 129] on input "Nombre Una descripción adicional del enlace no debería ser igual al texto del e…" at bounding box center [134, 129] width 56 height 10
select select
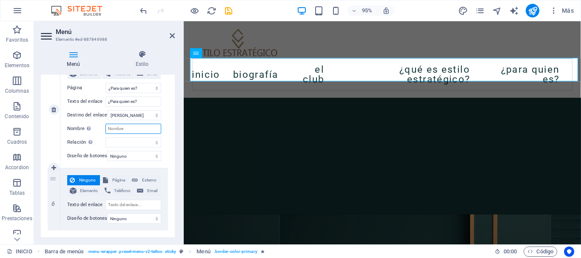
select select
type input "M"
select select
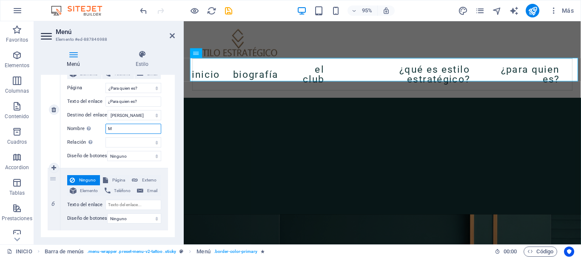
select select
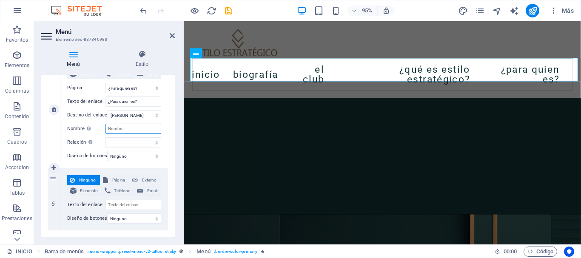
select select
type input "Membresi"
select select
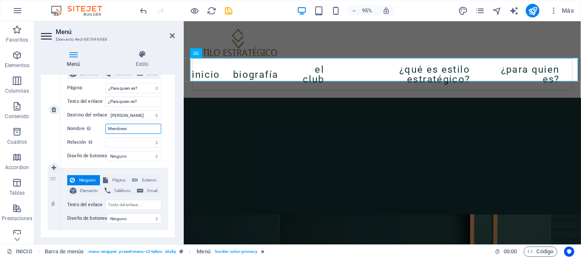
select select
type input "Memb"
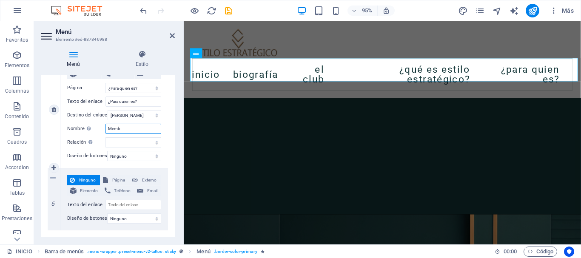
select select
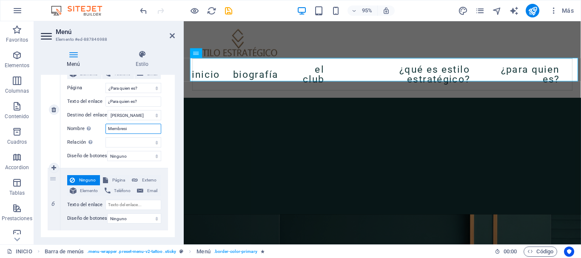
type input "Membresia"
select select
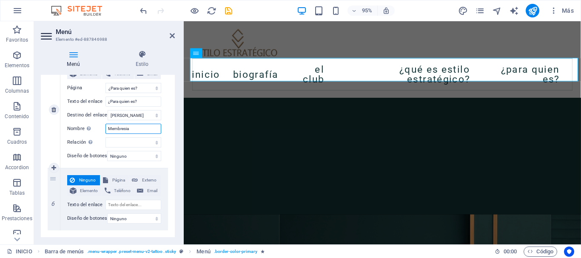
select select
type input "Membresia"
click at [125, 156] on select "Ninguno Predeterminado Principal Secundario" at bounding box center [134, 156] width 54 height 10
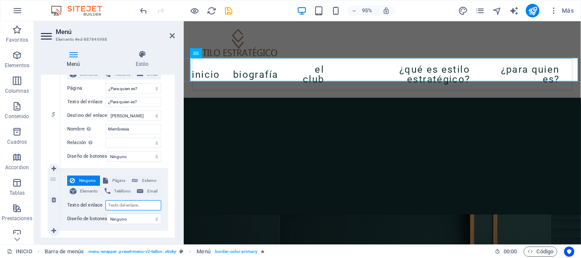
click at [137, 206] on input "Texto del enlace" at bounding box center [134, 205] width 56 height 10
click at [119, 181] on span "Página" at bounding box center [119, 181] width 16 height 10
select select
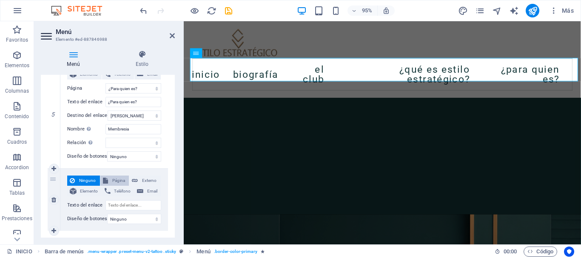
select select
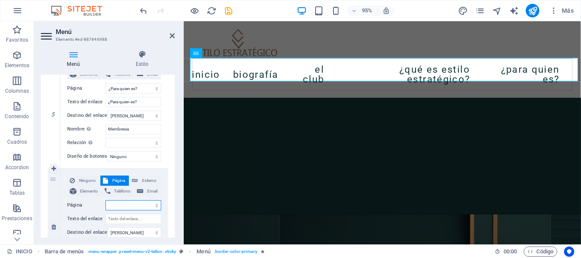
click at [120, 204] on select "INICIO BIOGRAFÍA ¿QUÉ ES CLUB DE ESTILO ESTRATÉGICO? ¿Qué es estilo estratégico…" at bounding box center [134, 205] width 56 height 10
click at [86, 178] on span "Ninguno" at bounding box center [87, 181] width 20 height 10
select select
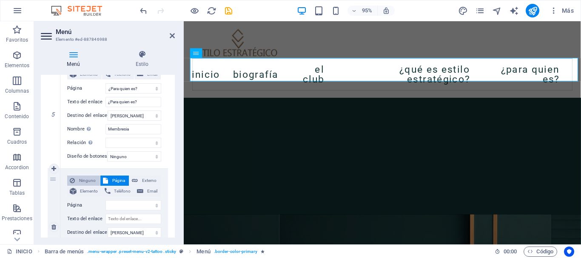
select select
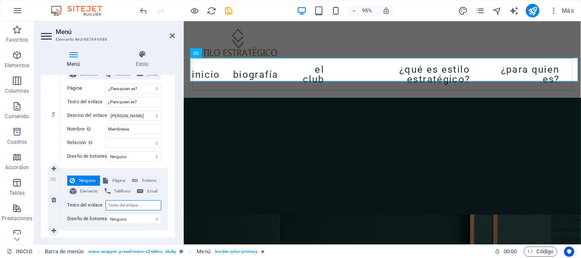
click at [117, 208] on input "Texto del enlace" at bounding box center [134, 205] width 56 height 10
type input "M"
select select
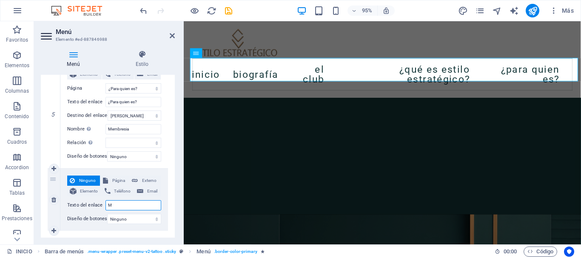
select select
type input "Membresia"
select select
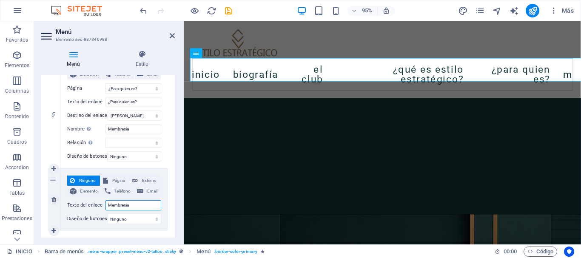
select select
type input "Membresia"
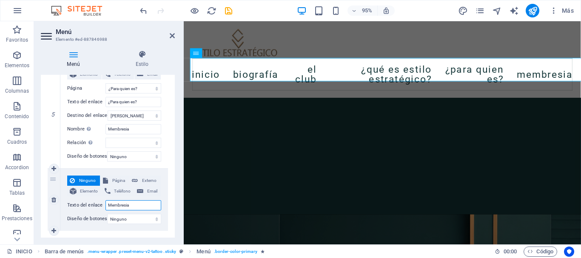
select select
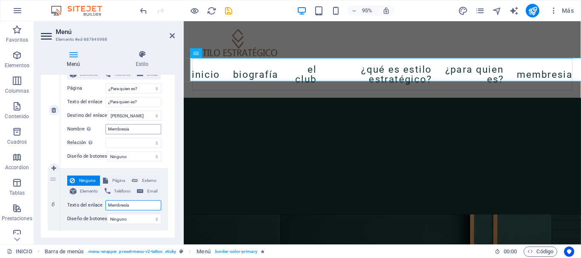
type input "Membresía"
select select
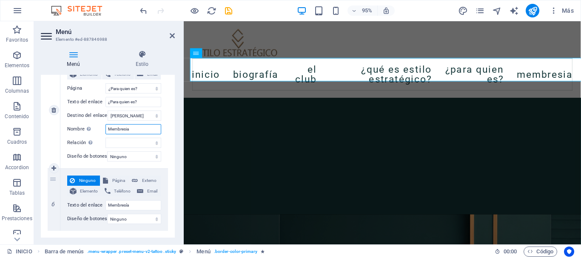
select select
click at [135, 129] on input "Membresia" at bounding box center [134, 129] width 56 height 10
type input "Membresi"
select select
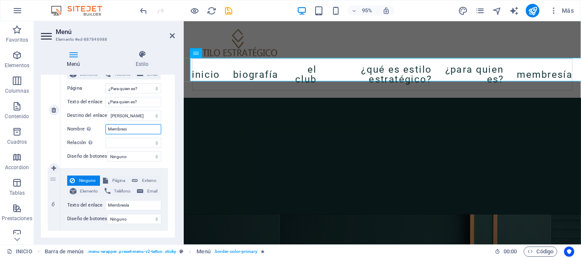
select select
type input "Membresia"
select select
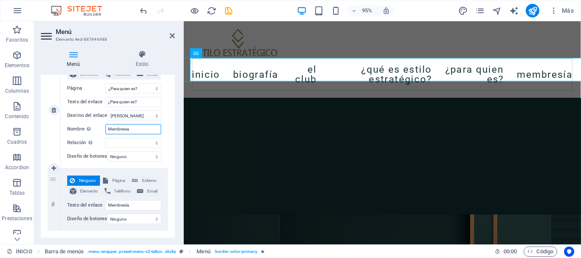
select select
type input "Membresia"
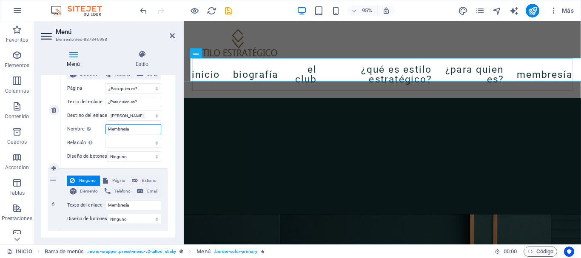
select select
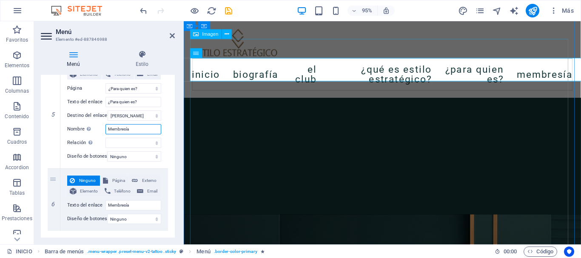
type input "Membresía"
select select
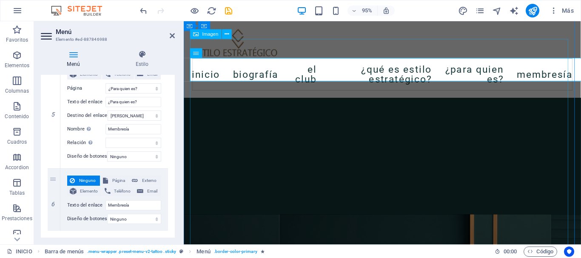
select select
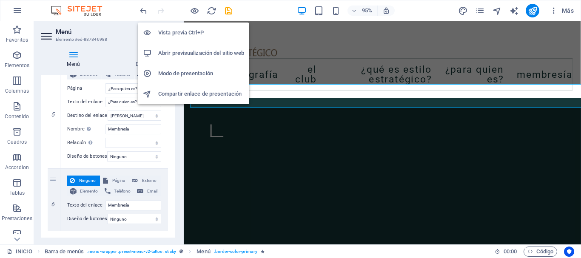
click at [186, 32] on h6 "Vista previa Ctrl+P" at bounding box center [201, 33] width 86 height 10
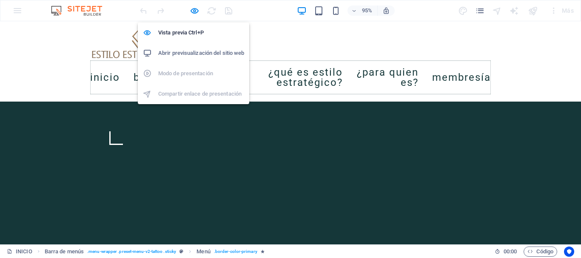
scroll to position [483, 0]
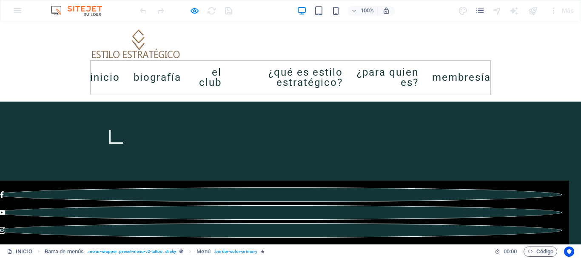
click at [491, 76] on link "Membresía" at bounding box center [461, 78] width 59 height 24
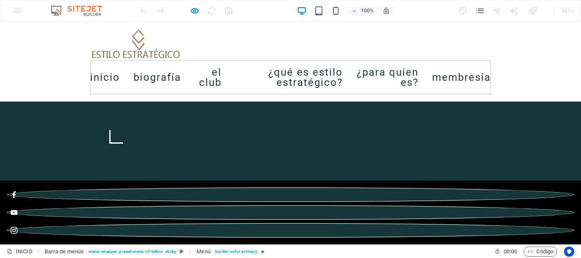
click at [491, 77] on link "Membresía" at bounding box center [461, 78] width 59 height 24
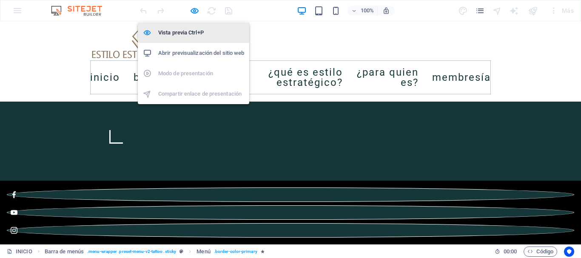
click at [187, 28] on h6 "Vista previa Ctrl+P" at bounding box center [201, 33] width 86 height 10
select select
select select "1"
select select
select select "2"
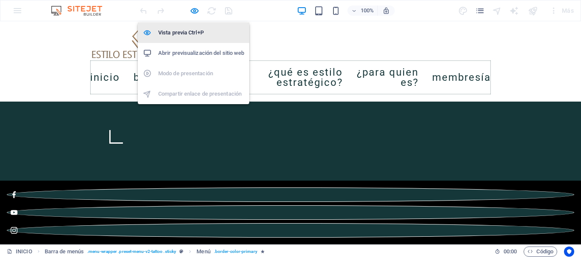
select select
select select "3"
select select
select select "4"
select select
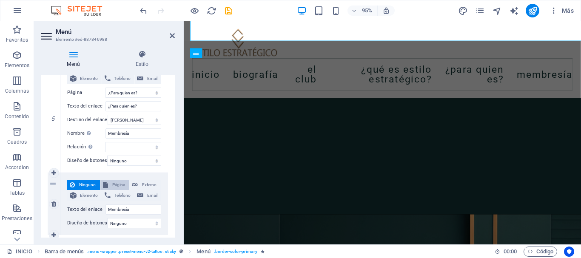
scroll to position [579, 0]
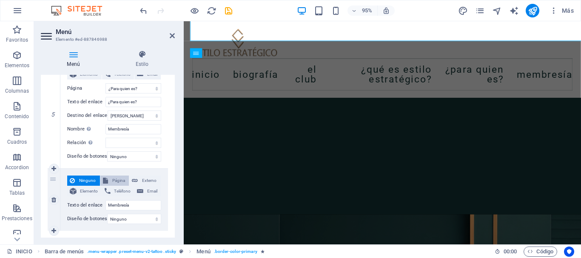
click at [120, 181] on span "Página" at bounding box center [119, 181] width 16 height 10
select select
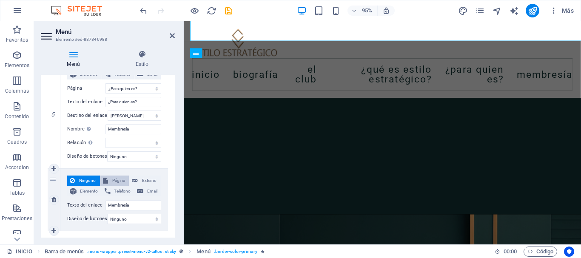
select select
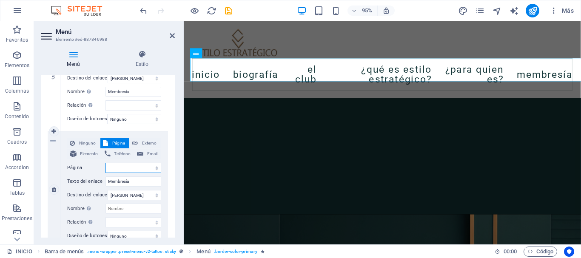
scroll to position [656, 0]
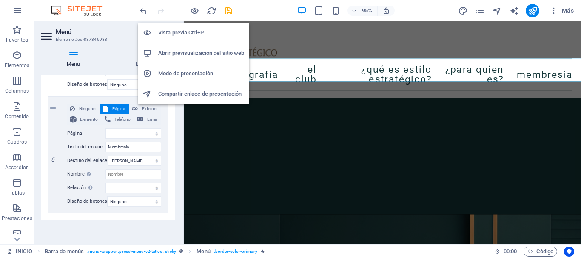
click at [188, 31] on h6 "Vista previa Ctrl+P" at bounding box center [201, 33] width 86 height 10
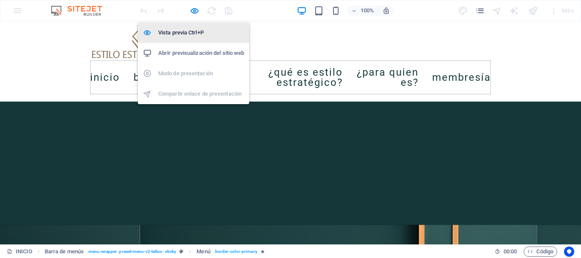
scroll to position [526, 0]
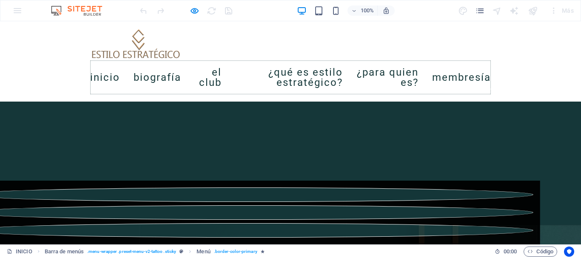
click at [491, 70] on link "Membresía" at bounding box center [461, 78] width 59 height 24
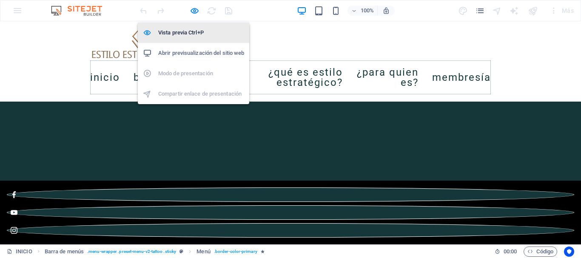
click at [188, 27] on li "Vista previa Ctrl+P" at bounding box center [194, 33] width 112 height 20
select select
select select "1"
select select
select select "2"
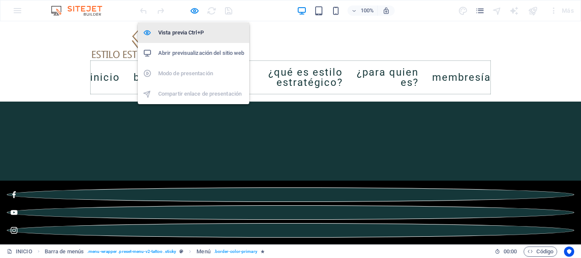
select select
select select "3"
select select
select select "4"
select select
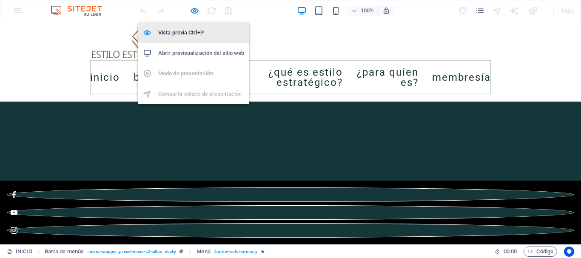
select select
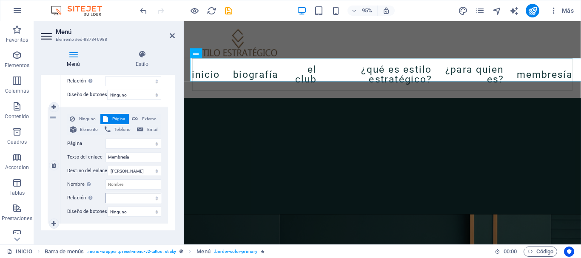
scroll to position [656, 0]
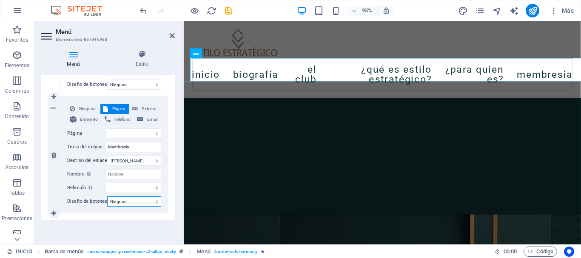
click at [127, 200] on select "Ninguno Predeterminado Principal Secundario" at bounding box center [134, 202] width 54 height 10
click at [132, 183] on select "alternativo autor marcador externo ayuda licencia siguiente nofollow noreferrer…" at bounding box center [134, 188] width 56 height 10
click at [125, 129] on select "INICIO BIOGRAFÍA ¿QUÉ ES CLUB DE ESTILO ESTRATÉGICO? ¿Qué es estilo estratégico…" at bounding box center [134, 134] width 56 height 10
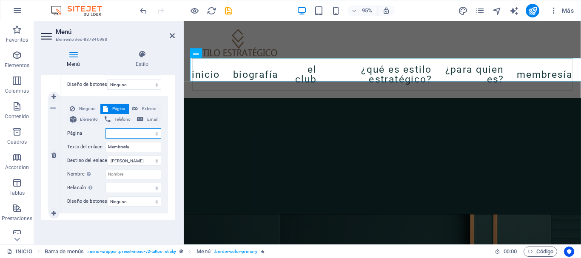
click at [125, 129] on select "INICIO BIOGRAFÍA ¿QUÉ ES CLUB DE ESTILO ESTRATÉGICO? ¿Qué es estilo estratégico…" at bounding box center [134, 134] width 56 height 10
click at [130, 142] on input "Membresía" at bounding box center [134, 147] width 56 height 10
click at [129, 156] on select "Nueva pestaña Misma pestaña Superposición" at bounding box center [135, 161] width 54 height 10
select select "blank"
click at [108, 156] on select "Nueva pestaña Misma pestaña Superposición" at bounding box center [135, 161] width 54 height 10
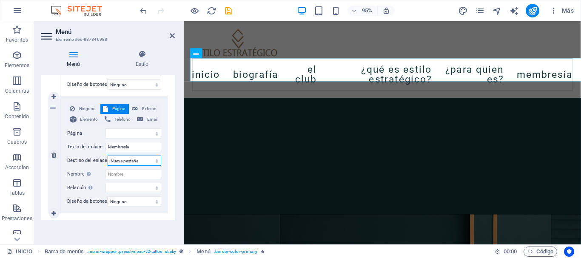
select select
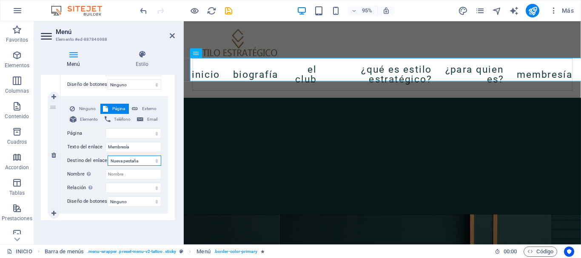
select select
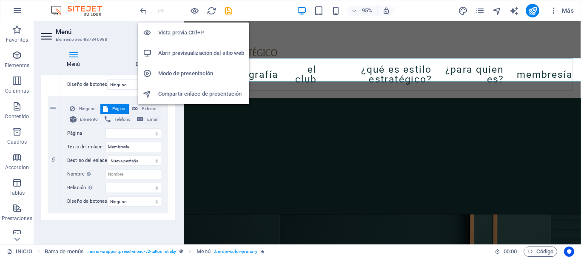
click at [186, 31] on h6 "Vista previa Ctrl+P" at bounding box center [201, 33] width 86 height 10
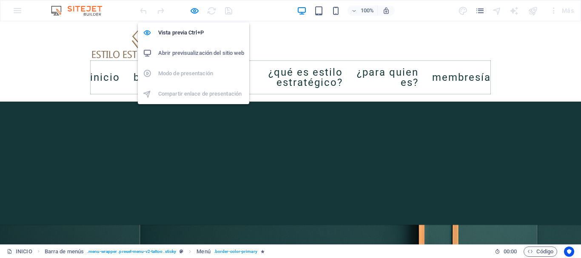
scroll to position [526, 0]
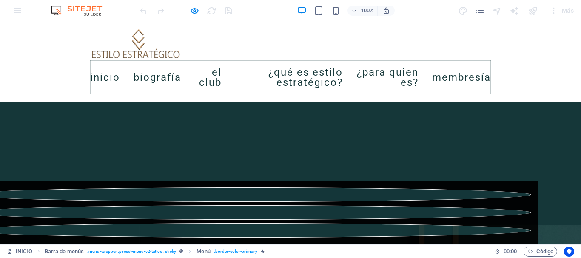
click at [491, 74] on link "Membresía" at bounding box center [461, 78] width 59 height 24
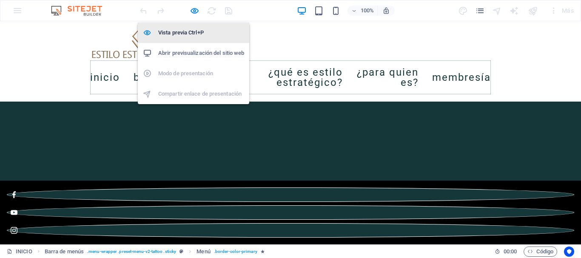
drag, startPoint x: 179, startPoint y: 28, endPoint x: 34, endPoint y: 92, distance: 158.4
click at [179, 28] on h6 "Vista previa Ctrl+P" at bounding box center [201, 33] width 86 height 10
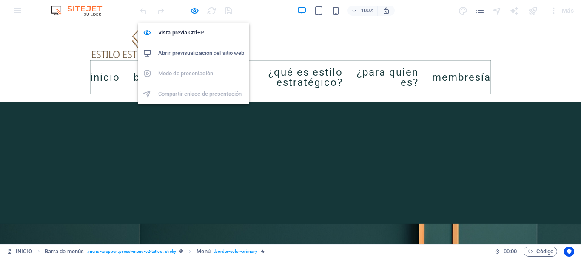
select select
select select "1"
select select
select select "2"
select select
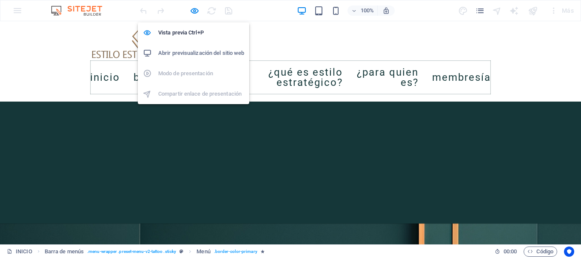
select select "3"
select select
select select "4"
select select
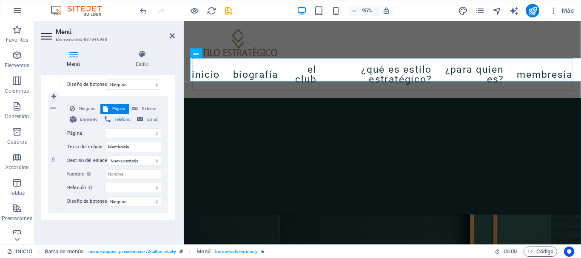
scroll to position [656, 0]
click at [114, 129] on select "INICIO BIOGRAFÍA ¿QUÉ ES CLUB DE ESTILO ESTRATÉGICO? ¿Qué es estilo estratégico…" at bounding box center [134, 134] width 56 height 10
click at [84, 104] on span "Ninguno" at bounding box center [87, 109] width 20 height 10
select select
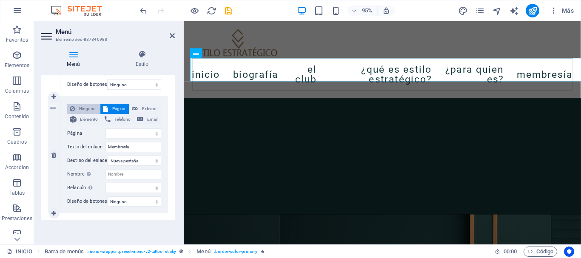
select select
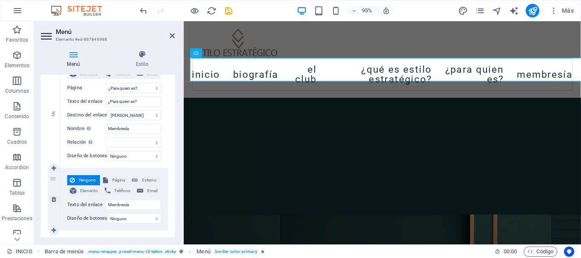
scroll to position [579, 0]
click at [122, 157] on select "Ninguno Predeterminado Principal Secundario" at bounding box center [134, 156] width 54 height 10
select select "default"
click at [107, 151] on select "Ninguno Predeterminado Principal Secundario" at bounding box center [134, 156] width 54 height 10
select select
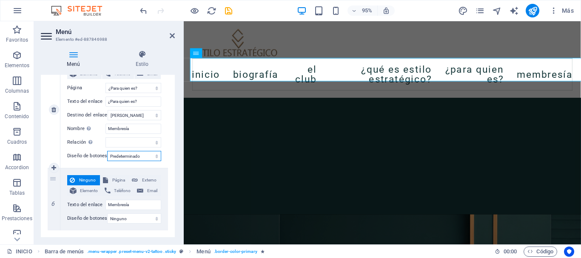
select select
click at [126, 158] on select "Ninguno Predeterminado Principal Secundario" at bounding box center [134, 156] width 54 height 10
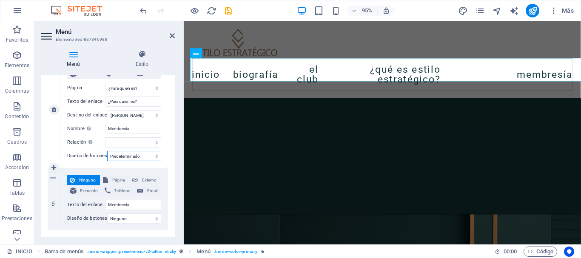
select select "primary"
click at [107, 151] on select "Ninguno Predeterminado Principal Secundario" at bounding box center [134, 156] width 54 height 10
select select
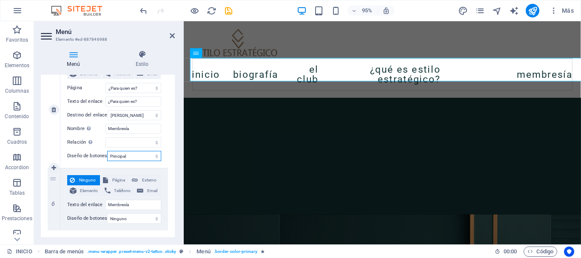
select select
click at [125, 157] on select "Ninguno Predeterminado Principal Secundario" at bounding box center [134, 156] width 54 height 10
select select "secondary"
click at [107, 151] on select "Ninguno Predeterminado Principal Secundario" at bounding box center [134, 156] width 54 height 10
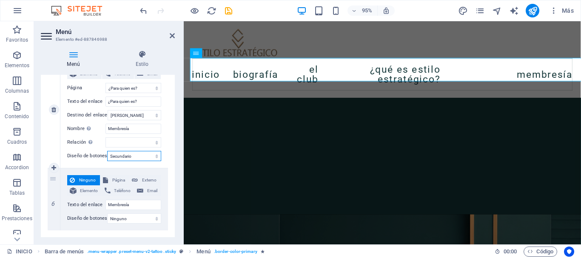
select select
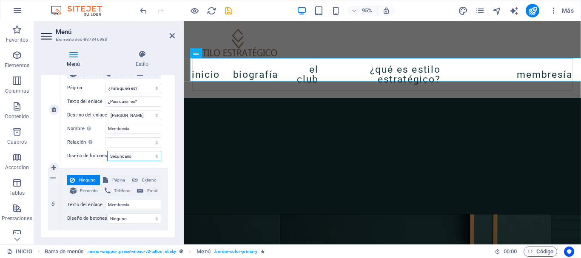
click at [119, 154] on select "Ninguno Predeterminado Principal Secundario" at bounding box center [134, 156] width 54 height 10
select select "default"
click at [107, 151] on select "Ninguno Predeterminado Principal Secundario" at bounding box center [134, 156] width 54 height 10
select select
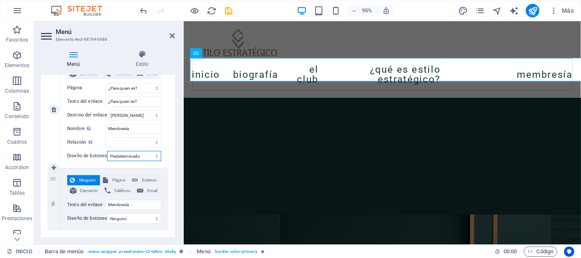
select select
click at [129, 131] on input "Membresía" at bounding box center [134, 129] width 56 height 10
click at [132, 140] on select "alternativo autor marcador externo ayuda licencia siguiente nofollow noreferrer…" at bounding box center [134, 142] width 56 height 10
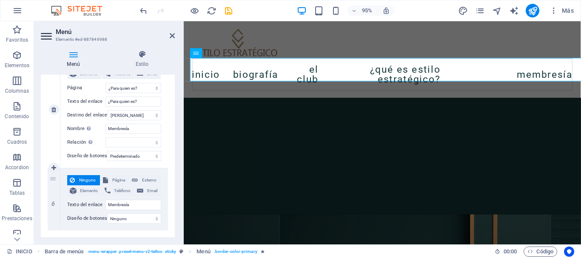
click at [126, 150] on div "Ninguno Página Externo Elemento Teléfono Email Página INICIO BIOGRAFÍA ¿QUÉ ES …" at bounding box center [114, 110] width 108 height 117
click at [122, 158] on select "Ninguno Predeterminado Principal Secundario" at bounding box center [134, 156] width 54 height 10
select select
click at [107, 151] on select "Ninguno Predeterminado Principal Secundario" at bounding box center [134, 156] width 54 height 10
select select
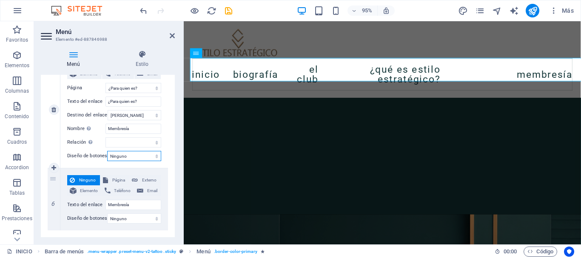
select select
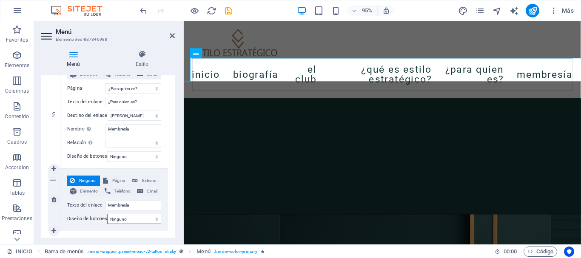
click at [133, 219] on select "Ninguno Predeterminado Principal Secundario" at bounding box center [134, 219] width 54 height 10
click at [107, 214] on select "Ninguno Predeterminado Principal Secundario" at bounding box center [134, 219] width 54 height 10
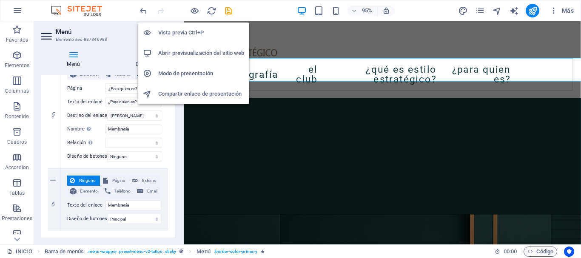
click at [188, 29] on h6 "Vista previa Ctrl+P" at bounding box center [201, 33] width 86 height 10
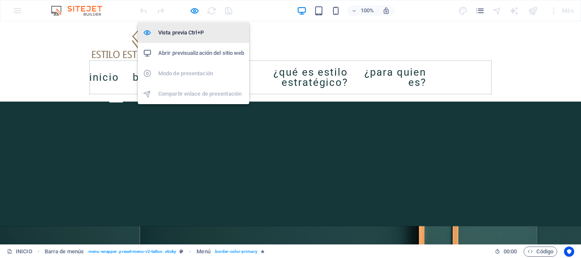
scroll to position [526, 0]
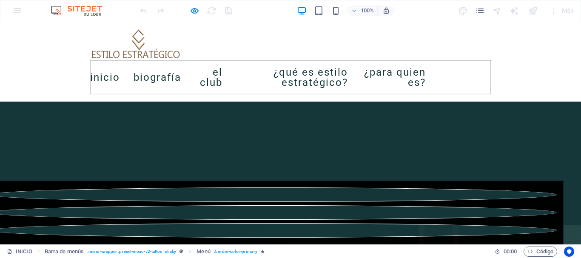
click at [491, 72] on link "Membresía" at bounding box center [466, 77] width 52 height 17
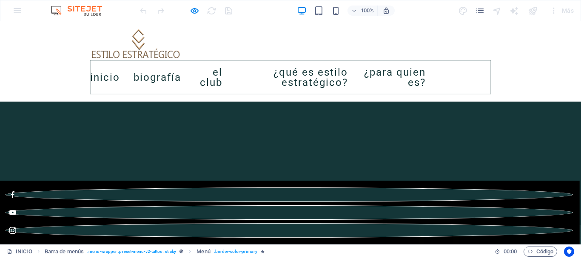
click at [491, 72] on link "Membresía" at bounding box center [466, 77] width 52 height 17
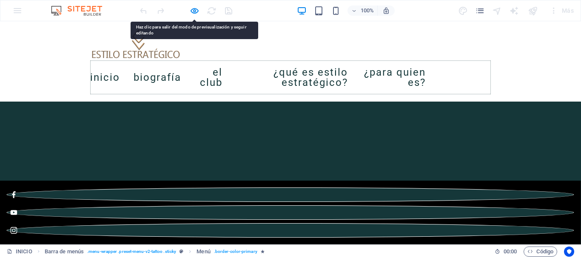
click at [491, 72] on link "Membresía" at bounding box center [466, 77] width 52 height 17
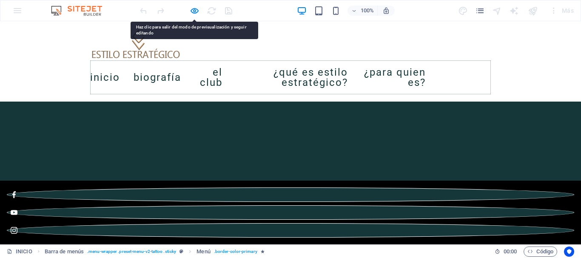
click at [491, 72] on link "Membresía" at bounding box center [466, 77] width 52 height 17
click at [491, 73] on link "Membresía" at bounding box center [466, 77] width 52 height 17
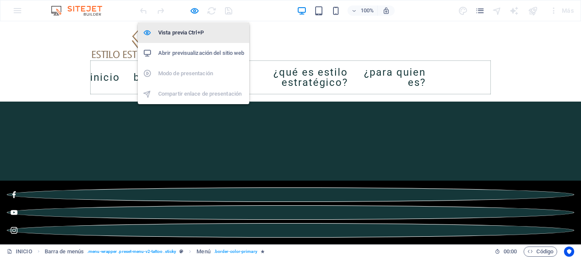
click at [187, 24] on li "Vista previa Ctrl+P" at bounding box center [194, 33] width 112 height 20
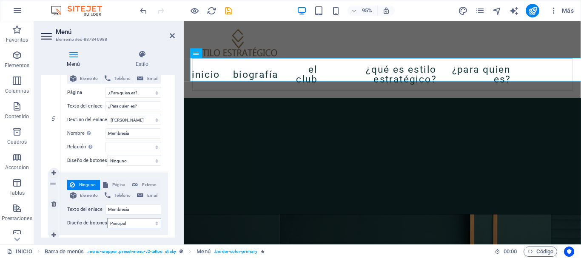
scroll to position [579, 0]
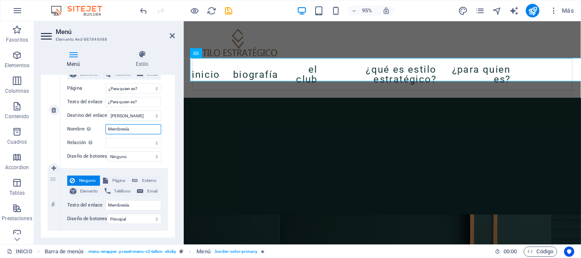
drag, startPoint x: 137, startPoint y: 129, endPoint x: 102, endPoint y: 128, distance: 35.4
click at [102, 128] on div "Nombre Una descripción adicional del enlace no debería ser igual al texto del e…" at bounding box center [114, 129] width 94 height 10
click at [98, 135] on div "Ninguno Página Externo Elemento Teléfono Email Página INICIO BIOGRAFÍA ¿QUÉ ES …" at bounding box center [114, 103] width 94 height 89
click at [112, 182] on span "Página" at bounding box center [119, 181] width 16 height 10
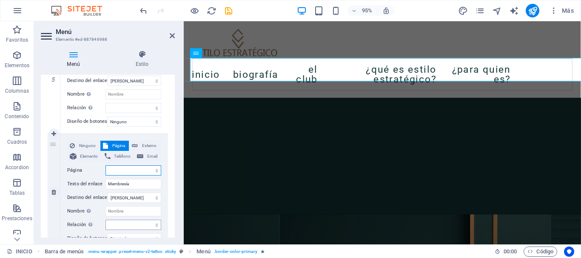
scroll to position [656, 0]
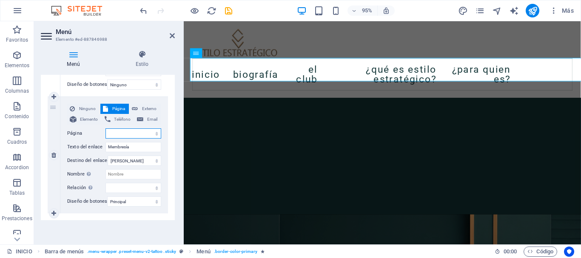
click at [116, 130] on select "INICIO BIOGRAFÍA ¿QUÉ ES CLUB DE ESTILO ESTRATÉGICO? ¿Qué es estilo estratégico…" at bounding box center [134, 134] width 56 height 10
click at [117, 129] on select "INICIO BIOGRAFÍA ¿QUÉ ES CLUB DE ESTILO ESTRATÉGICO? ¿Qué es estilo estratégico…" at bounding box center [134, 134] width 56 height 10
click at [106, 129] on select "INICIO BIOGRAFÍA ¿QUÉ ES CLUB DE ESTILO ESTRATÉGICO? ¿Qué es estilo estratégico…" at bounding box center [134, 134] width 56 height 10
click at [137, 156] on select "Nueva pestaña Misma pestaña Superposición" at bounding box center [135, 161] width 54 height 10
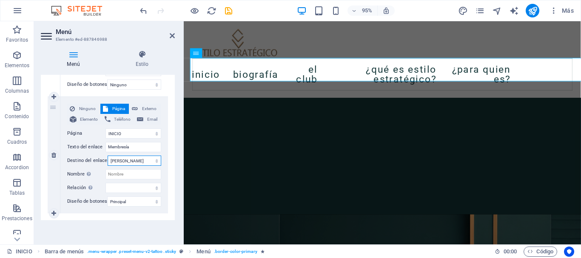
click at [108, 156] on select "Nueva pestaña Misma pestaña Superposición" at bounding box center [135, 161] width 54 height 10
click at [133, 183] on select "alternativo autor marcador externo ayuda licencia siguiente nofollow noreferrer…" at bounding box center [134, 188] width 56 height 10
click at [133, 197] on select "Ninguno Predeterminado Principal Secundario" at bounding box center [134, 202] width 54 height 10
click at [107, 197] on select "Ninguno Predeterminado Principal Secundario" at bounding box center [134, 202] width 54 height 10
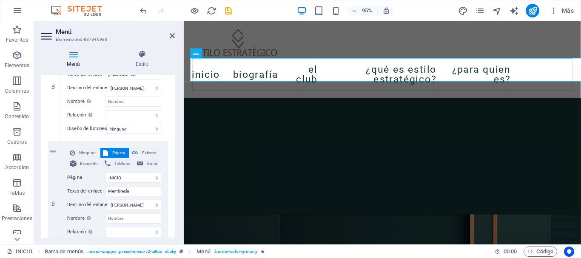
scroll to position [571, 0]
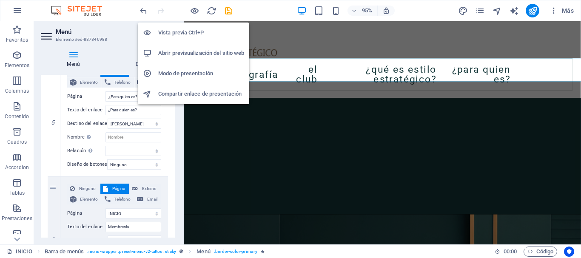
click at [184, 34] on h6 "Vista previa Ctrl+P" at bounding box center [201, 33] width 86 height 10
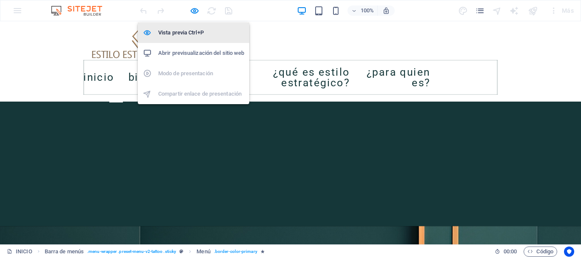
scroll to position [526, 0]
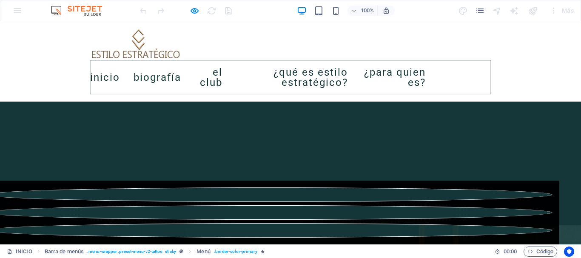
click at [491, 76] on link "Membresía" at bounding box center [466, 77] width 52 height 17
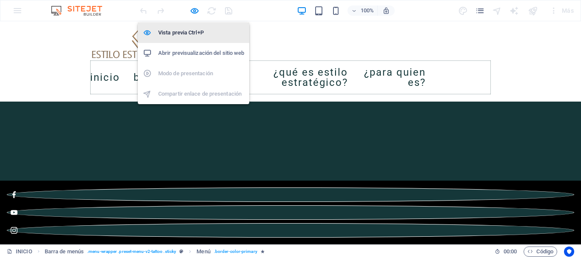
click at [187, 33] on h6 "Vista previa Ctrl+P" at bounding box center [201, 33] width 86 height 10
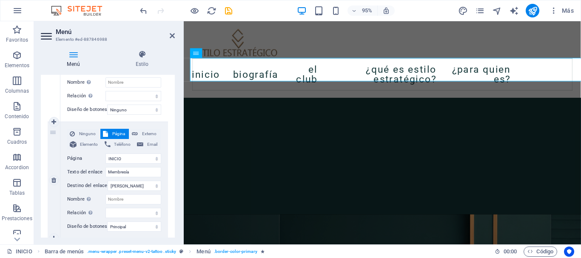
scroll to position [656, 0]
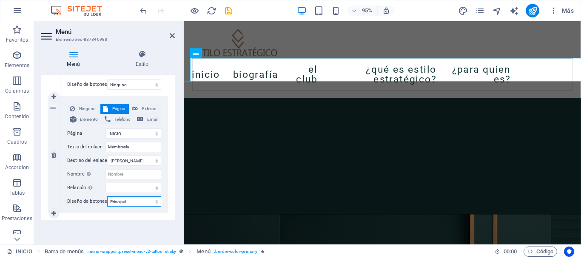
click at [121, 198] on select "Ninguno Predeterminado Principal Secundario" at bounding box center [134, 202] width 54 height 10
click at [107, 197] on select "Ninguno Predeterminado Principal Secundario" at bounding box center [134, 202] width 54 height 10
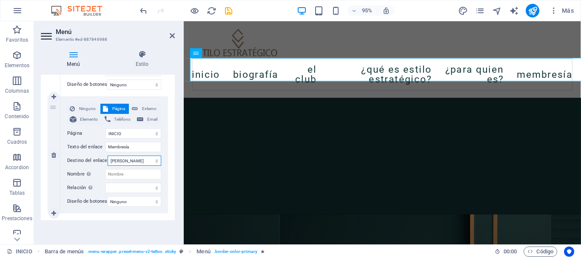
click at [144, 156] on select "Nueva pestaña Misma pestaña Superposición" at bounding box center [135, 161] width 54 height 10
click at [108, 156] on select "Nueva pestaña Misma pestaña Superposición" at bounding box center [135, 161] width 54 height 10
click at [136, 129] on select "INICIO BIOGRAFÍA ¿QUÉ ES CLUB DE ESTILO ESTRATÉGICO? ¿Qué es estilo estratégico…" at bounding box center [134, 134] width 56 height 10
click at [125, 129] on select "INICIO BIOGRAFÍA ¿QUÉ ES CLUB DE ESTILO ESTRATÉGICO? ¿Qué es estilo estratégico…" at bounding box center [134, 134] width 56 height 10
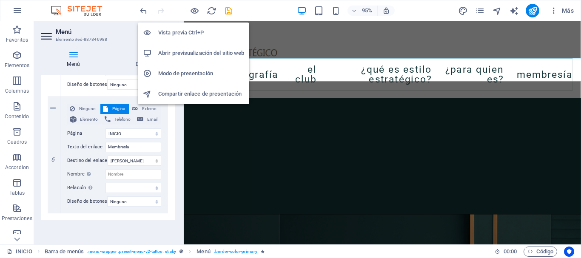
click at [186, 29] on h6 "Vista previa Ctrl+P" at bounding box center [201, 33] width 86 height 10
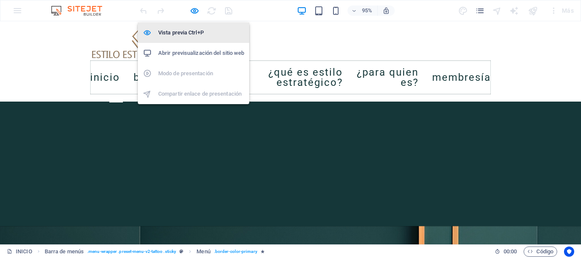
scroll to position [526, 0]
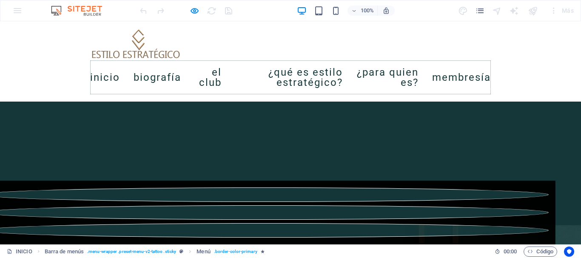
click at [491, 69] on link "Membresía" at bounding box center [461, 78] width 59 height 24
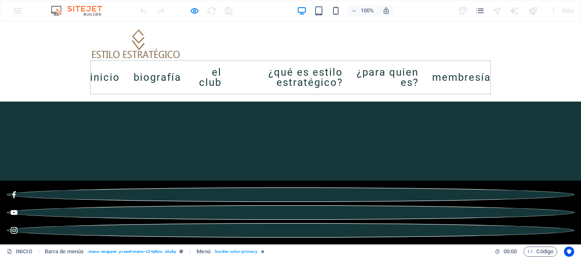
click at [491, 74] on link "Membresía" at bounding box center [461, 78] width 59 height 24
click at [491, 72] on link "Membresía" at bounding box center [461, 78] width 59 height 24
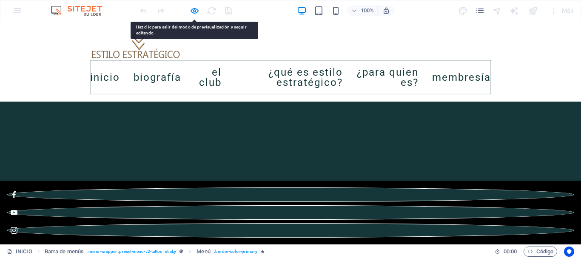
click at [491, 72] on link "Membresía" at bounding box center [461, 78] width 59 height 24
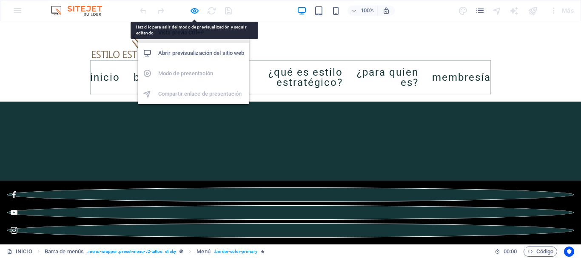
drag, startPoint x: 175, startPoint y: 28, endPoint x: 176, endPoint y: 40, distance: 11.9
click at [175, 27] on li "Vista previa Ctrl+P" at bounding box center [194, 33] width 112 height 20
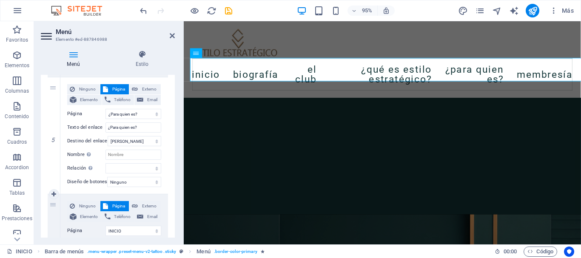
scroll to position [656, 0]
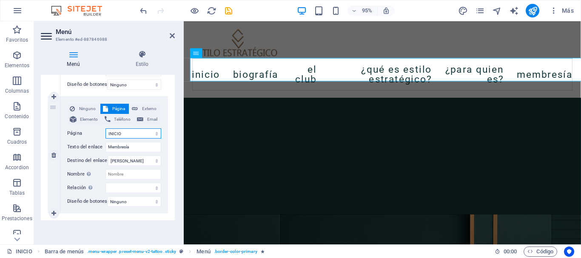
click at [131, 129] on select "INICIO BIOGRAFÍA ¿QUÉ ES CLUB DE ESTILO ESTRATÉGICO? ¿Qué es estilo estratégico…" at bounding box center [134, 134] width 56 height 10
click at [106, 129] on select "INICIO BIOGRAFÍA ¿QUÉ ES CLUB DE ESTILO ESTRATÉGICO? ¿Qué es estilo estratégico…" at bounding box center [134, 134] width 56 height 10
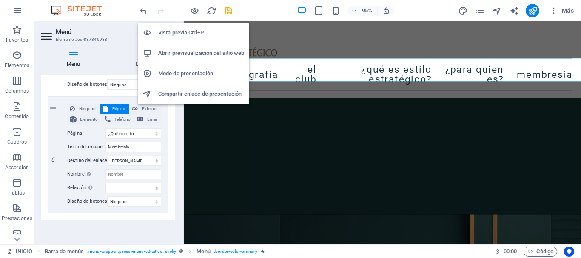
click at [182, 31] on h6 "Vista previa Ctrl+P" at bounding box center [201, 33] width 86 height 10
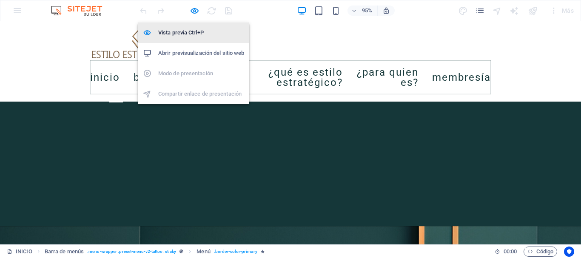
scroll to position [526, 0]
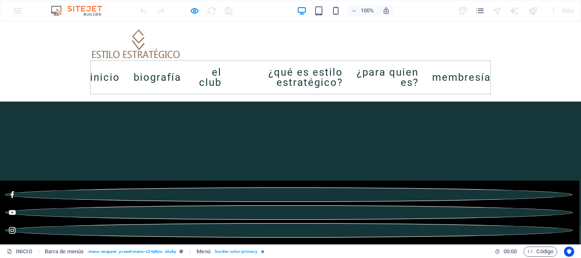
click at [491, 74] on link "Membresía" at bounding box center [461, 78] width 59 height 24
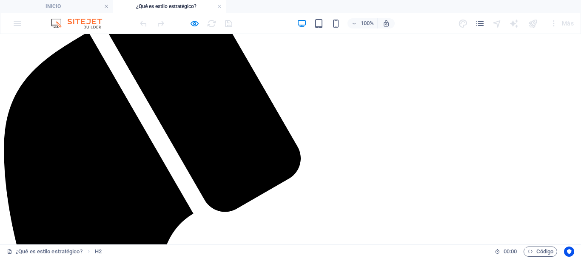
scroll to position [170, 0]
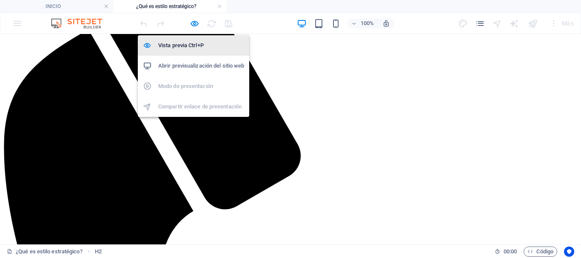
click at [187, 45] on h6 "Vista previa Ctrl+P" at bounding box center [201, 45] width 86 height 10
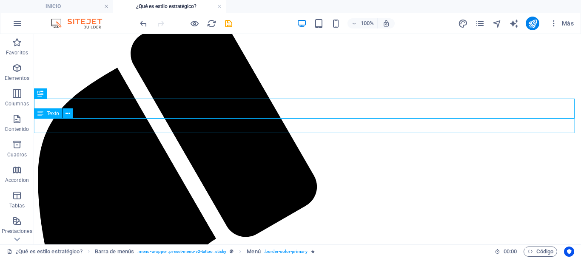
scroll to position [0, 0]
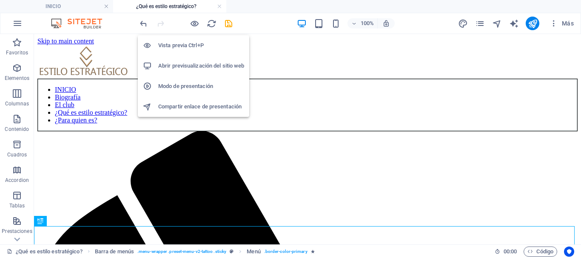
click at [188, 43] on h6 "Vista previa Ctrl+P" at bounding box center [201, 45] width 86 height 10
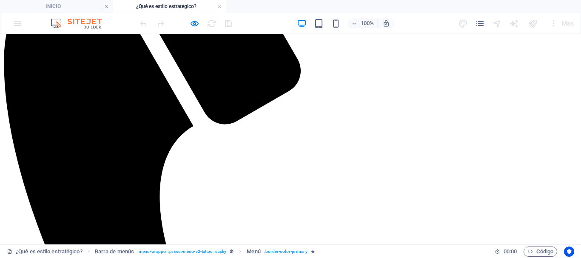
scroll to position [383, 0]
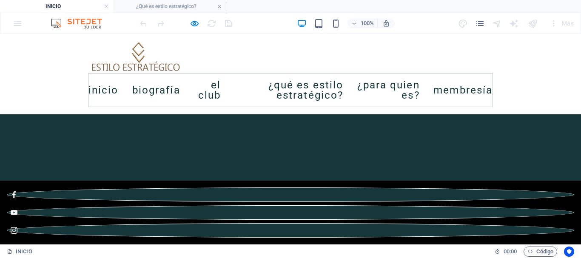
scroll to position [526, 0]
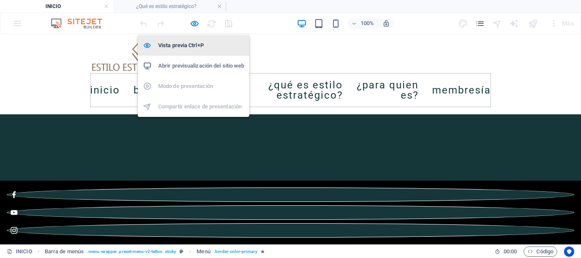
click at [190, 40] on li "Vista previa Ctrl+P" at bounding box center [194, 45] width 112 height 20
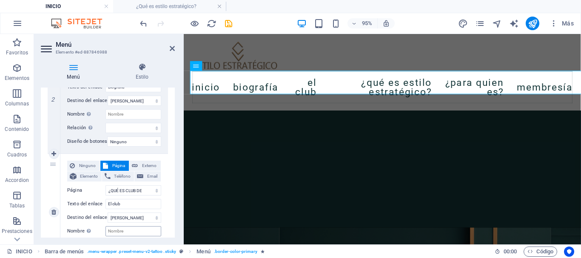
scroll to position [298, 0]
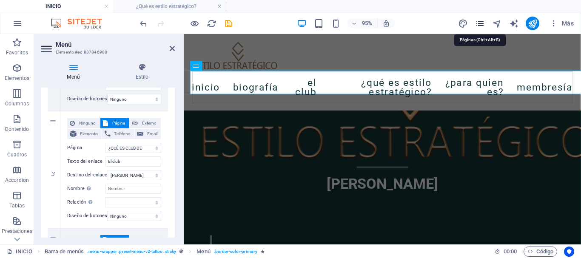
scroll to position [670, 0]
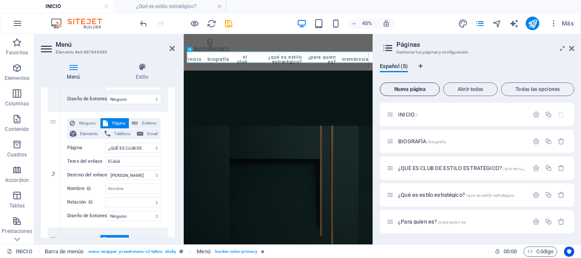
click at [410, 89] on span "Nueva página" at bounding box center [410, 89] width 52 height 5
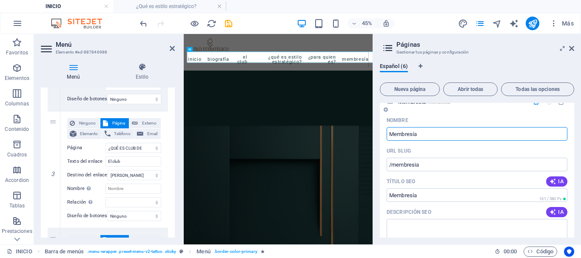
scroll to position [196, 0]
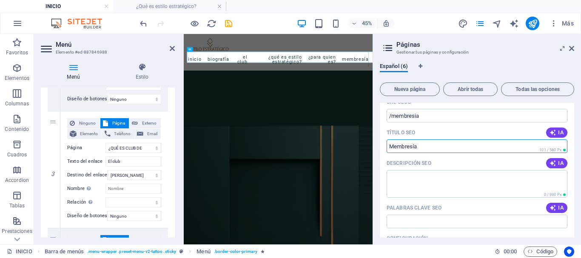
click at [428, 146] on input "Título SEO" at bounding box center [477, 147] width 181 height 14
click at [435, 145] on input "Título SEO" at bounding box center [477, 147] width 181 height 14
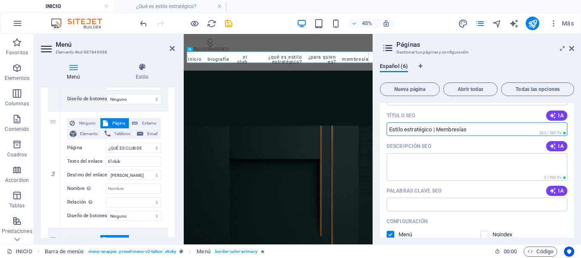
scroll to position [335, 0]
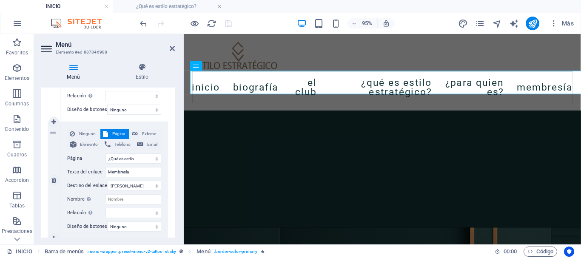
scroll to position [669, 0]
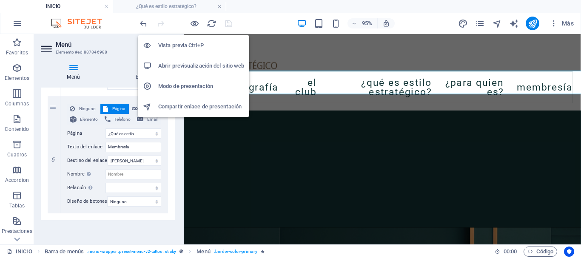
click at [187, 45] on h6 "Vista previa Ctrl+P" at bounding box center [201, 45] width 86 height 10
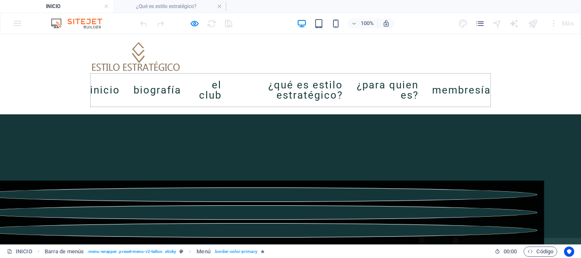
click at [491, 85] on link "Membresía" at bounding box center [461, 90] width 59 height 24
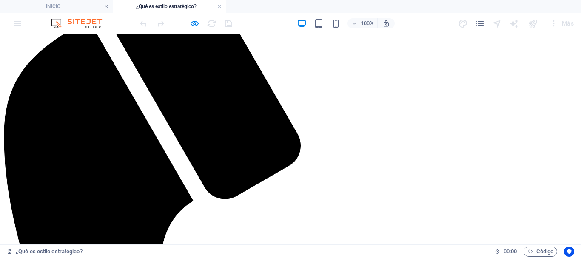
scroll to position [255, 0]
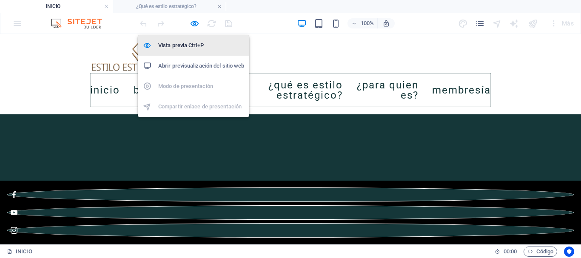
click at [180, 46] on h6 "Vista previa Ctrl+P" at bounding box center [201, 45] width 86 height 10
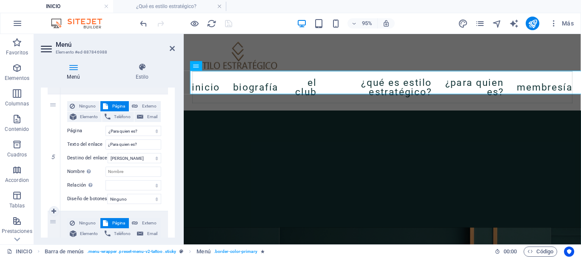
scroll to position [669, 0]
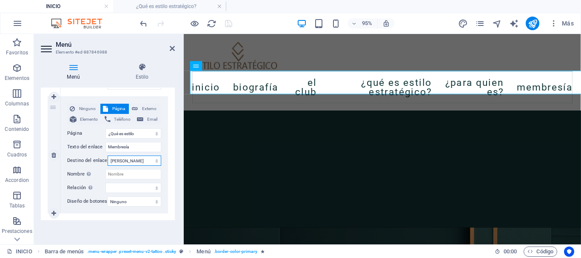
click at [137, 156] on select "Nueva pestaña Misma pestaña Superposición" at bounding box center [135, 161] width 54 height 10
click at [108, 156] on select "Nueva pestaña Misma pestaña Superposición" at bounding box center [135, 161] width 54 height 10
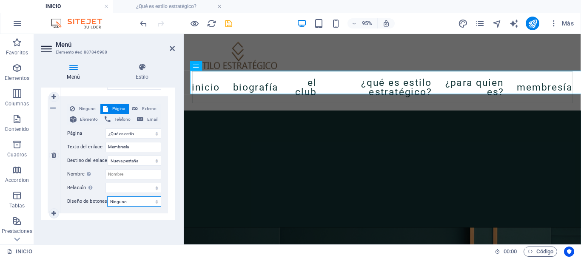
click at [132, 197] on select "Ninguno Predeterminado Principal Secundario" at bounding box center [134, 202] width 54 height 10
click at [126, 169] on input "Nombre Una descripción adicional del enlace no debería ser igual al texto del e…" at bounding box center [134, 174] width 56 height 10
click at [118, 183] on select "alternativo autor marcador externo ayuda licencia siguiente nofollow noreferrer…" at bounding box center [134, 188] width 56 height 10
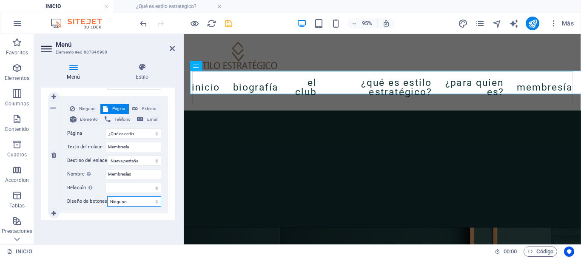
click at [122, 198] on select "Ninguno Predeterminado Principal Secundario" at bounding box center [134, 202] width 54 height 10
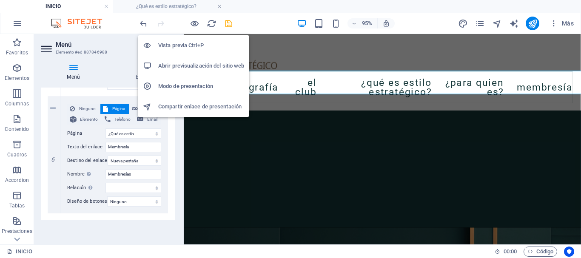
click at [189, 43] on h6 "Vista previa Ctrl+P" at bounding box center [201, 45] width 86 height 10
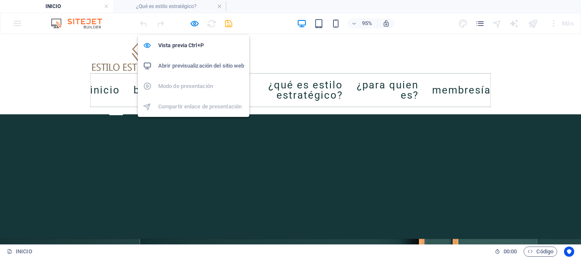
scroll to position [526, 0]
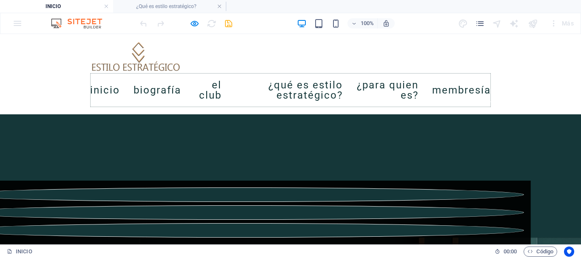
click at [491, 84] on link "Membresía" at bounding box center [461, 90] width 59 height 24
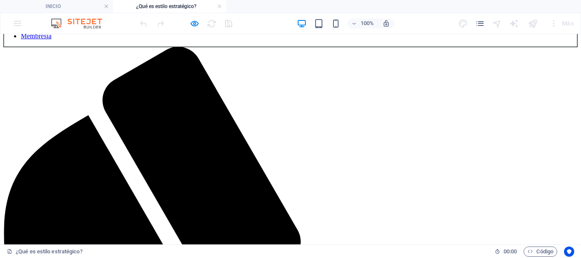
scroll to position [170, 0]
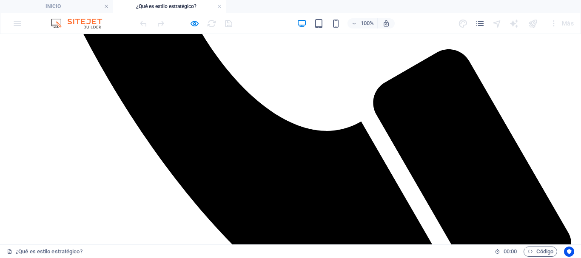
scroll to position [604, 0]
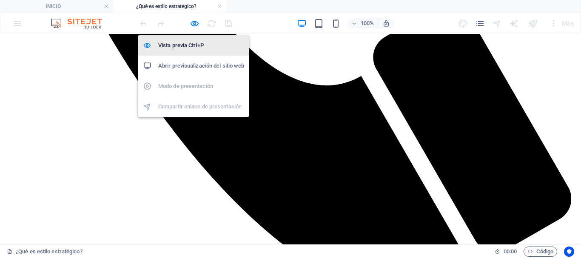
click at [178, 45] on h6 "Vista previa Ctrl+P" at bounding box center [201, 45] width 86 height 10
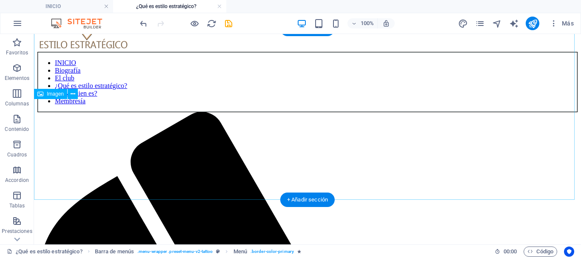
scroll to position [0, 0]
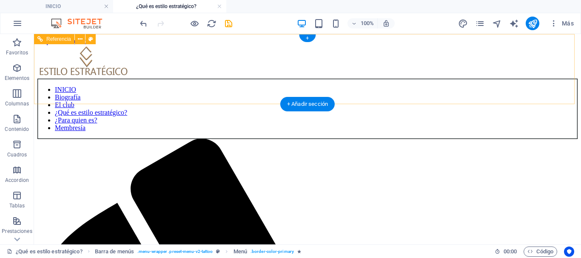
click at [119, 85] on nav "INICIO Biografía El club ¿Qué es estilo estratégico? ¿Para quien es? Membresía" at bounding box center [307, 109] width 541 height 60
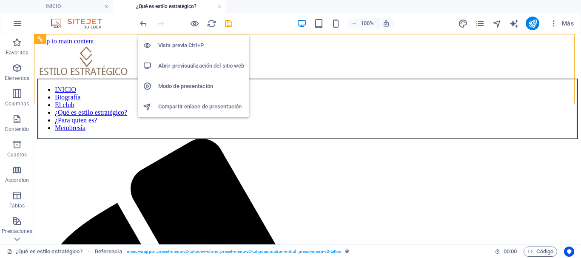
click at [187, 44] on h6 "Vista previa Ctrl+P" at bounding box center [201, 45] width 86 height 10
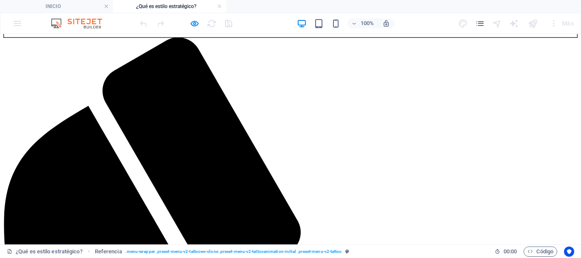
scroll to position [170, 0]
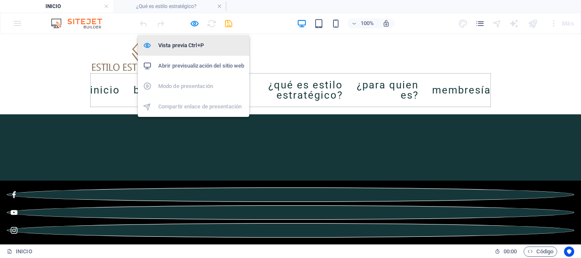
click at [190, 44] on h6 "Vista previa Ctrl+P" at bounding box center [201, 45] width 86 height 10
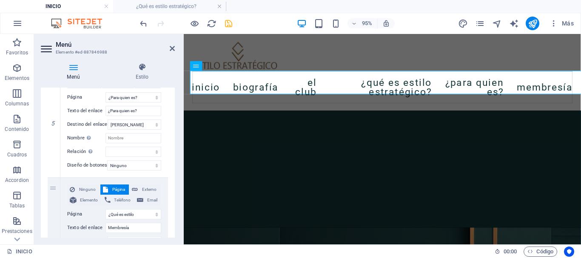
scroll to position [669, 0]
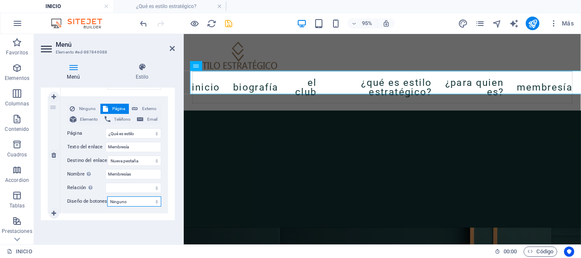
click at [131, 197] on select "Ninguno Predeterminado Principal Secundario" at bounding box center [134, 202] width 54 height 10
click at [143, 129] on select "INICIO BIOGRAFÍA ¿QUÉ ES CLUB DE ESTILO ESTRATÉGICO? ¿Qué es estilo estratégico…" at bounding box center [134, 134] width 56 height 10
click at [106, 129] on select "INICIO BIOGRAFÍA ¿QUÉ ES CLUB DE ESTILO ESTRATÉGICO? ¿Qué es estilo estratégico…" at bounding box center [134, 134] width 56 height 10
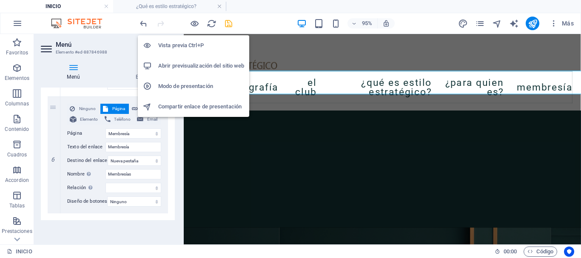
click at [186, 43] on h6 "Vista previa Ctrl+P" at bounding box center [201, 45] width 86 height 10
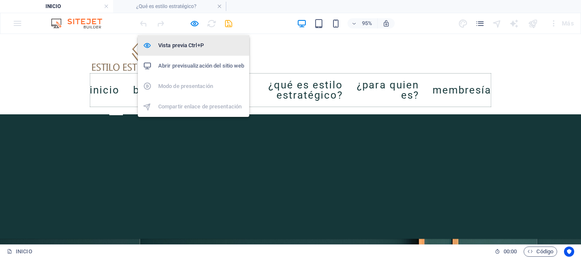
scroll to position [526, 0]
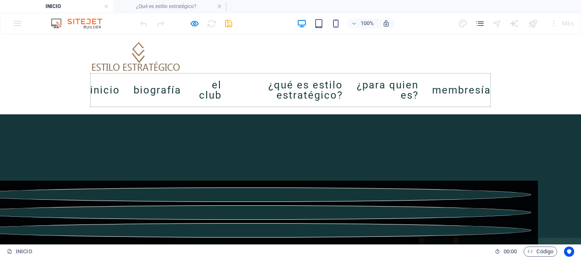
click at [491, 86] on link "Membresía" at bounding box center [461, 90] width 59 height 24
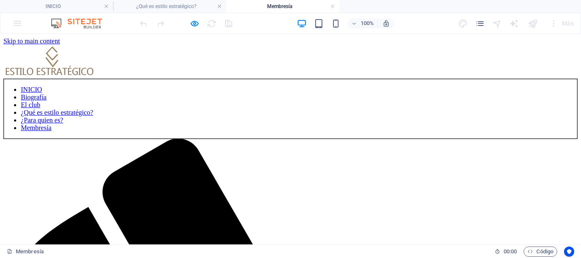
scroll to position [0, 0]
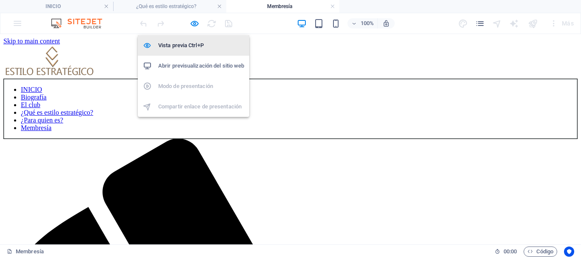
click at [186, 43] on h6 "Vista previa Ctrl+P" at bounding box center [201, 45] width 86 height 10
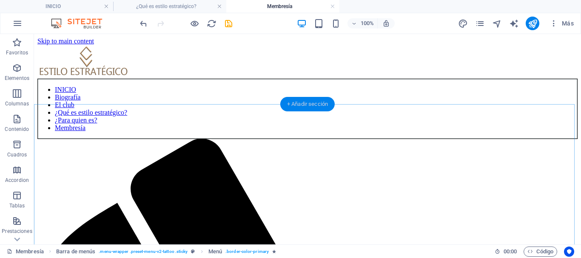
click at [308, 106] on div "+ Añadir sección" at bounding box center [308, 104] width 54 height 14
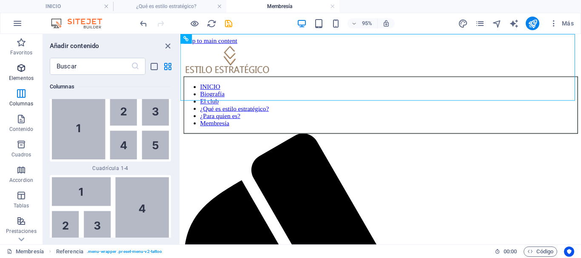
click at [14, 72] on span "Elementos" at bounding box center [21, 73] width 43 height 20
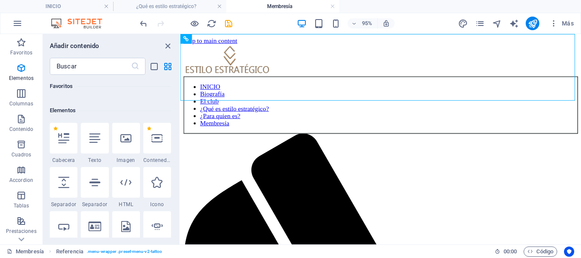
scroll to position [118, 0]
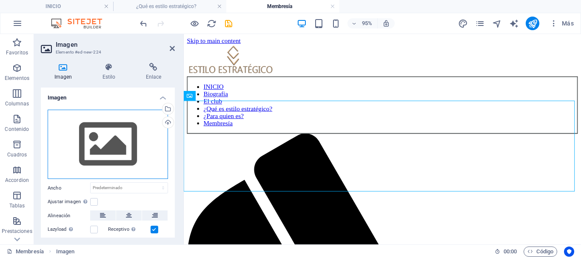
click at [120, 151] on div "Arrastra archivos aquí, haz clic para escoger archivos o selecciona archivos de…" at bounding box center [108, 145] width 120 height 70
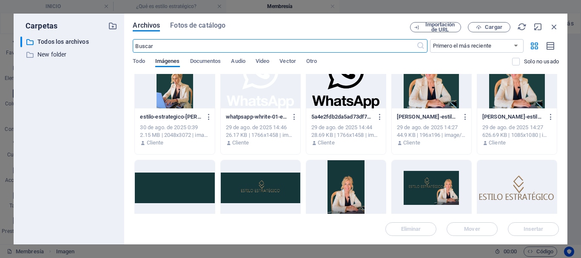
scroll to position [511, 0]
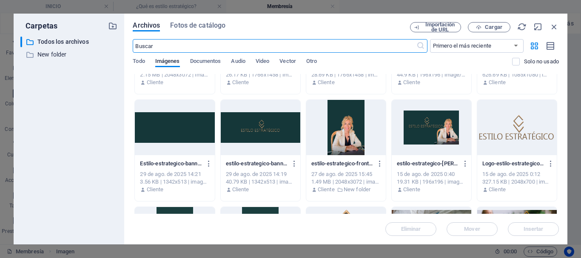
click at [513, 132] on div at bounding box center [518, 127] width 80 height 55
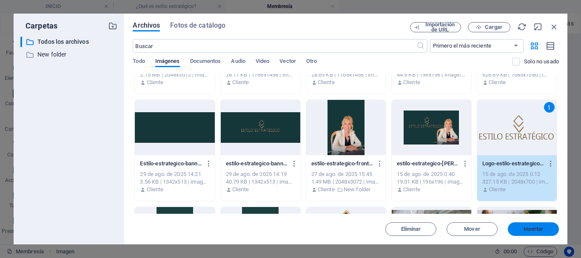
click at [542, 229] on span "Insertar" at bounding box center [534, 229] width 20 height 5
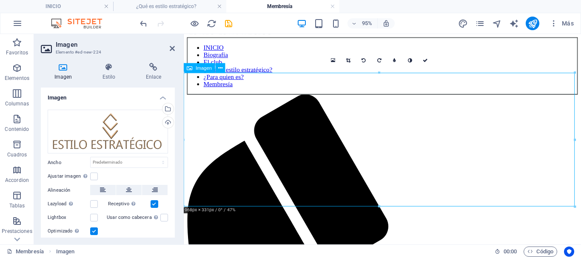
scroll to position [43, 0]
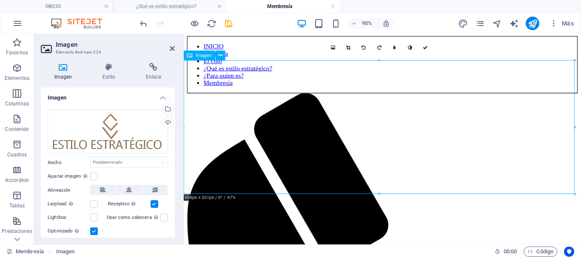
drag, startPoint x: 367, startPoint y: 228, endPoint x: 188, endPoint y: 200, distance: 181.3
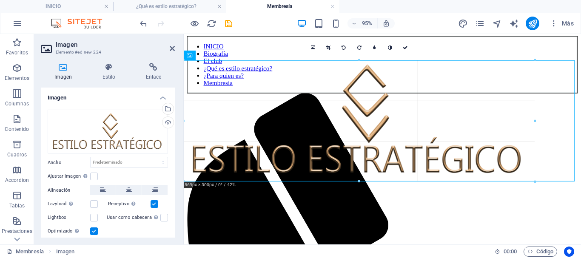
drag, startPoint x: 185, startPoint y: 193, endPoint x: 46, endPoint y: 146, distance: 146.3
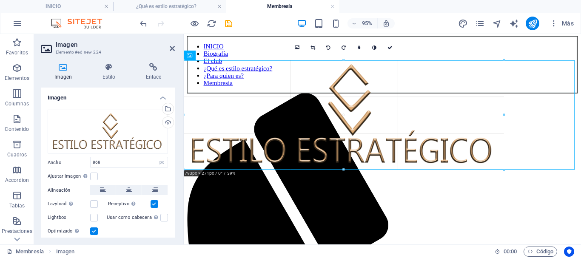
drag, startPoint x: 186, startPoint y: 180, endPoint x: 210, endPoint y: 167, distance: 28.0
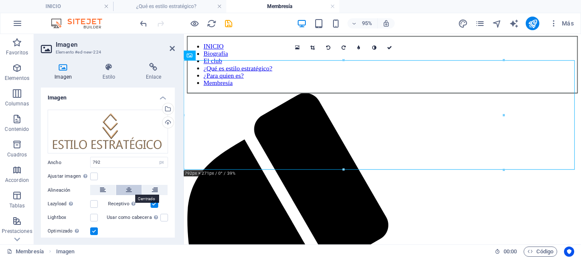
click at [127, 189] on icon at bounding box center [129, 190] width 6 height 10
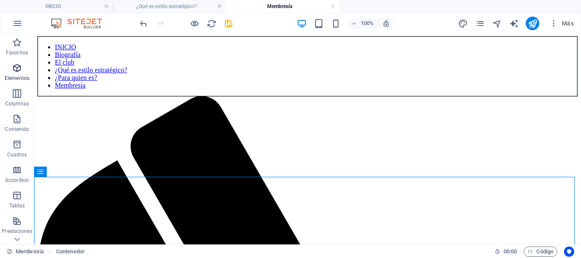
click at [15, 69] on icon "button" at bounding box center [17, 68] width 10 height 10
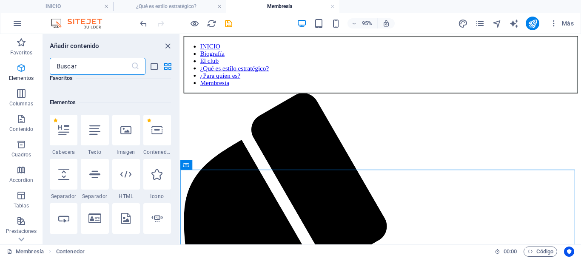
scroll to position [160, 0]
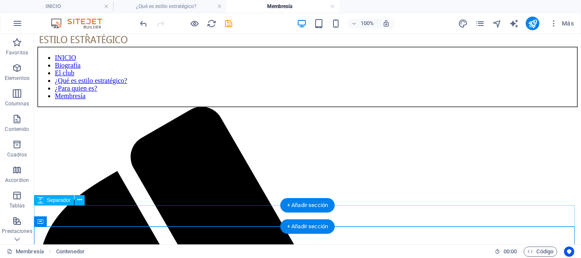
scroll to position [0, 0]
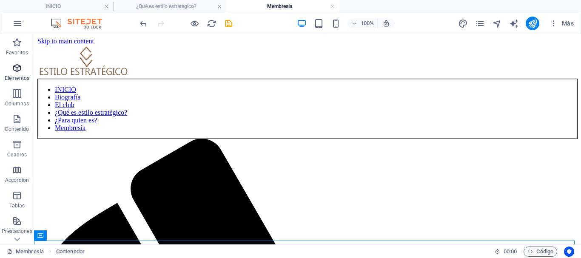
click at [20, 69] on icon "button" at bounding box center [17, 68] width 10 height 10
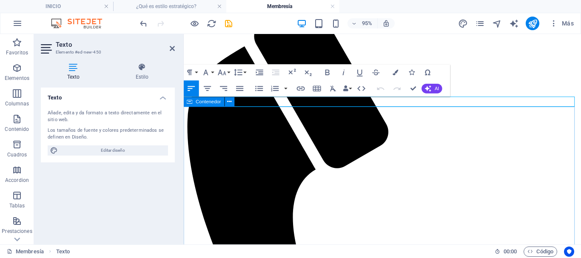
scroll to position [56, 0]
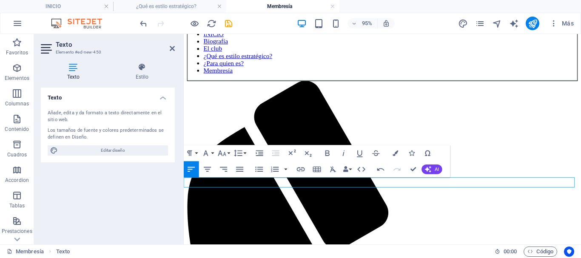
drag, startPoint x: 252, startPoint y: 190, endPoint x: 186, endPoint y: 190, distance: 66.0
click at [333, 169] on icon "button" at bounding box center [334, 169] width 6 height 6
click at [195, 154] on button "Paragraph Format" at bounding box center [191, 153] width 15 height 16
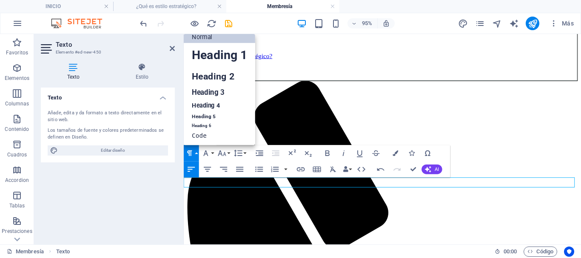
scroll to position [7, 0]
click at [208, 94] on link "Heading 3" at bounding box center [220, 92] width 72 height 14
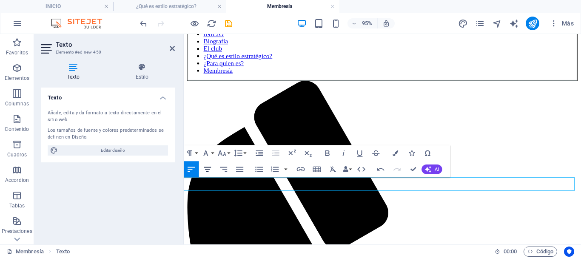
click at [212, 170] on icon "button" at bounding box center [208, 169] width 10 height 10
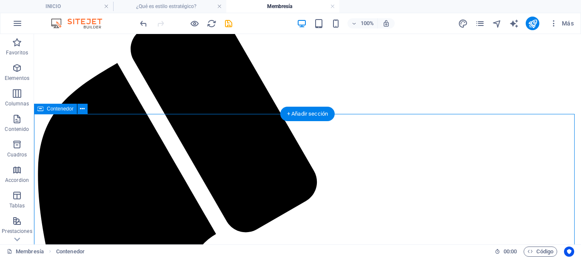
scroll to position [141, 0]
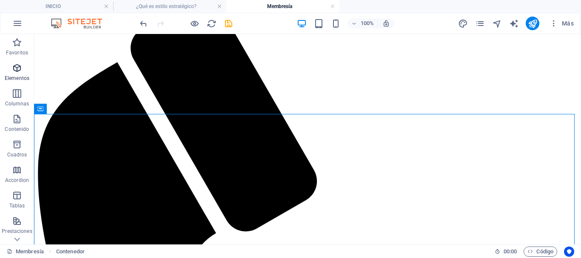
click at [13, 67] on icon "button" at bounding box center [17, 68] width 10 height 10
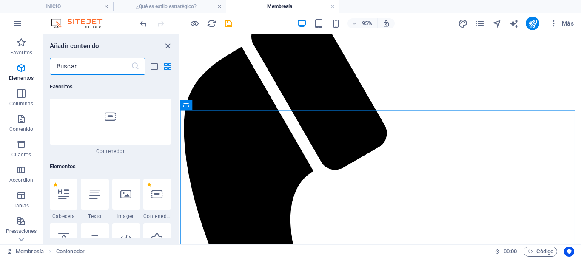
scroll to position [160, 0]
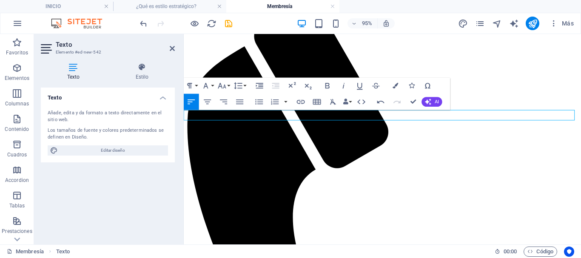
drag, startPoint x: 530, startPoint y: 117, endPoint x: 122, endPoint y: 120, distance: 407.8
click at [334, 102] on icon "button" at bounding box center [334, 102] width 10 height 10
click at [191, 87] on icon "button" at bounding box center [190, 86] width 5 height 6
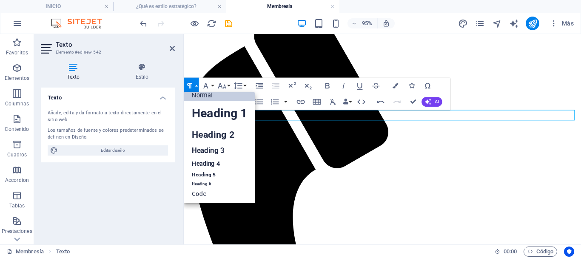
scroll to position [7, 0]
click at [203, 148] on link "Heading 3" at bounding box center [220, 151] width 72 height 14
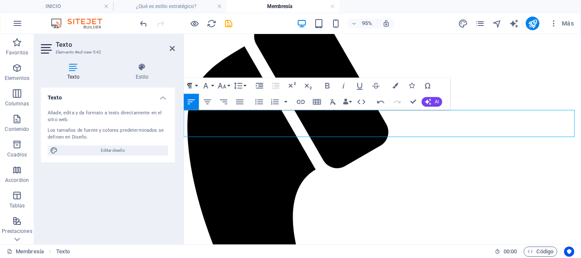
click at [195, 86] on button "Paragraph Format" at bounding box center [191, 86] width 15 height 16
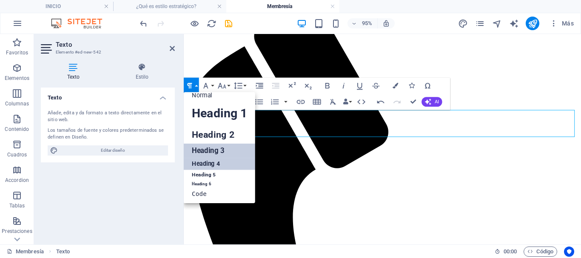
click at [203, 163] on link "Heading 4" at bounding box center [220, 164] width 72 height 12
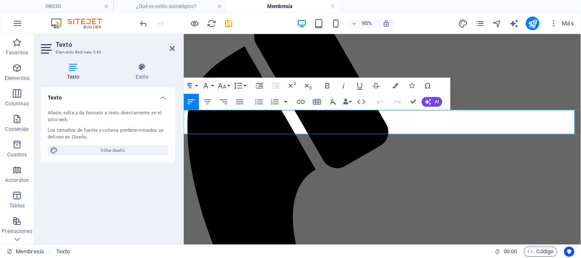
drag, startPoint x: 275, startPoint y: 133, endPoint x: 366, endPoint y: 150, distance: 92.6
click at [223, 100] on icon "button" at bounding box center [223, 102] width 7 height 5
click at [192, 103] on icon "button" at bounding box center [192, 102] width 10 height 10
click at [208, 102] on icon "button" at bounding box center [207, 102] width 7 height 5
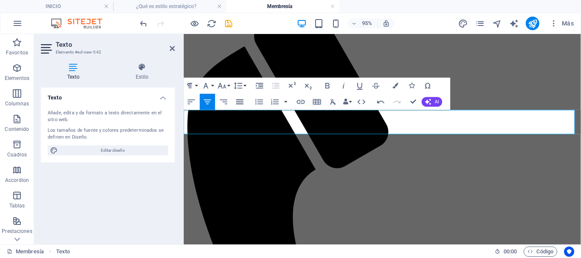
click at [241, 102] on icon "button" at bounding box center [240, 102] width 7 height 5
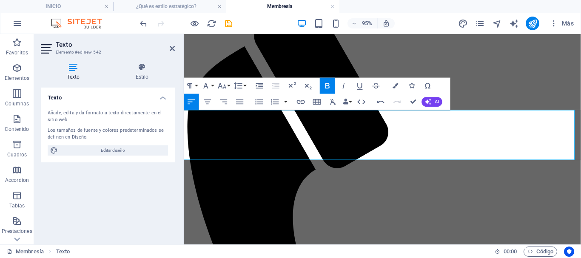
drag, startPoint x: 276, startPoint y: 159, endPoint x: 190, endPoint y: 148, distance: 86.7
click at [334, 104] on icon "button" at bounding box center [334, 102] width 10 height 10
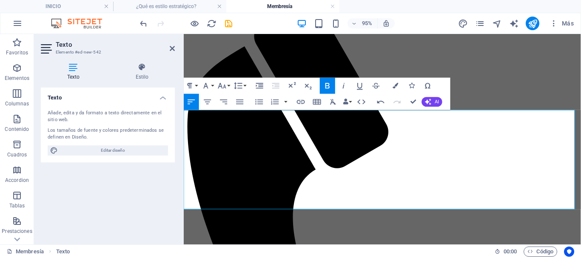
drag, startPoint x: 254, startPoint y: 202, endPoint x: 174, endPoint y: 180, distance: 83.0
click at [332, 98] on icon "button" at bounding box center [334, 102] width 10 height 10
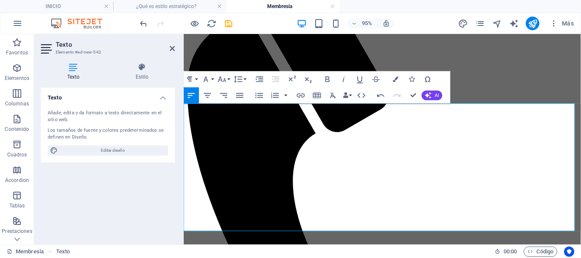
scroll to position [226, 0]
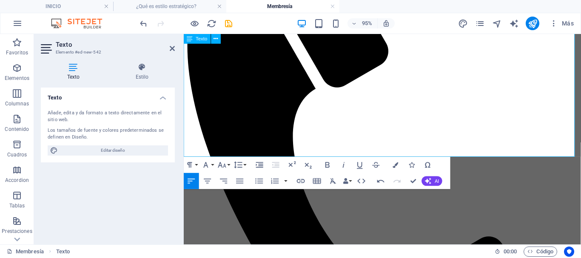
drag, startPoint x: 342, startPoint y: 148, endPoint x: 189, endPoint y: 140, distance: 153.1
click at [330, 179] on icon "button" at bounding box center [334, 181] width 10 height 10
click at [193, 163] on icon "button" at bounding box center [190, 165] width 10 height 10
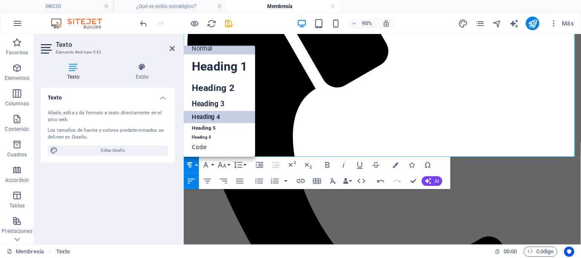
scroll to position [7, 0]
click at [211, 101] on link "Heading 3" at bounding box center [220, 104] width 72 height 14
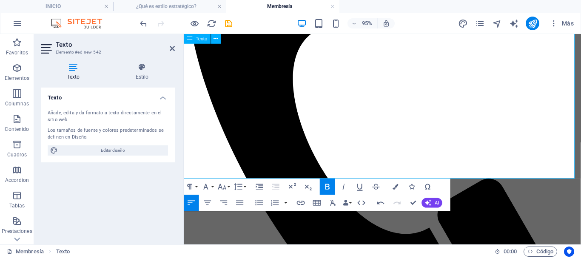
scroll to position [269, 0]
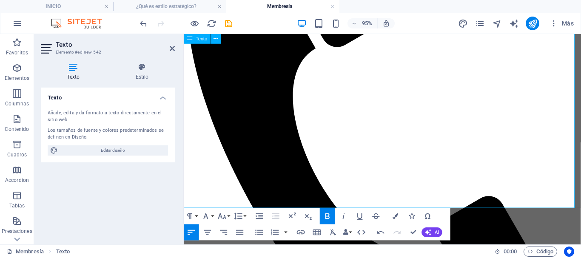
drag, startPoint x: 332, startPoint y: 161, endPoint x: 183, endPoint y: 123, distance: 153.4
click at [332, 232] on icon "button" at bounding box center [334, 233] width 6 height 6
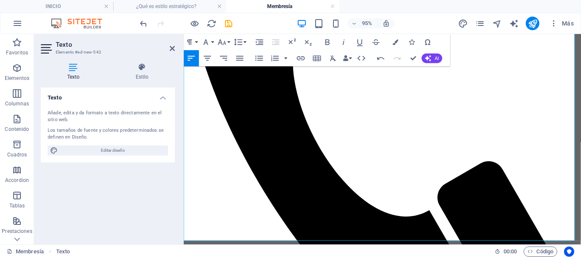
scroll to position [354, 0]
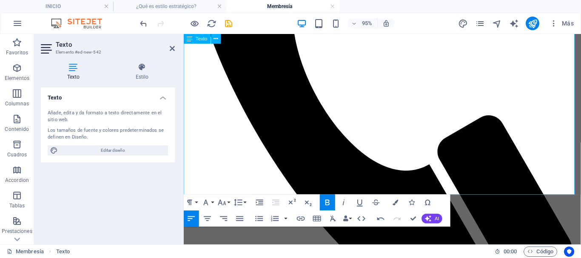
drag, startPoint x: 424, startPoint y: 178, endPoint x: 225, endPoint y: 171, distance: 199.8
click at [332, 218] on icon "button" at bounding box center [334, 219] width 10 height 10
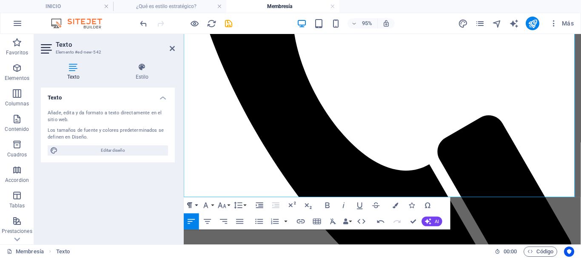
click at [192, 204] on icon "button" at bounding box center [190, 205] width 10 height 10
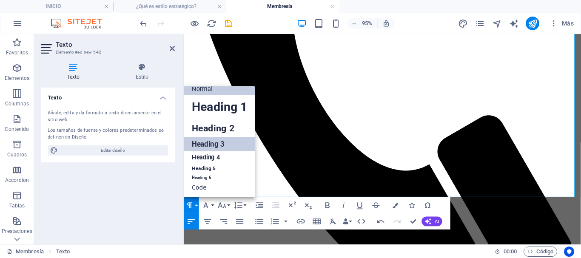
click at [205, 148] on link "Heading 3" at bounding box center [220, 144] width 72 height 14
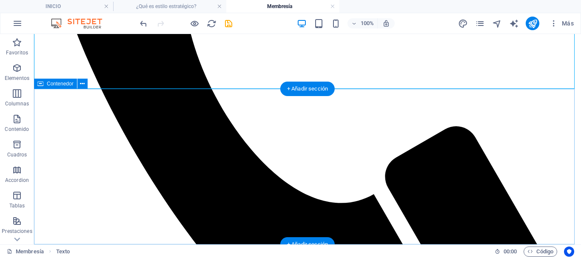
scroll to position [454, 0]
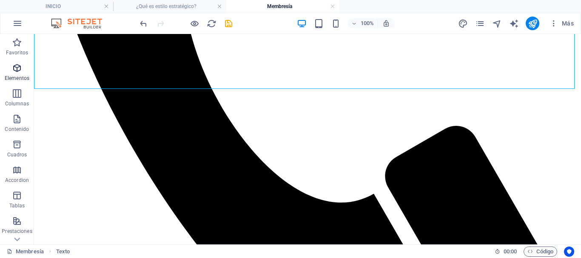
click at [16, 69] on icon "button" at bounding box center [17, 68] width 10 height 10
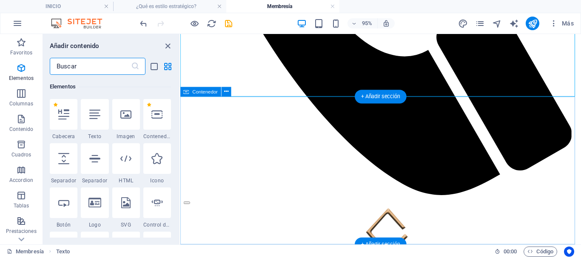
scroll to position [392, 0]
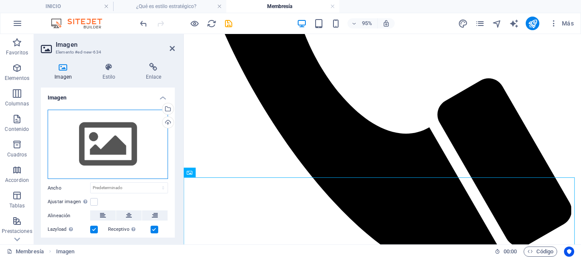
click at [121, 152] on div "Arrastra archivos aquí, haz clic para escoger archivos o selecciona archivos de…" at bounding box center [108, 145] width 120 height 70
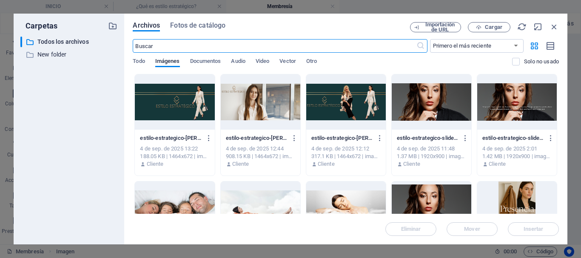
scroll to position [327, 0]
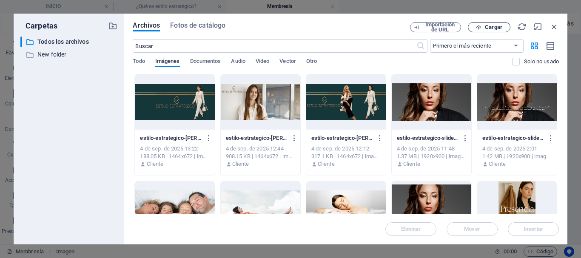
click at [493, 27] on span "Cargar" at bounding box center [493, 27] width 17 height 5
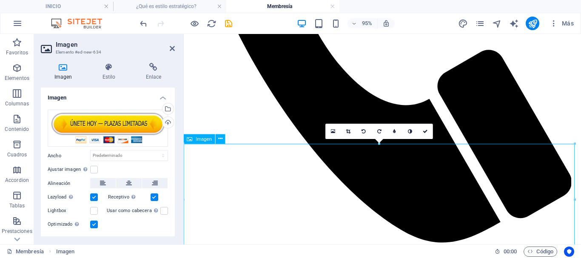
scroll to position [435, 0]
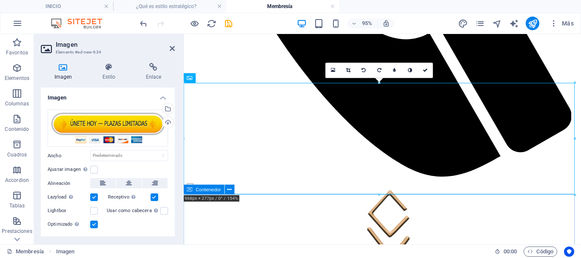
scroll to position [478, 0]
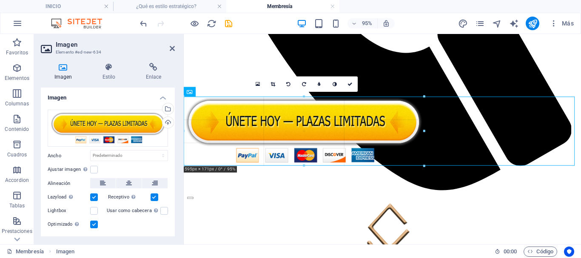
drag, startPoint x: 186, startPoint y: 208, endPoint x: 95, endPoint y: 135, distance: 116.5
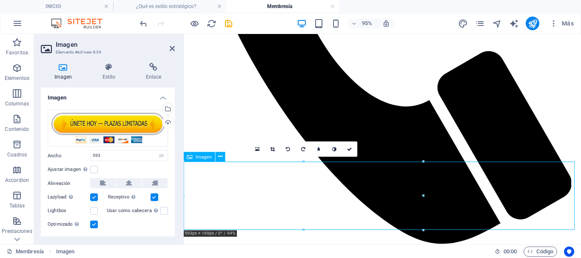
scroll to position [435, 0]
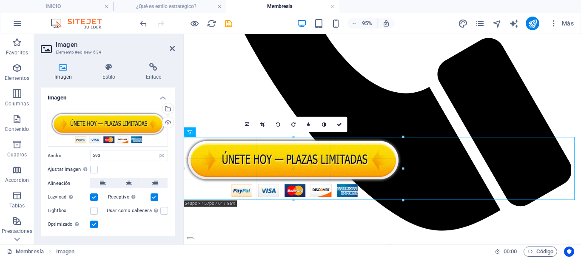
drag, startPoint x: 185, startPoint y: 204, endPoint x: 222, endPoint y: 172, distance: 48.9
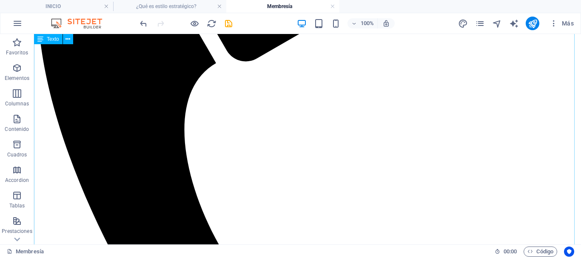
scroll to position [358, 0]
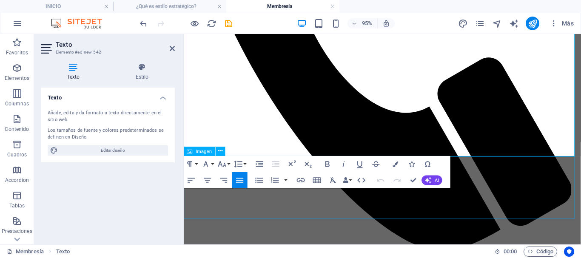
scroll to position [372, 0]
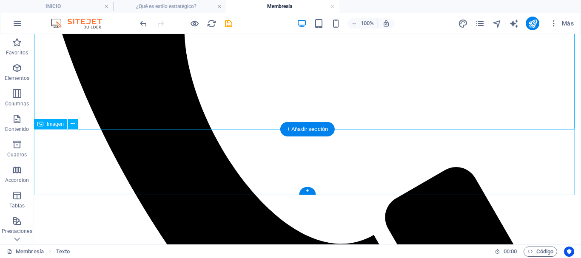
scroll to position [423, 0]
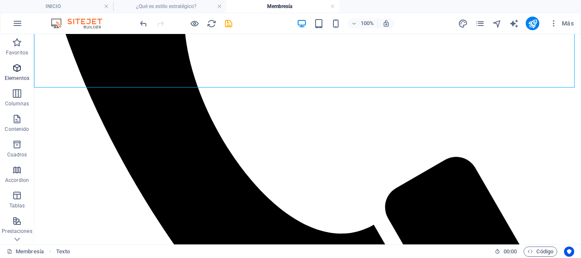
click at [14, 69] on icon "button" at bounding box center [17, 68] width 10 height 10
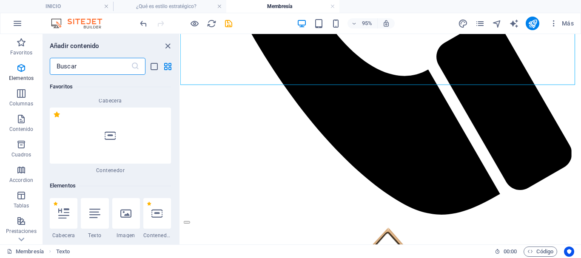
scroll to position [160, 0]
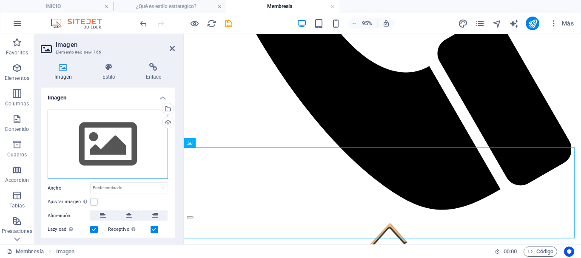
click at [115, 155] on div "Arrastra archivos aquí, haz clic para escoger archivos o selecciona archivos de…" at bounding box center [108, 145] width 120 height 70
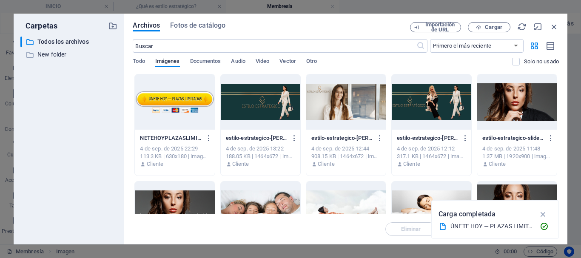
click at [445, 100] on div at bounding box center [432, 101] width 80 height 55
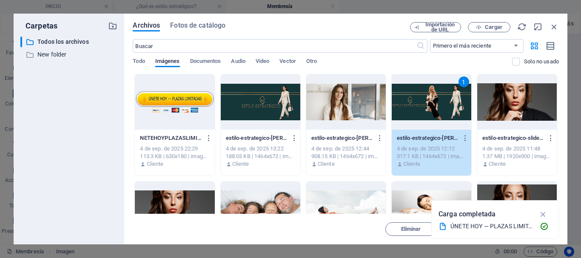
click at [263, 109] on div at bounding box center [261, 101] width 80 height 55
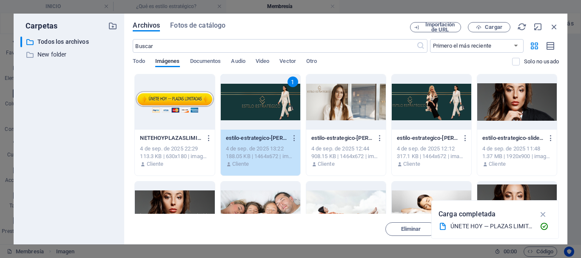
click at [432, 95] on div at bounding box center [432, 101] width 80 height 55
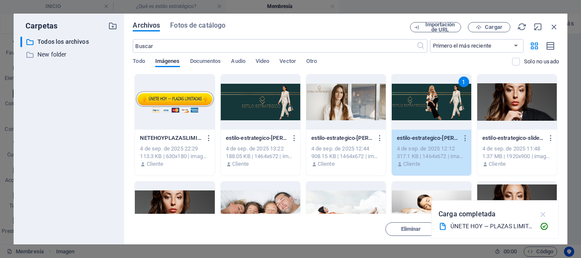
click at [544, 212] on icon "button" at bounding box center [544, 214] width 10 height 9
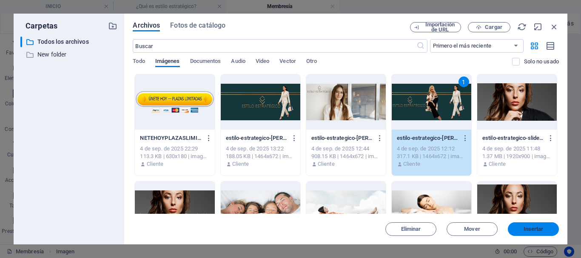
click at [535, 231] on span "Insertar" at bounding box center [534, 229] width 20 height 5
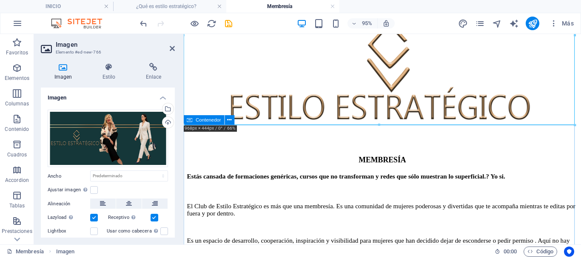
scroll to position [700, 0]
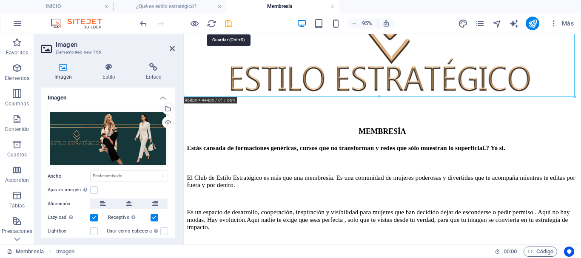
click at [230, 26] on icon "save" at bounding box center [229, 24] width 10 height 10
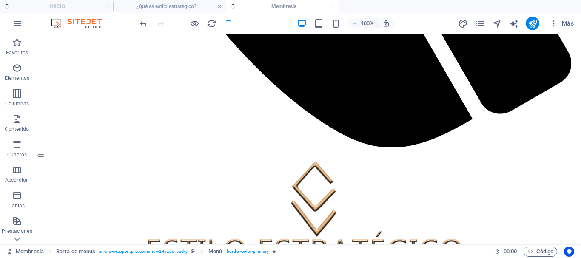
scroll to position [665, 0]
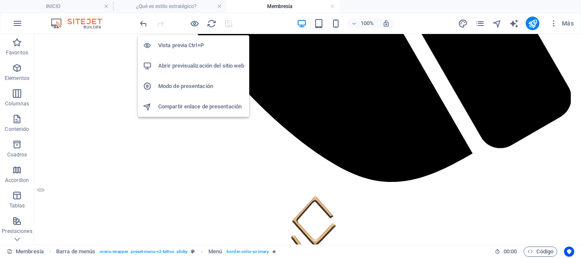
click at [189, 42] on h6 "Vista previa Ctrl+P" at bounding box center [201, 45] width 86 height 10
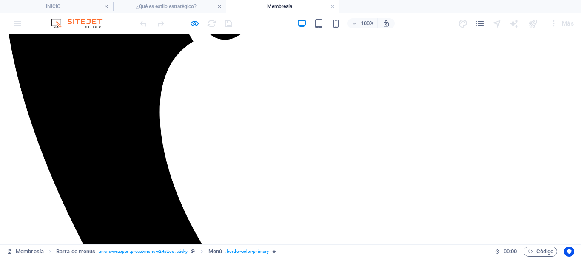
scroll to position [393, 0]
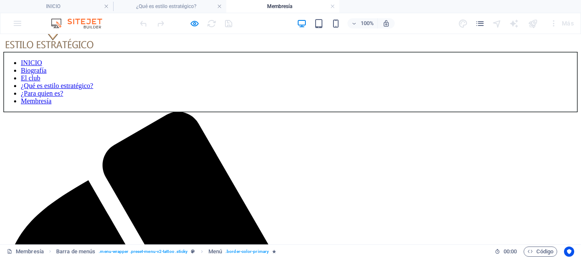
scroll to position [0, 0]
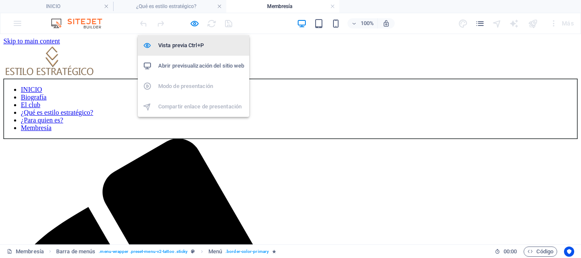
click at [184, 45] on h6 "Vista previa Ctrl+P" at bounding box center [201, 45] width 86 height 10
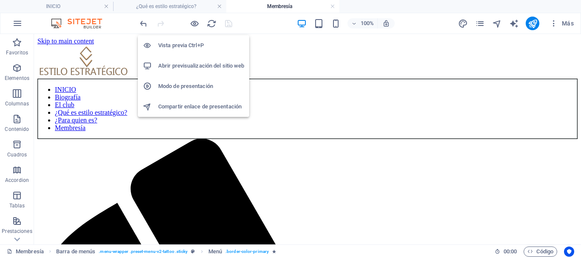
click at [186, 42] on h6 "Vista previa Ctrl+P" at bounding box center [201, 45] width 86 height 10
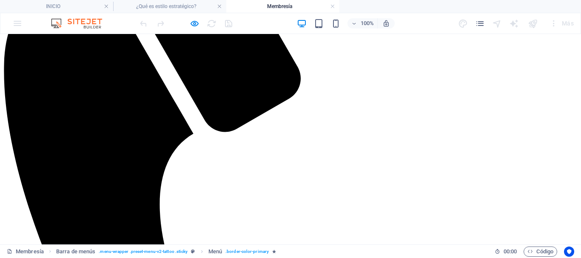
scroll to position [170, 0]
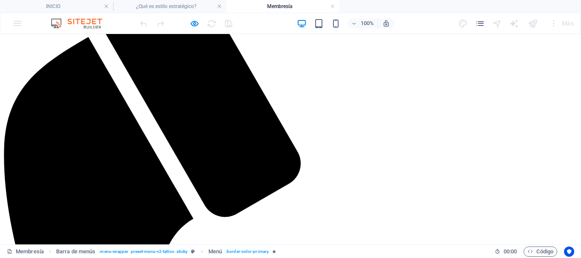
drag, startPoint x: 96, startPoint y: 88, endPoint x: 195, endPoint y: 145, distance: 114.0
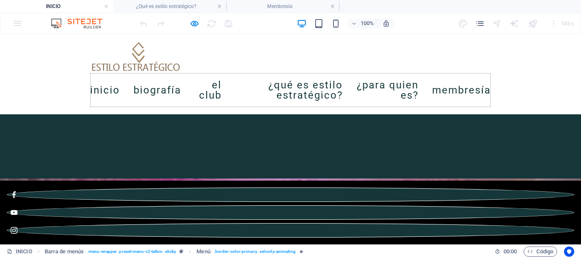
scroll to position [2276, 0]
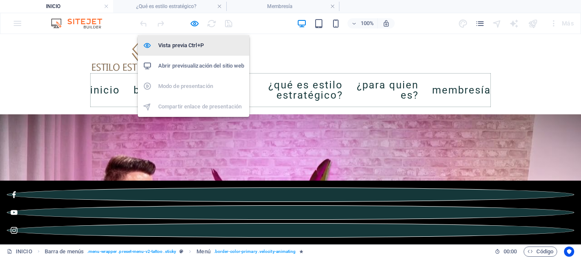
click at [181, 46] on h6 "Vista previa Ctrl+P" at bounding box center [201, 45] width 86 height 10
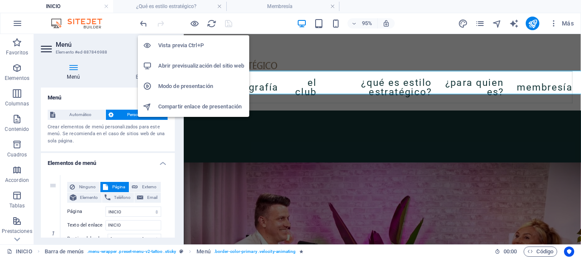
scroll to position [2243, 0]
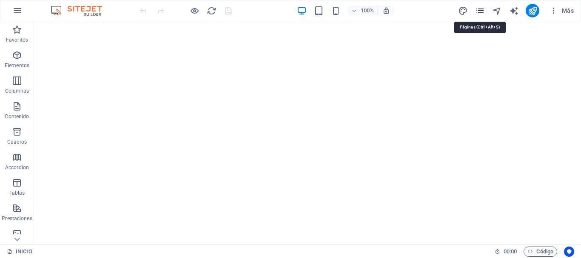
click at [478, 12] on icon "pages" at bounding box center [480, 11] width 10 height 10
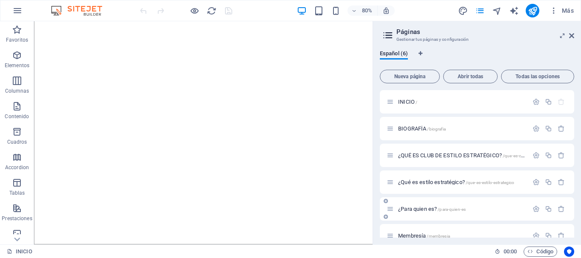
scroll to position [13, 0]
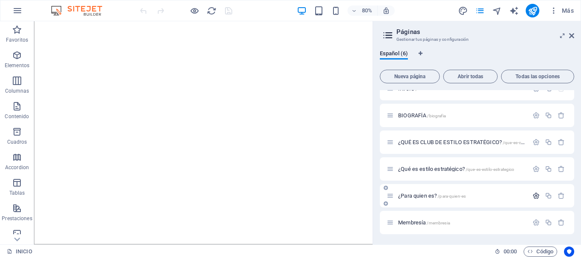
click at [534, 196] on icon "button" at bounding box center [536, 195] width 7 height 7
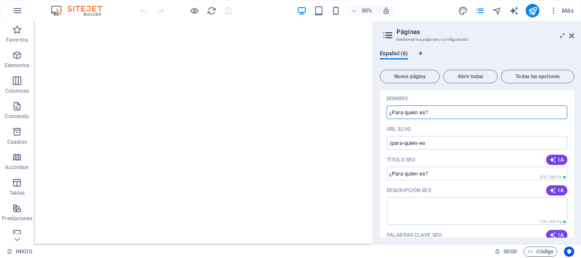
scroll to position [141, 0]
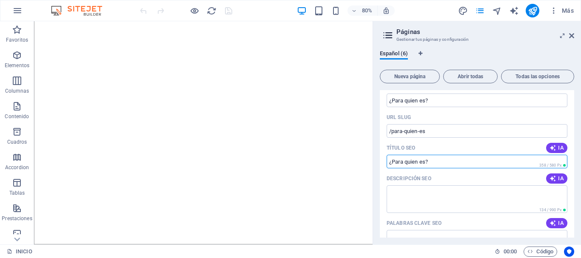
drag, startPoint x: 437, startPoint y: 163, endPoint x: 397, endPoint y: 163, distance: 40.4
click at [397, 163] on input "Título SEO" at bounding box center [477, 162] width 181 height 14
click at [450, 165] on input "Título SEO" at bounding box center [477, 162] width 181 height 14
click at [442, 161] on input "Título SEO" at bounding box center [477, 162] width 181 height 14
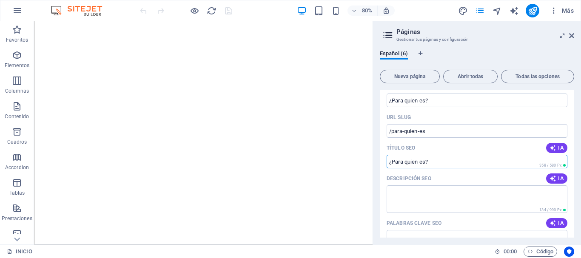
click at [442, 161] on input "Título SEO" at bounding box center [477, 162] width 181 height 14
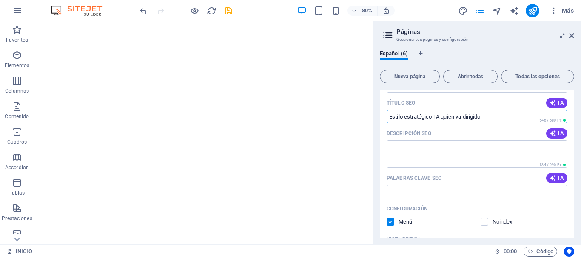
scroll to position [226, 0]
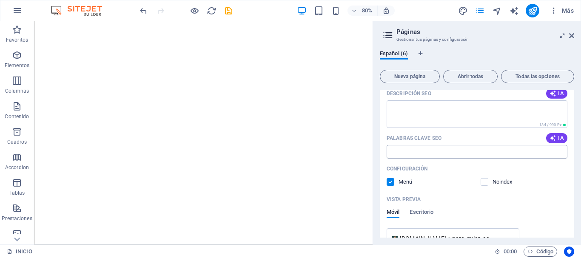
type input "Estilo estratégico | A quien va dirigido"
click at [423, 153] on input "Palabras clave SEO" at bounding box center [477, 152] width 181 height 14
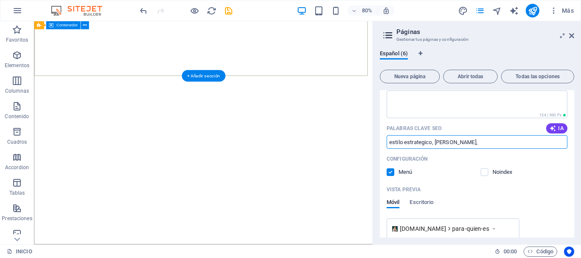
scroll to position [141, 0]
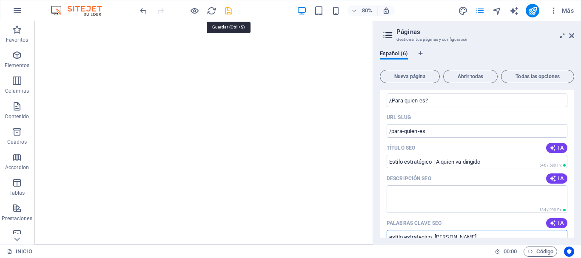
type input "estilo estrategico, belen cigarran,"
click at [226, 11] on icon "save" at bounding box center [229, 11] width 10 height 10
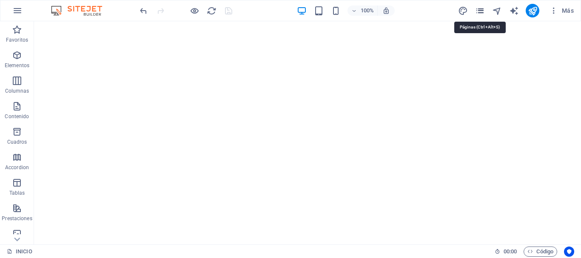
click at [480, 14] on icon "pages" at bounding box center [480, 11] width 10 height 10
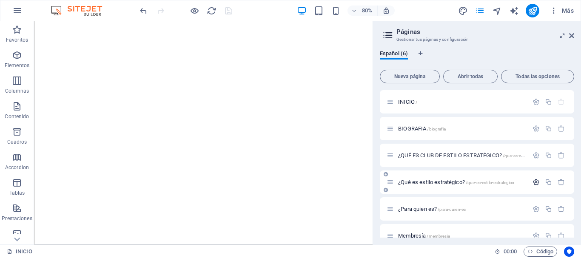
click at [535, 183] on icon "button" at bounding box center [536, 182] width 7 height 7
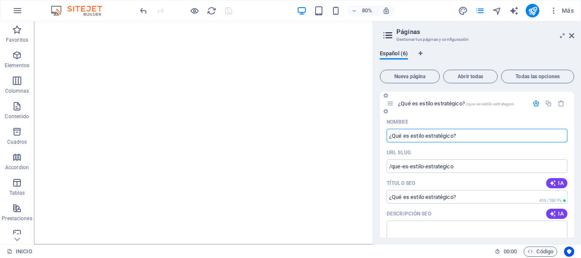
scroll to position [85, 0]
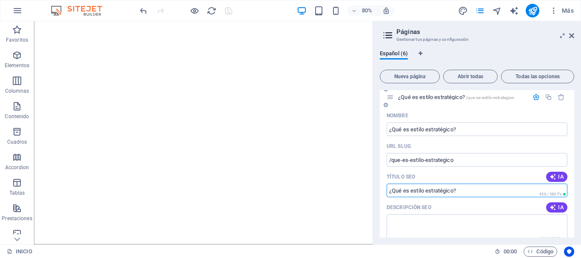
click at [466, 191] on input "Título SEO" at bounding box center [477, 191] width 181 height 14
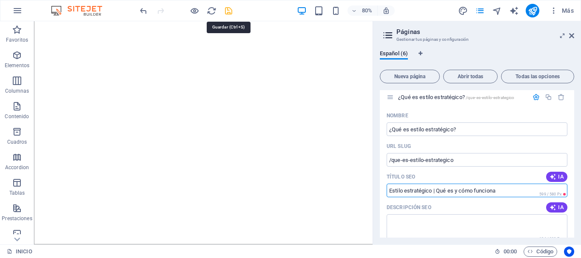
type input "Estilo estratégico | Qué es y cómo funciona"
click at [230, 11] on icon "save" at bounding box center [229, 11] width 10 height 10
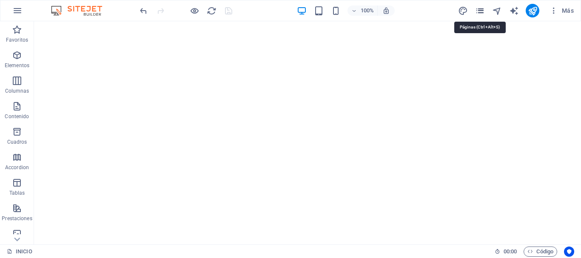
click at [483, 12] on icon "pages" at bounding box center [480, 11] width 10 height 10
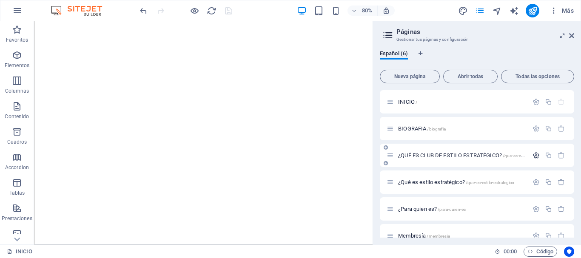
click at [533, 155] on icon "button" at bounding box center [536, 155] width 7 height 7
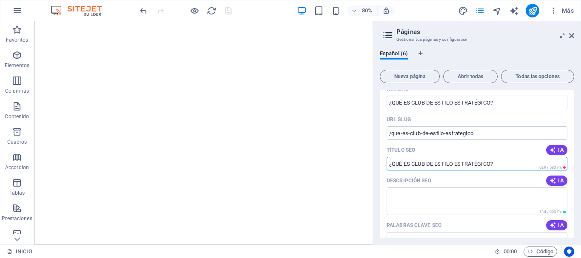
click at [501, 163] on input "¿QUÉ ES CLUB DE ESTILO ESTRATÉGICO?" at bounding box center [477, 164] width 181 height 14
click at [449, 165] on input "Estilo estratégico | Belen Cigarrán" at bounding box center [477, 164] width 181 height 14
type input "Estilo estratégico | Belén Cigarrán"
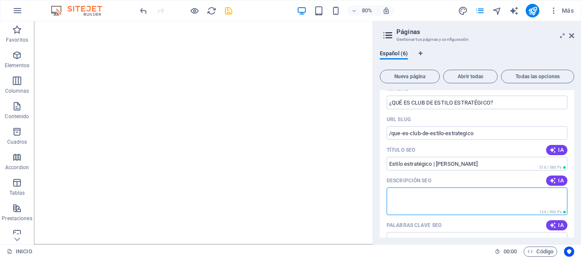
click at [467, 195] on textarea "Descripción SEO" at bounding box center [477, 202] width 181 height 28
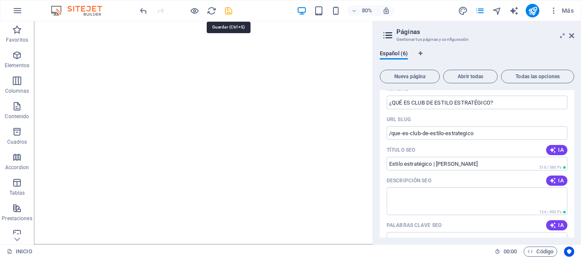
click at [229, 13] on icon "save" at bounding box center [229, 11] width 10 height 10
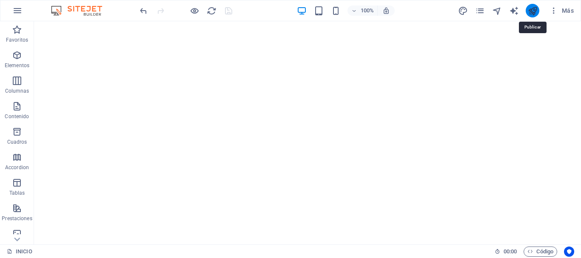
click at [533, 13] on icon "publish" at bounding box center [533, 11] width 10 height 10
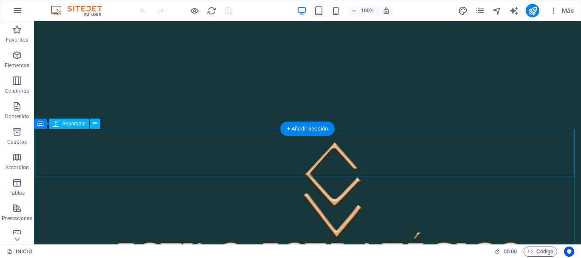
scroll to position [298, 0]
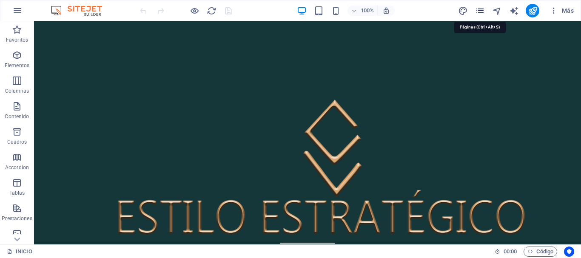
click at [482, 10] on icon "pages" at bounding box center [480, 11] width 10 height 10
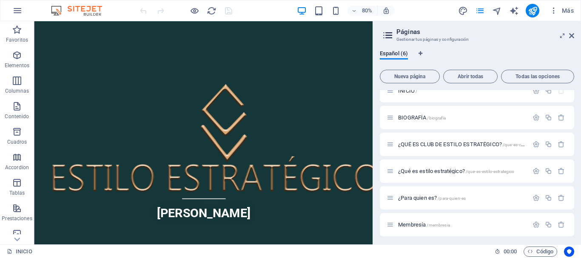
scroll to position [13, 0]
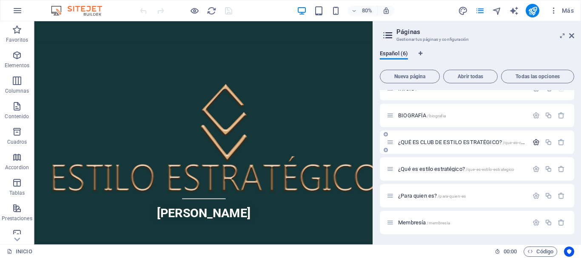
click at [534, 144] on icon "button" at bounding box center [536, 142] width 7 height 7
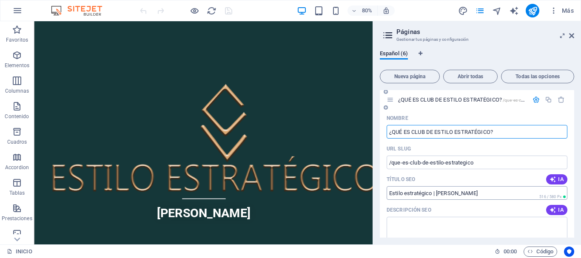
scroll to position [141, 0]
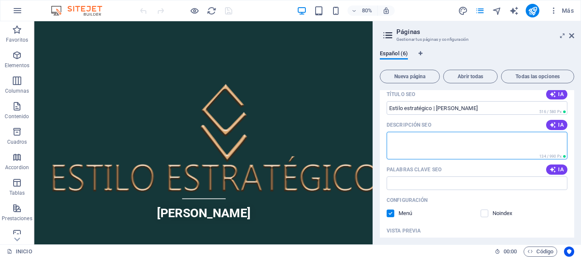
click at [435, 145] on textarea "Descripción SEO" at bounding box center [477, 146] width 181 height 28
type textarea "E"
click at [398, 141] on textarea "Descripción SEO" at bounding box center [477, 146] width 181 height 28
paste textarea "Es un espacio de desarrollo, cooperación, inspiración y visibilidad para mujere…"
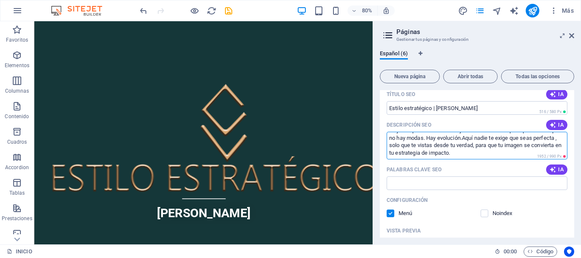
scroll to position [0, 0]
type textarea "Es un espacio de desarrollo, cooperación, inspiración y visibilidad para mujere…"
click at [427, 184] on input "Palabras clave SEO" at bounding box center [477, 184] width 181 height 14
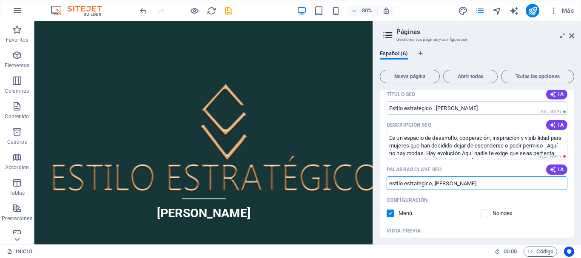
type input "estilo estrategico, [PERSON_NAME],"
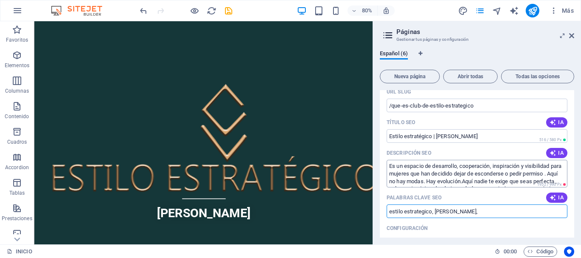
scroll to position [98, 0]
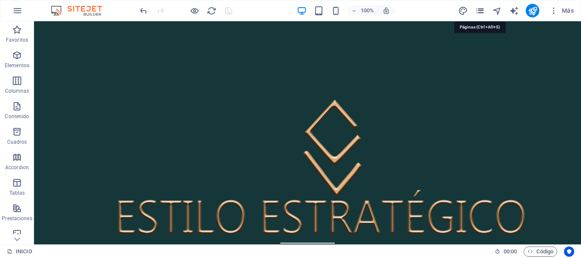
click at [482, 13] on icon "pages" at bounding box center [480, 11] width 10 height 10
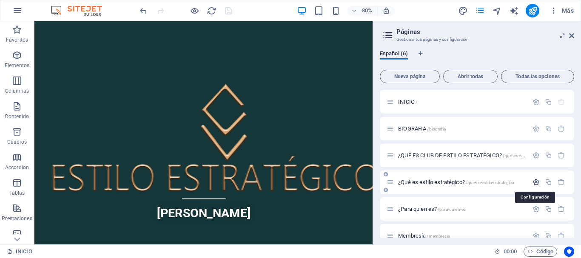
click at [537, 186] on icon "button" at bounding box center [536, 182] width 7 height 7
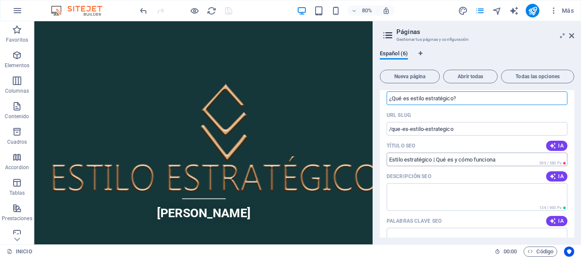
scroll to position [128, 0]
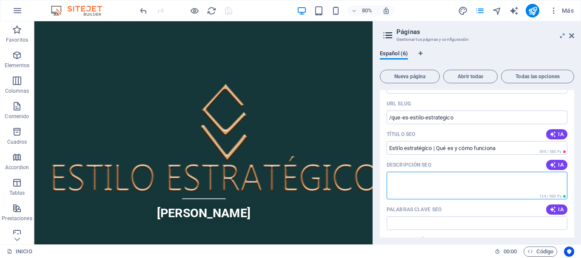
click at [431, 182] on textarea "Descripción SEO" at bounding box center [477, 186] width 181 height 28
paste textarea "Es un espacio de desarrollo, cooperación, inspiración y visibilidad para mujere…"
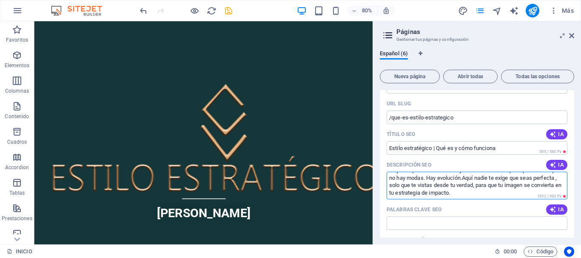
scroll to position [213, 0]
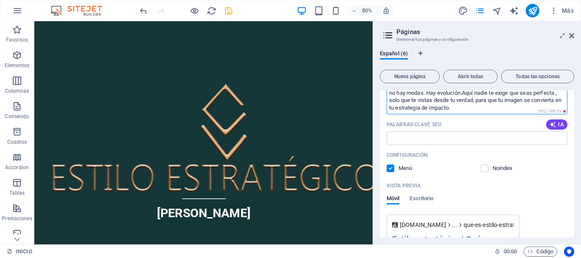
type textarea "Es un espacio de desarrollo, cooperación, inspiración y visibilidad para mujere…"
click at [229, 13] on icon "save" at bounding box center [229, 11] width 10 height 10
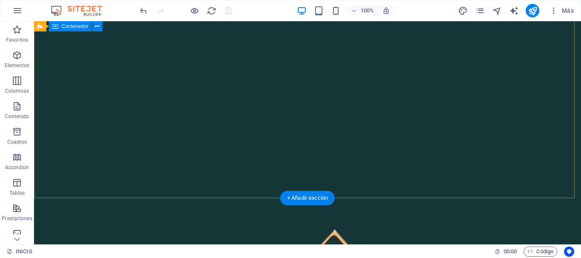
scroll to position [170, 0]
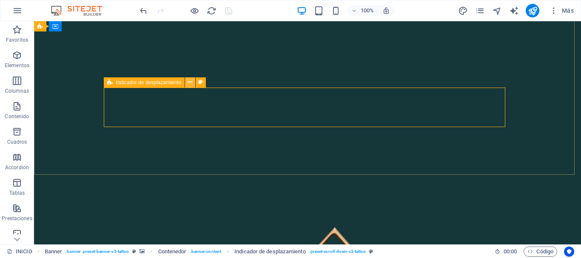
click at [190, 84] on icon at bounding box center [190, 82] width 5 height 9
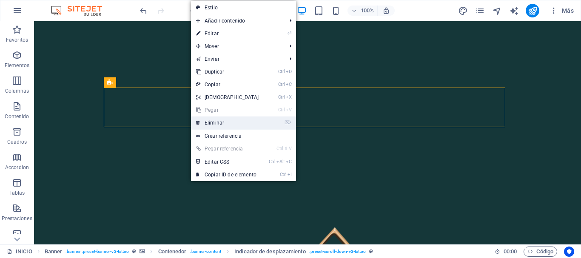
click at [208, 122] on link "⌦ Eliminar" at bounding box center [227, 123] width 73 height 13
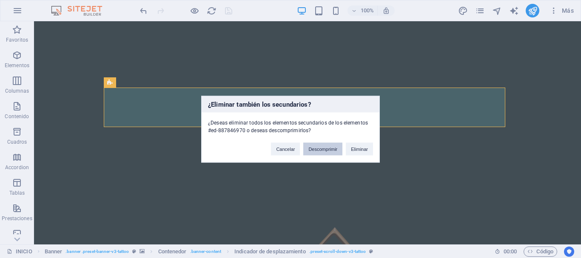
click at [319, 149] on button "Descomprimir" at bounding box center [322, 149] width 39 height 13
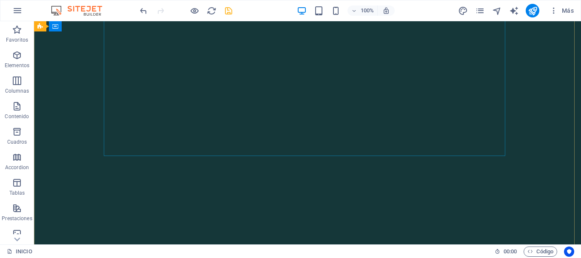
scroll to position [128, 0]
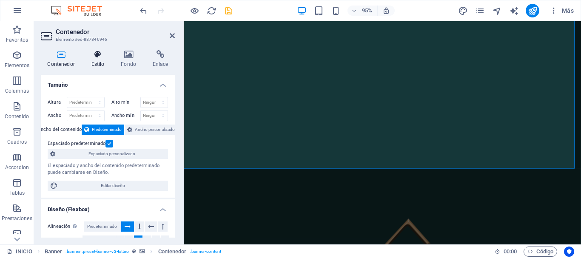
click at [96, 63] on h4 "Estilo" at bounding box center [100, 59] width 30 height 18
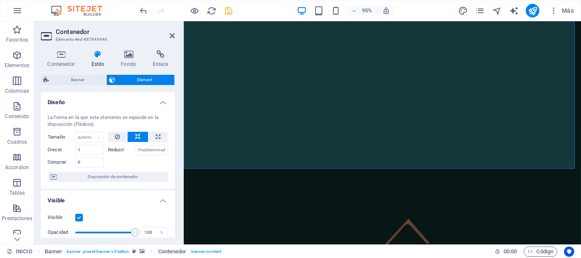
click at [94, 60] on h4 "Estilo" at bounding box center [100, 59] width 30 height 18
click at [70, 61] on h4 "Contenedor" at bounding box center [63, 59] width 44 height 18
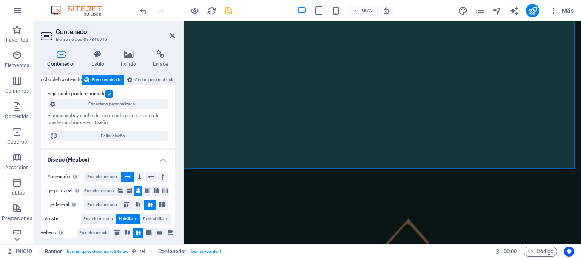
scroll to position [49, 0]
click at [99, 59] on h4 "Estilo" at bounding box center [100, 59] width 30 height 18
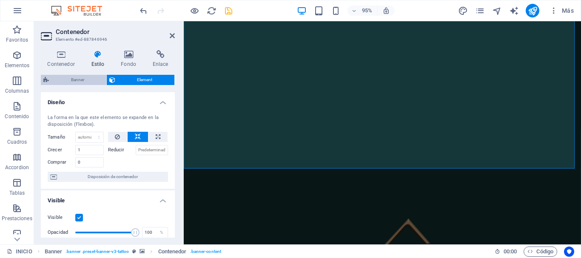
click at [82, 80] on span "Banner" at bounding box center [78, 80] width 52 height 10
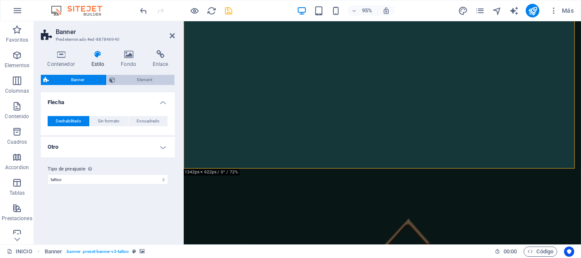
click at [112, 81] on icon at bounding box center [112, 80] width 6 height 10
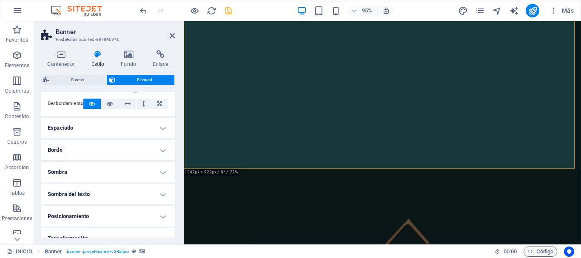
scroll to position [0, 0]
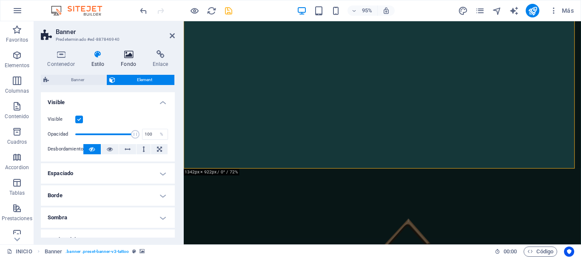
click at [132, 62] on h4 "Fondo" at bounding box center [131, 59] width 32 height 18
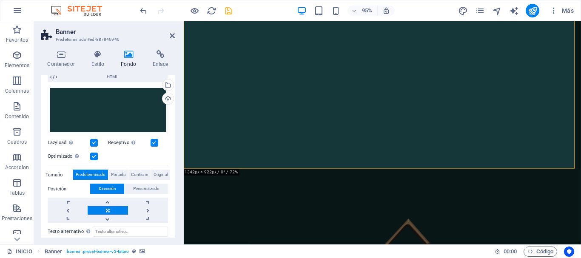
scroll to position [14, 0]
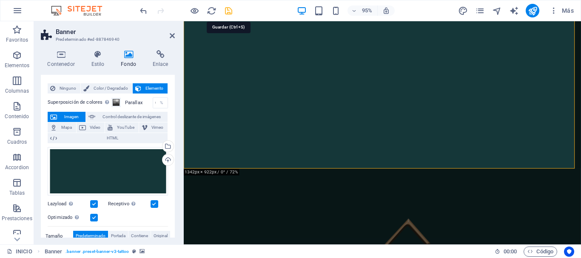
click at [230, 12] on icon "save" at bounding box center [229, 11] width 10 height 10
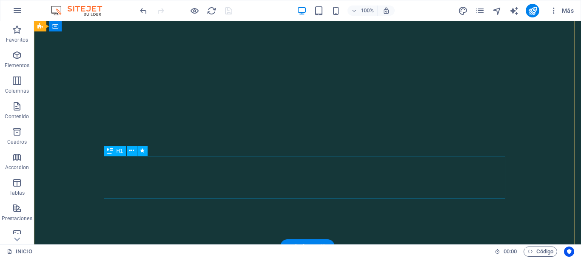
scroll to position [0, 0]
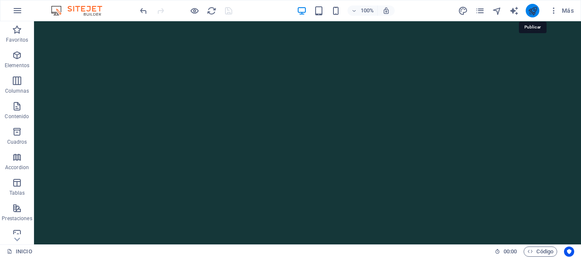
click at [530, 9] on icon "publish" at bounding box center [533, 11] width 10 height 10
